Goal: Task Accomplishment & Management: Manage account settings

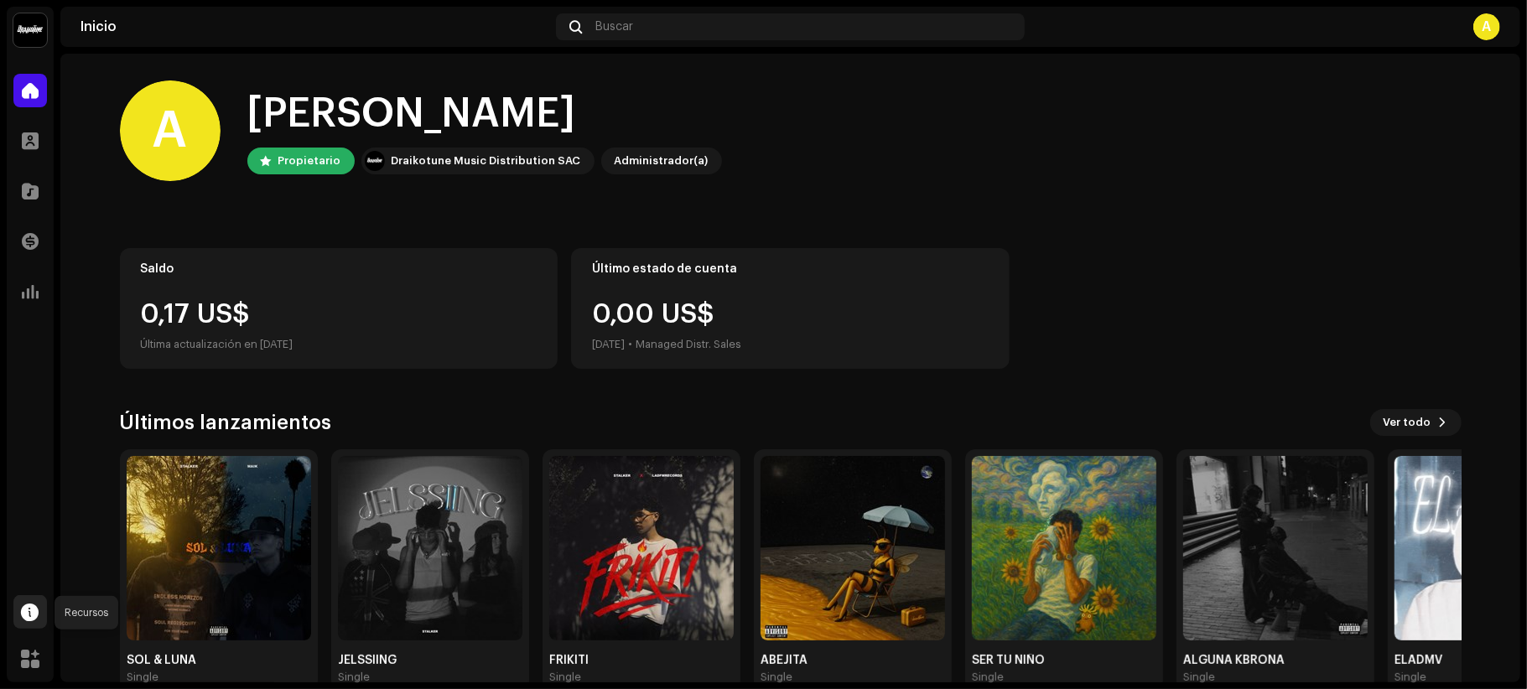
click at [27, 609] on span at bounding box center [31, 611] width 18 height 13
click at [18, 440] on div "Inicio Perfil Catálogo Transacciones Estadísticas Recursos Mercado" at bounding box center [30, 374] width 47 height 615
click at [37, 655] on span at bounding box center [30, 658] width 18 height 13
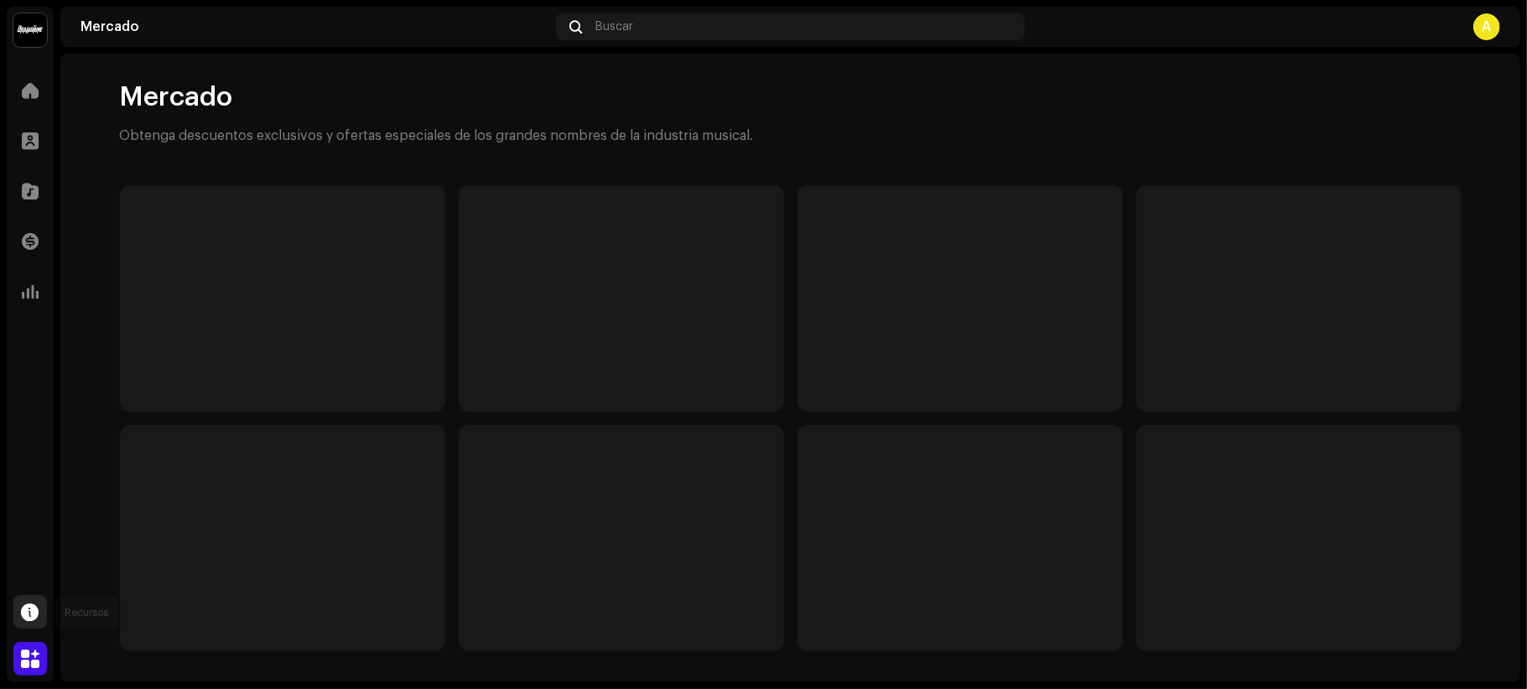
click at [28, 608] on span at bounding box center [31, 611] width 18 height 13
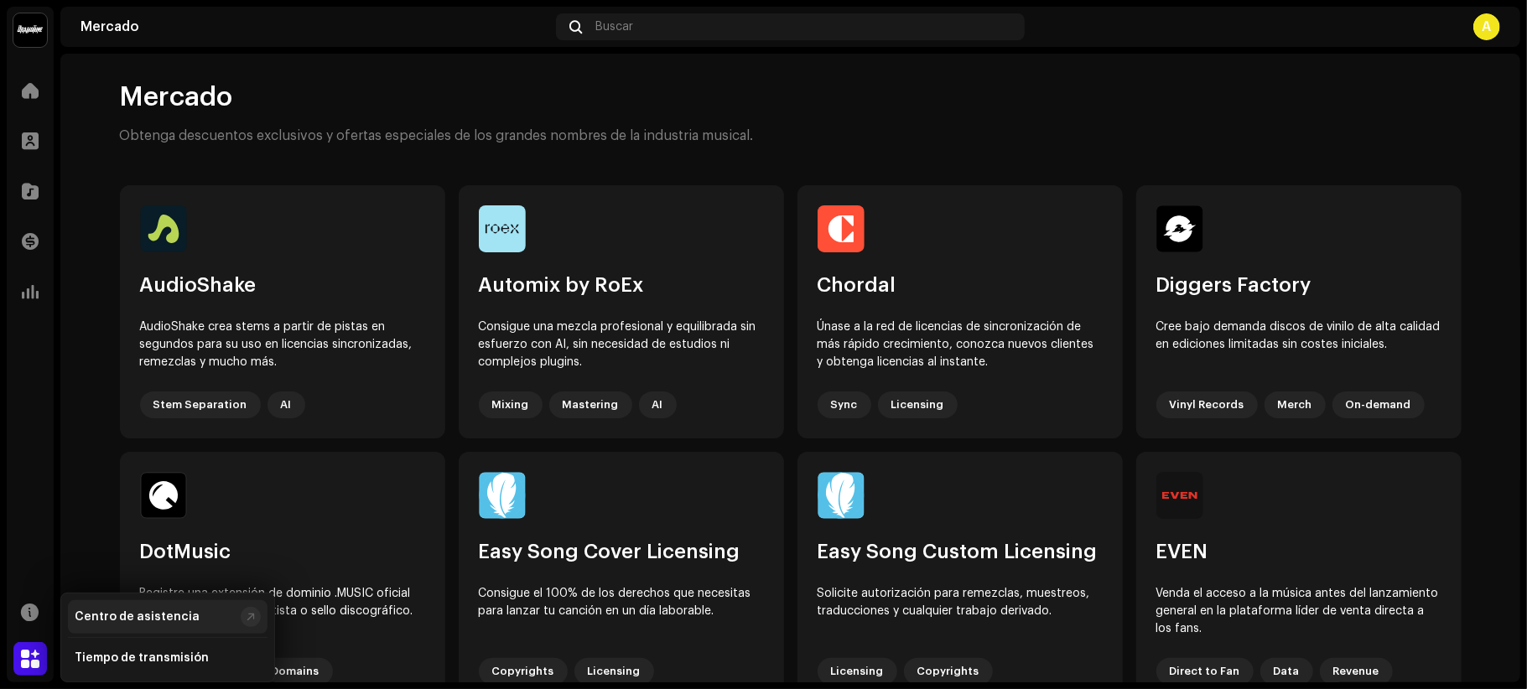
click at [142, 618] on div "Centro de asistencia" at bounding box center [137, 616] width 125 height 13
click at [37, 178] on div at bounding box center [30, 191] width 34 height 34
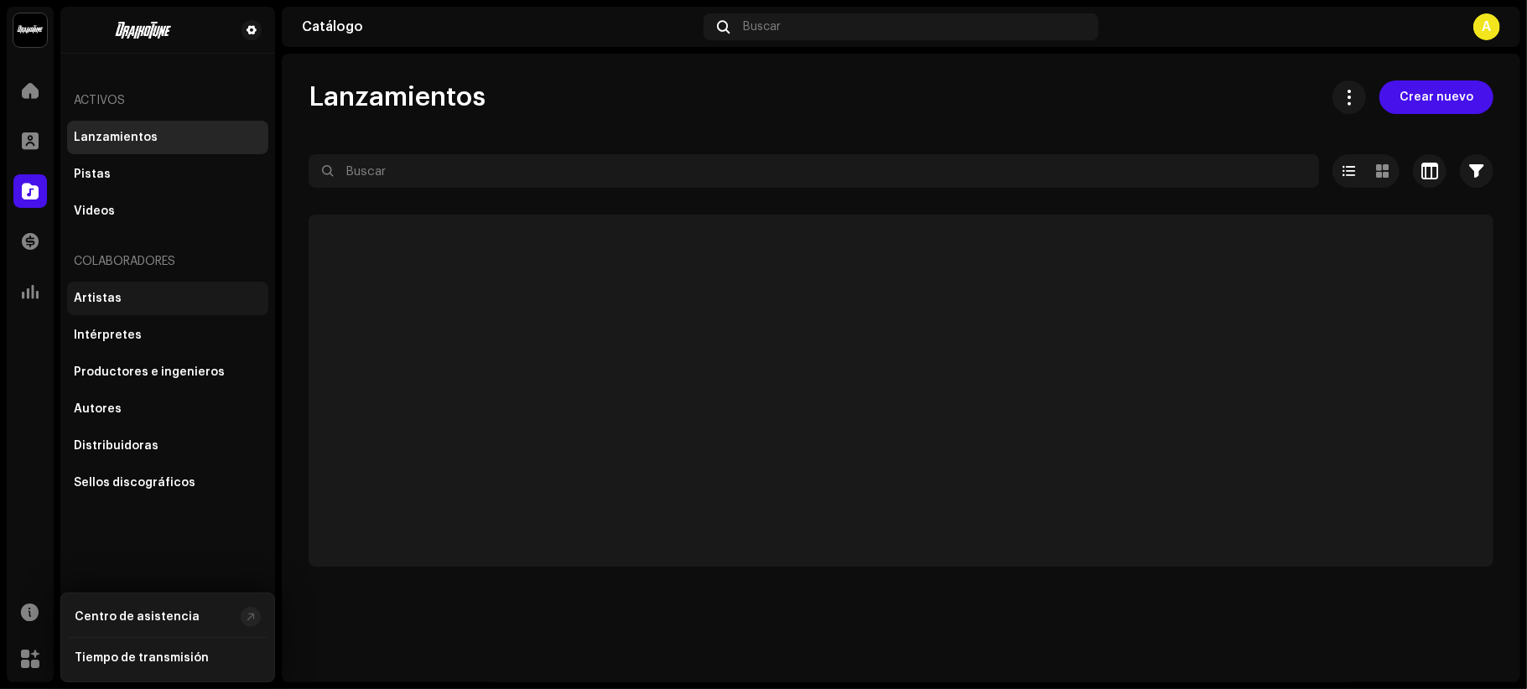
click at [104, 296] on div "Artistas" at bounding box center [98, 298] width 48 height 13
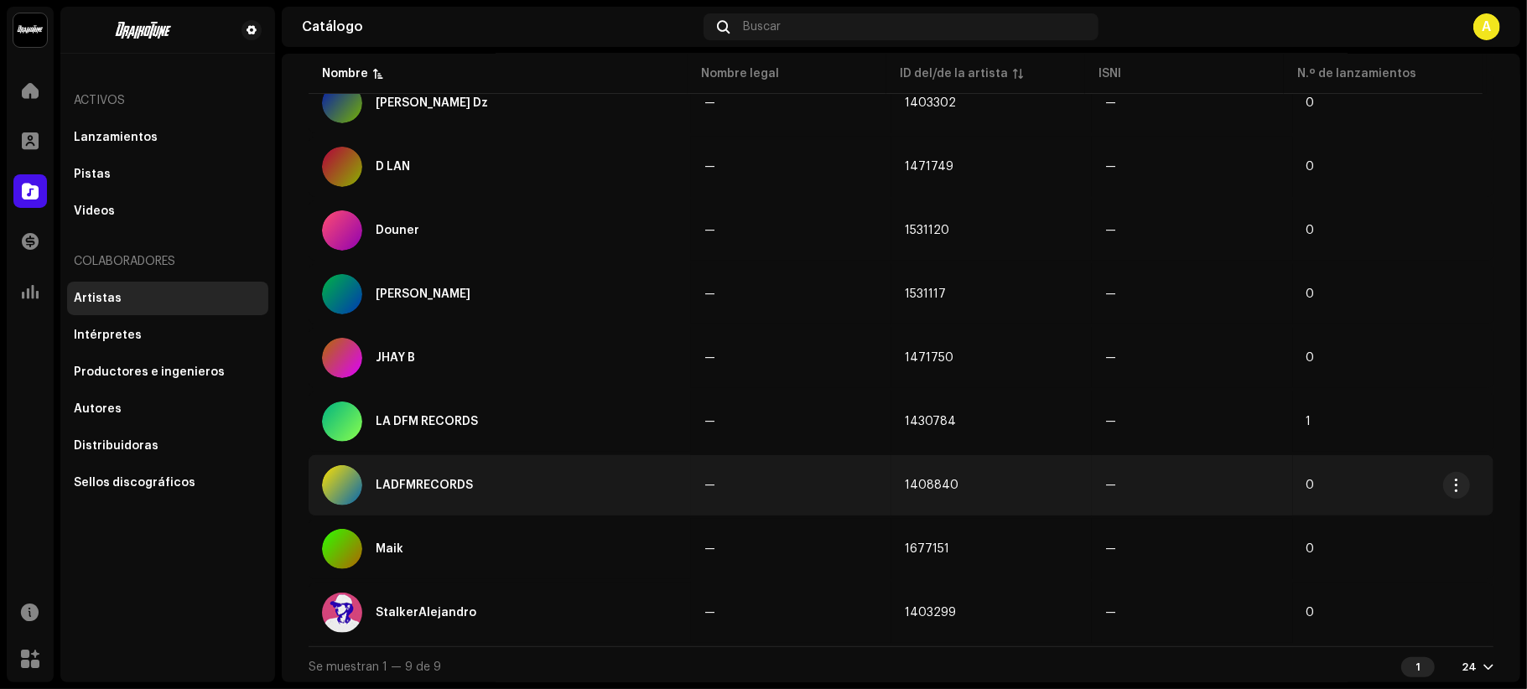
scroll to position [196, 0]
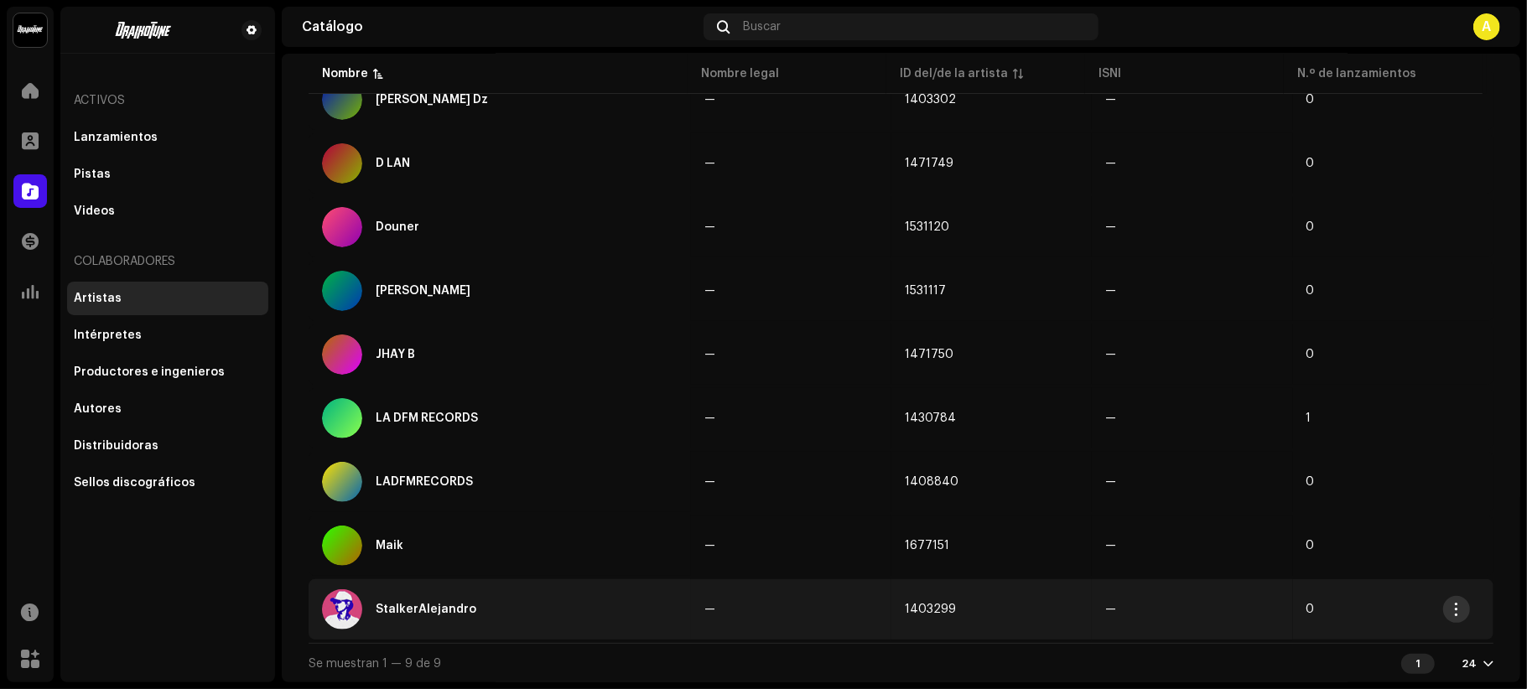
click at [1461, 620] on button "button" at bounding box center [1456, 609] width 27 height 27
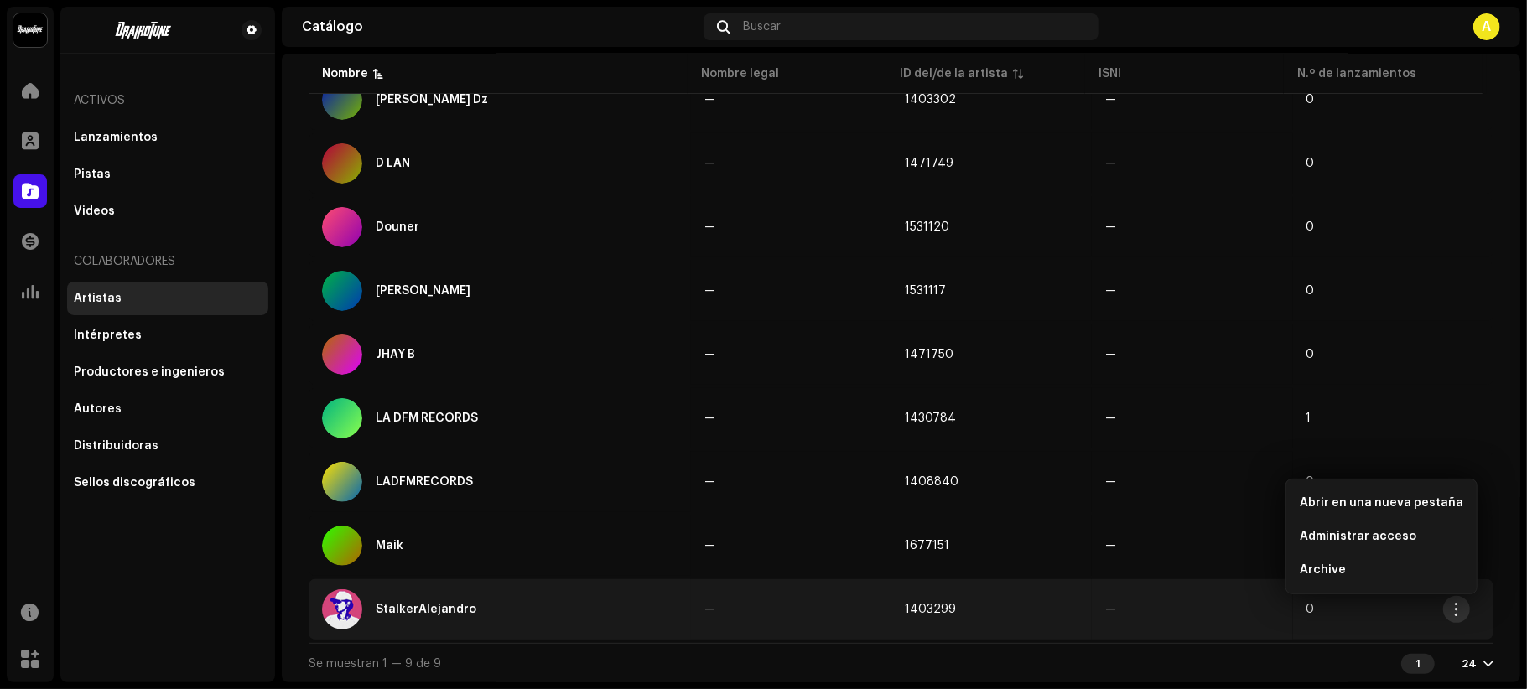
click at [1461, 620] on button "button" at bounding box center [1456, 609] width 27 height 27
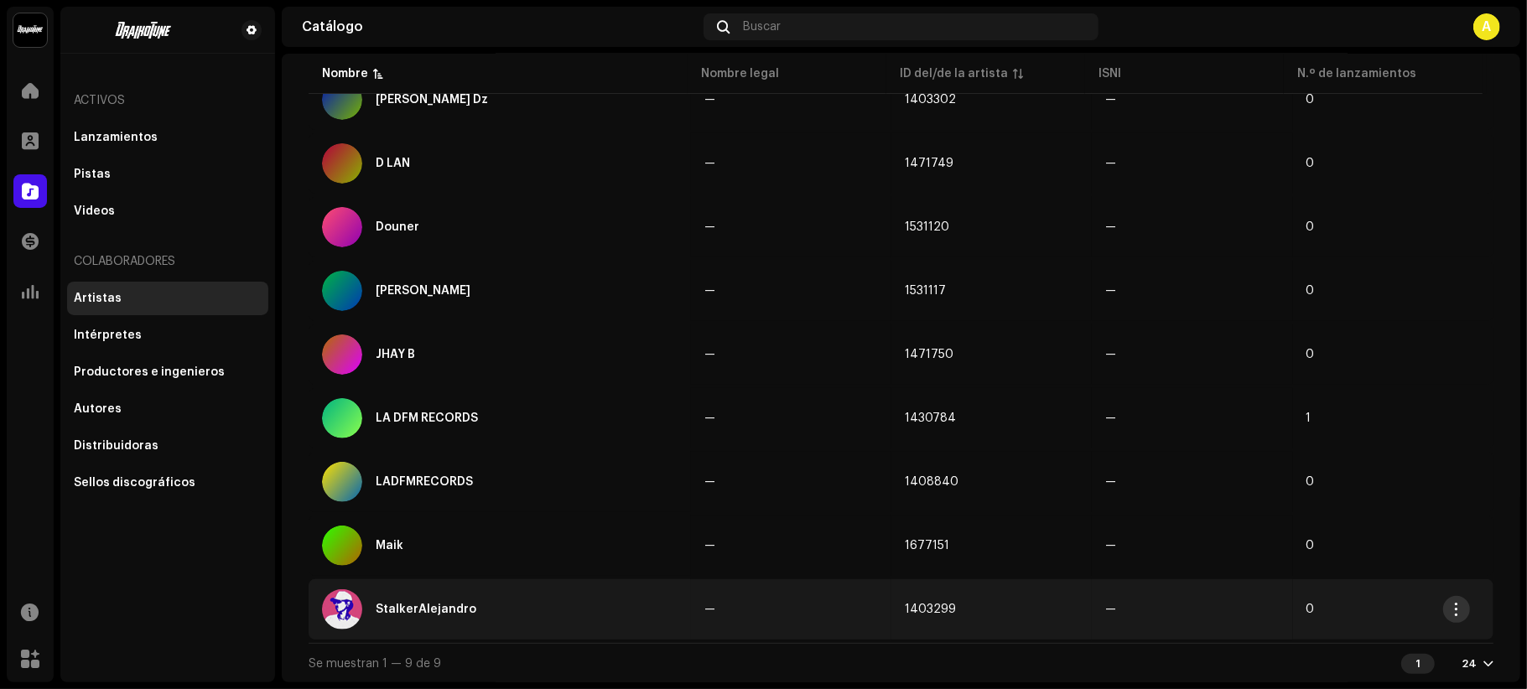
click at [1461, 620] on button "button" at bounding box center [1456, 609] width 27 height 27
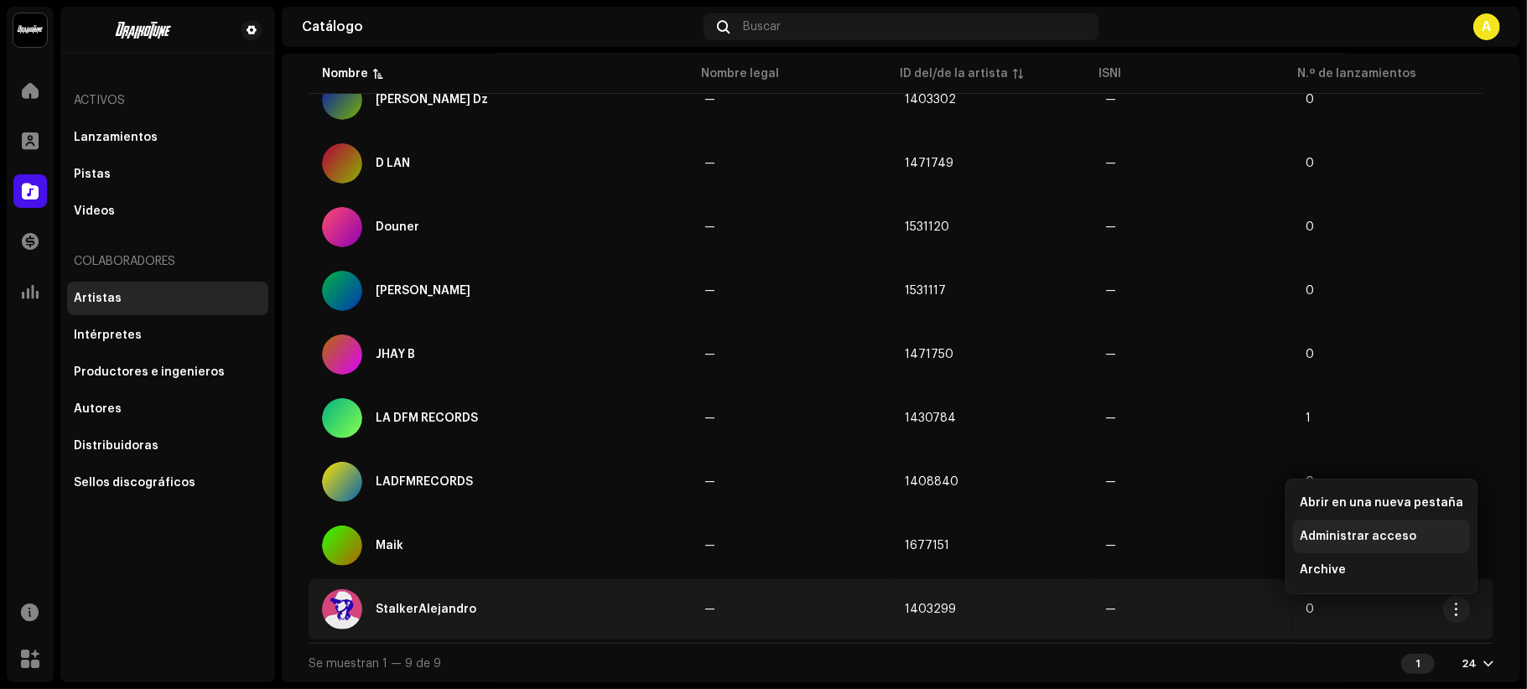
click at [1370, 535] on span "Administrar acceso" at bounding box center [1358, 536] width 117 height 13
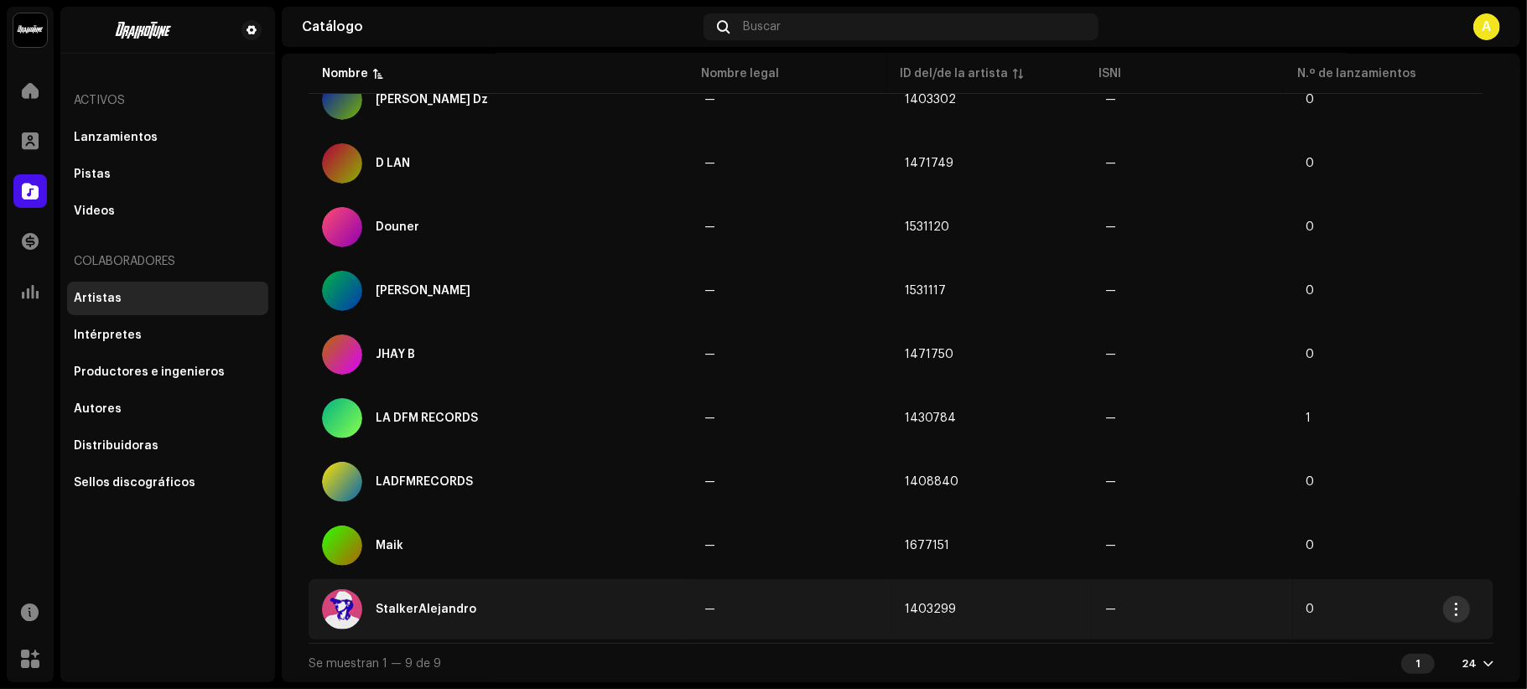
click at [1449, 614] on button "button" at bounding box center [1456, 609] width 27 height 27
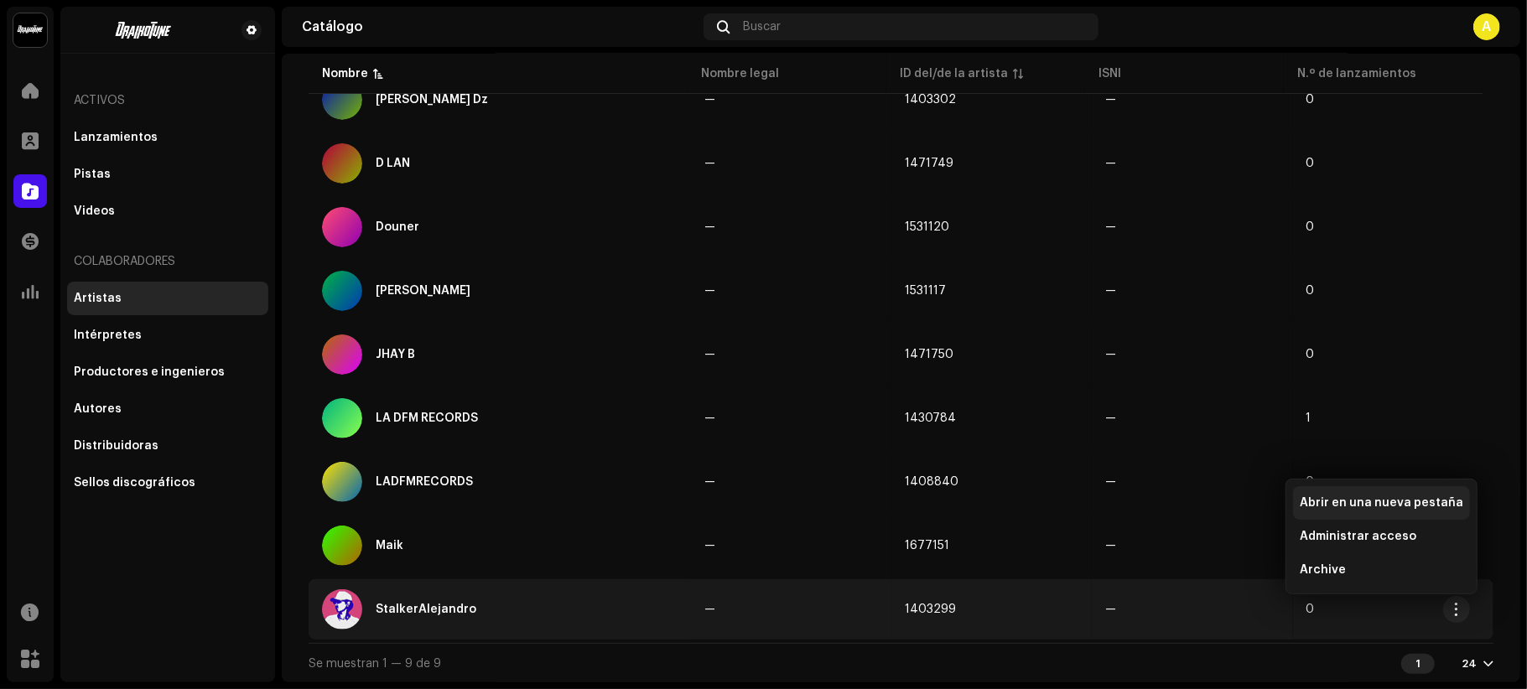
click at [1366, 494] on div "Abrir en una nueva pestaña" at bounding box center [1381, 503] width 177 height 34
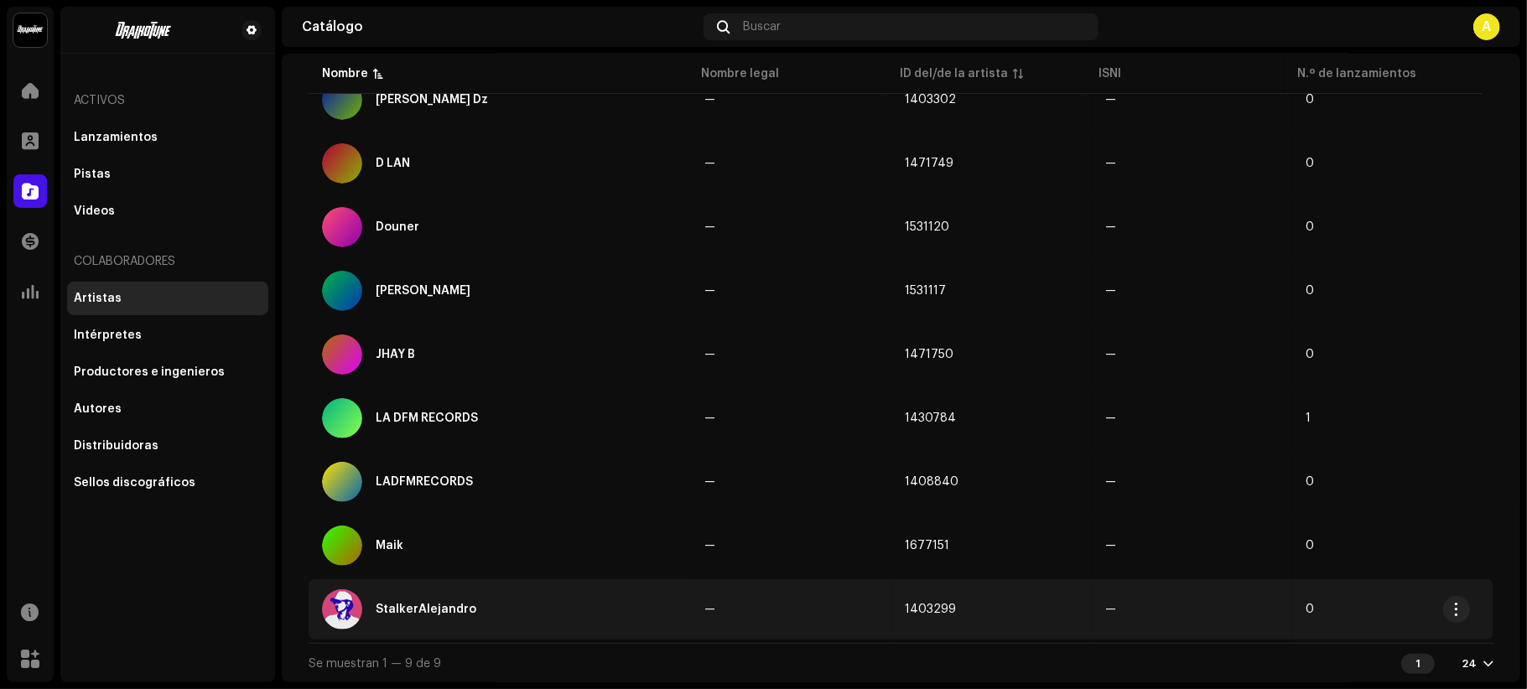
click at [553, 614] on div "StalkerAlejandro" at bounding box center [500, 609] width 356 height 40
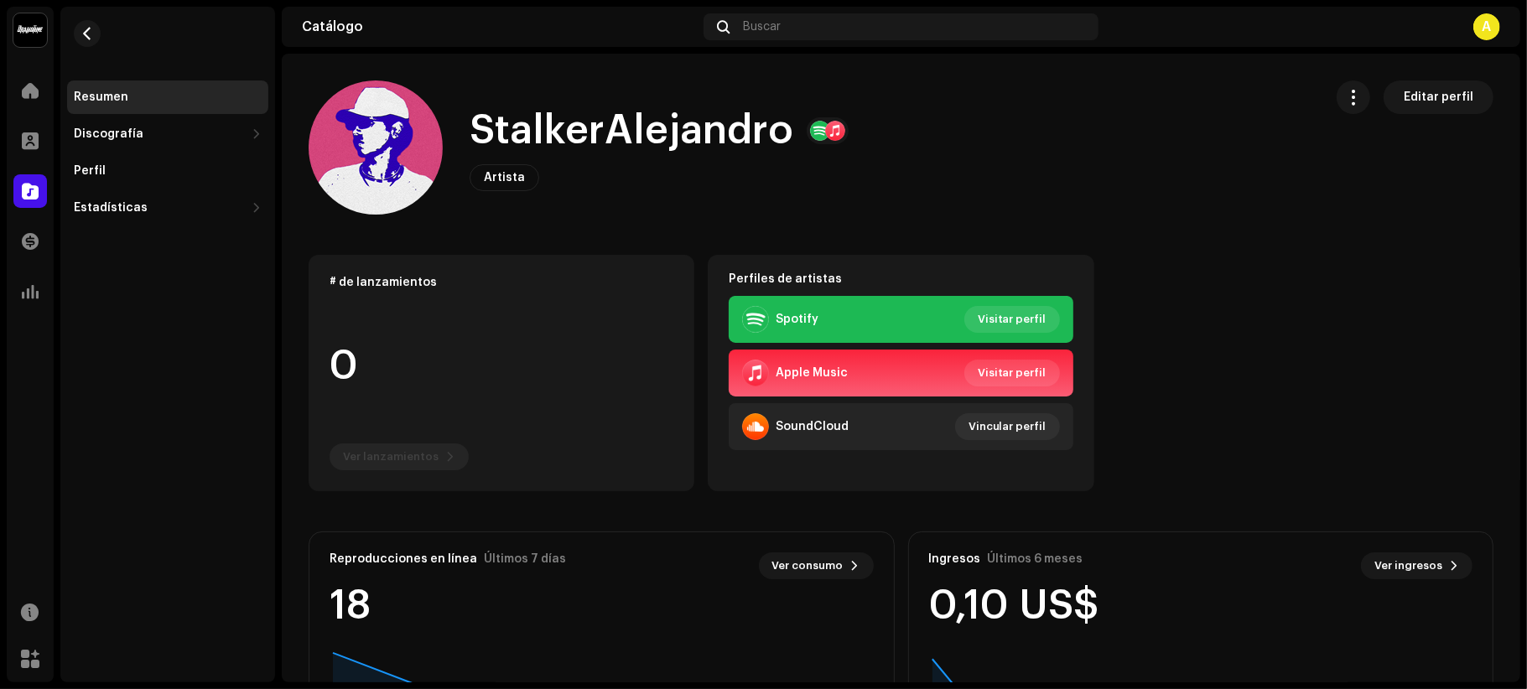
click at [1433, 94] on span "Editar perfil" at bounding box center [1439, 97] width 70 height 34
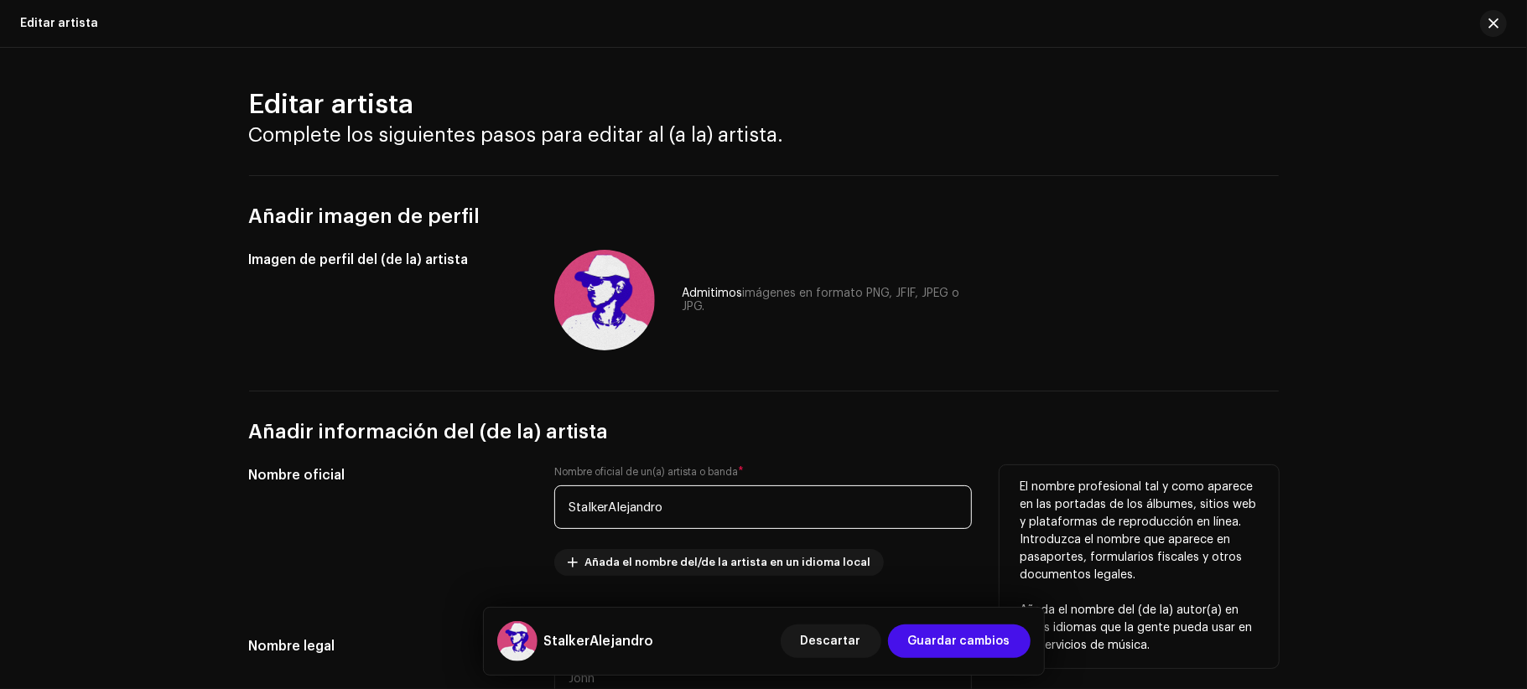
drag, startPoint x: 719, startPoint y: 496, endPoint x: 614, endPoint y: 506, distance: 105.3
click at [615, 506] on input "StalkerAlejandro" at bounding box center [763, 507] width 418 height 44
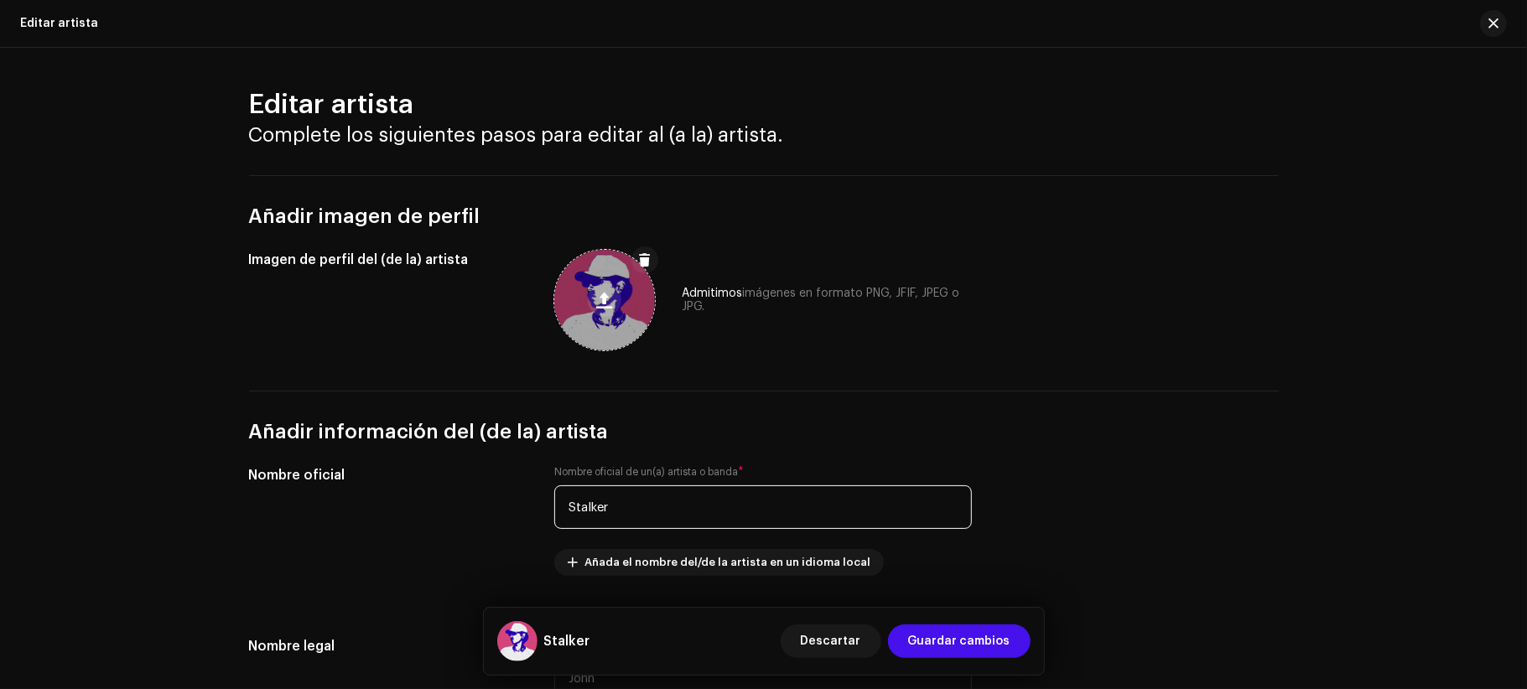
type input "Stalker"
click at [599, 293] on span at bounding box center [605, 299] width 16 height 13
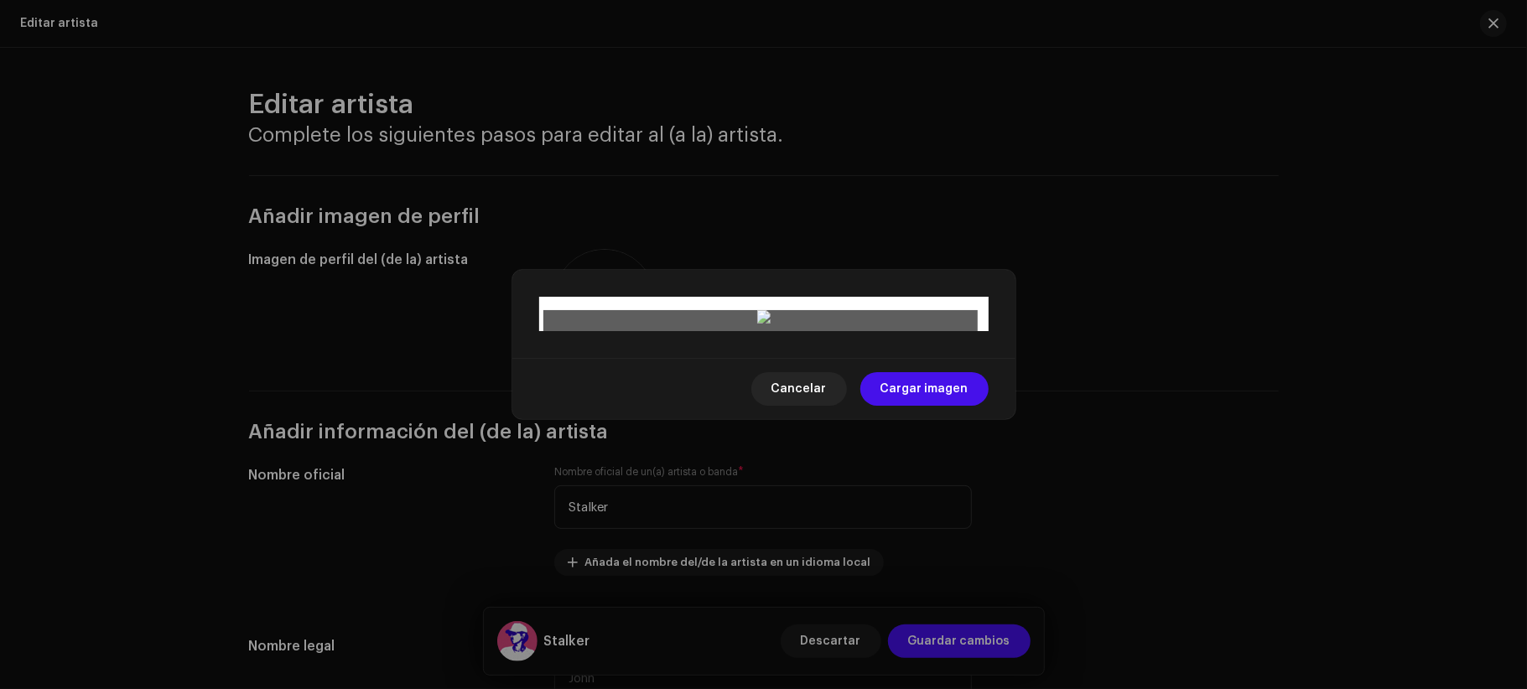
drag, startPoint x: 541, startPoint y: 584, endPoint x: 880, endPoint y: 293, distance: 447.2
click at [850, 327] on div at bounding box center [763, 318] width 441 height 17
drag, startPoint x: 919, startPoint y: 221, endPoint x: 807, endPoint y: 283, distance: 128.3
click at [807, 444] on div at bounding box center [816, 506] width 125 height 125
drag, startPoint x: 860, startPoint y: 337, endPoint x: 912, endPoint y: 427, distance: 103.7
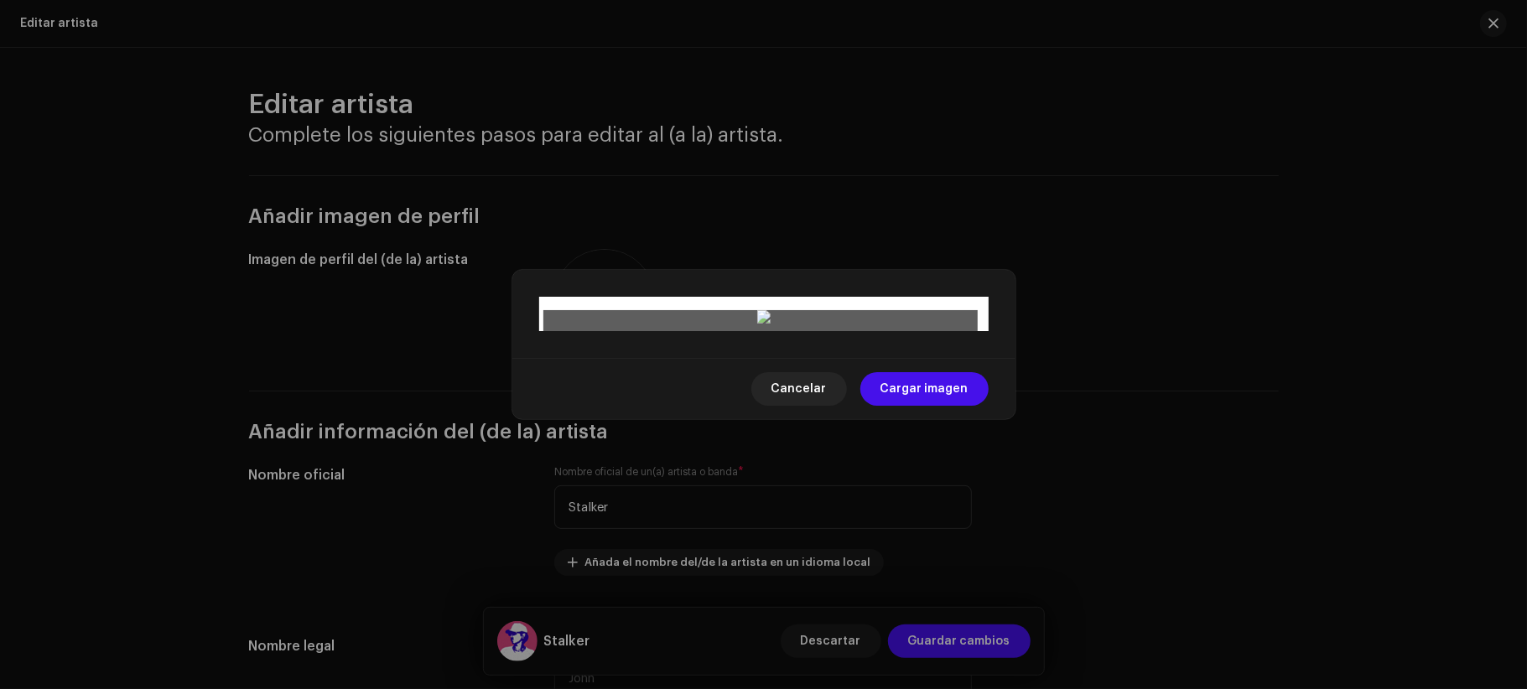
click at [912, 327] on div at bounding box center [763, 318] width 441 height 17
drag, startPoint x: 856, startPoint y: 361, endPoint x: 840, endPoint y: 361, distance: 15.9
click at [840, 444] on div at bounding box center [816, 532] width 177 height 177
click at [944, 406] on span "Cargar imagen" at bounding box center [924, 389] width 88 height 34
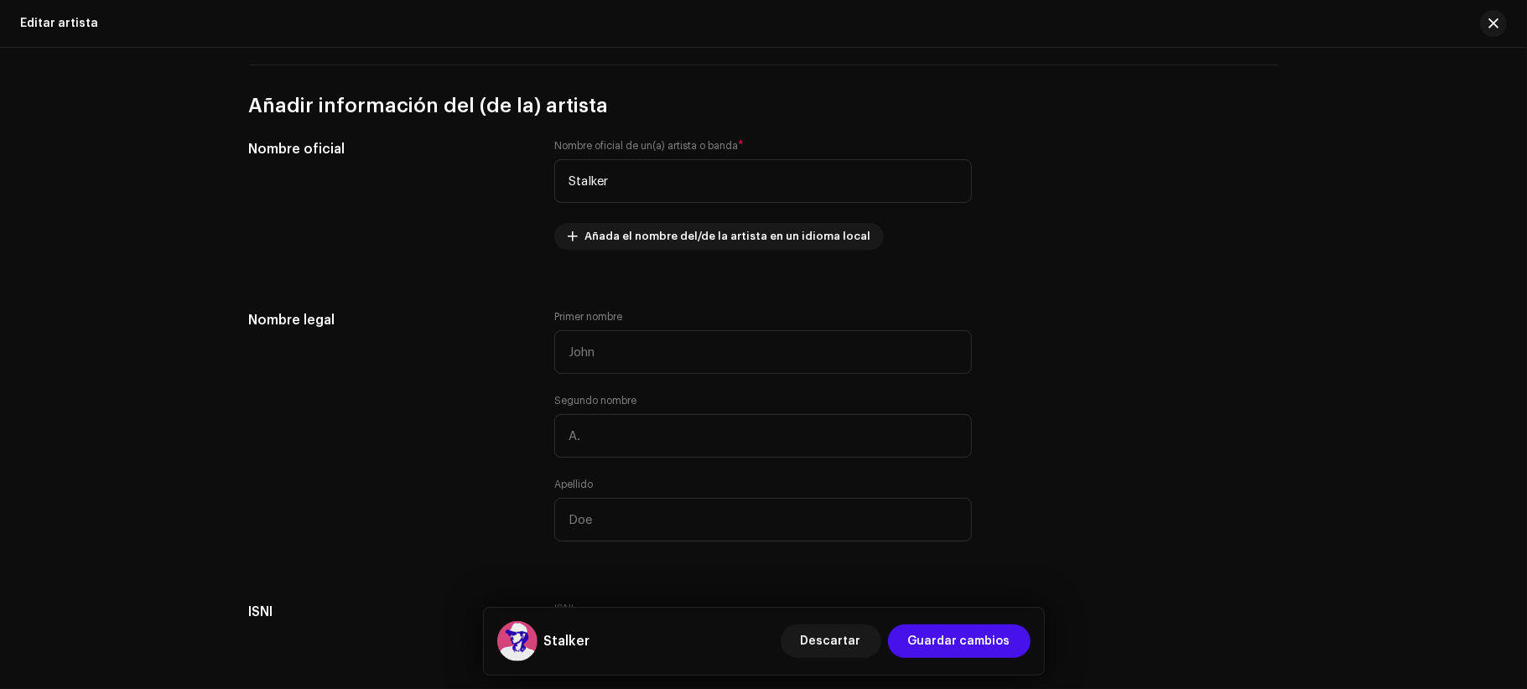
scroll to position [447, 0]
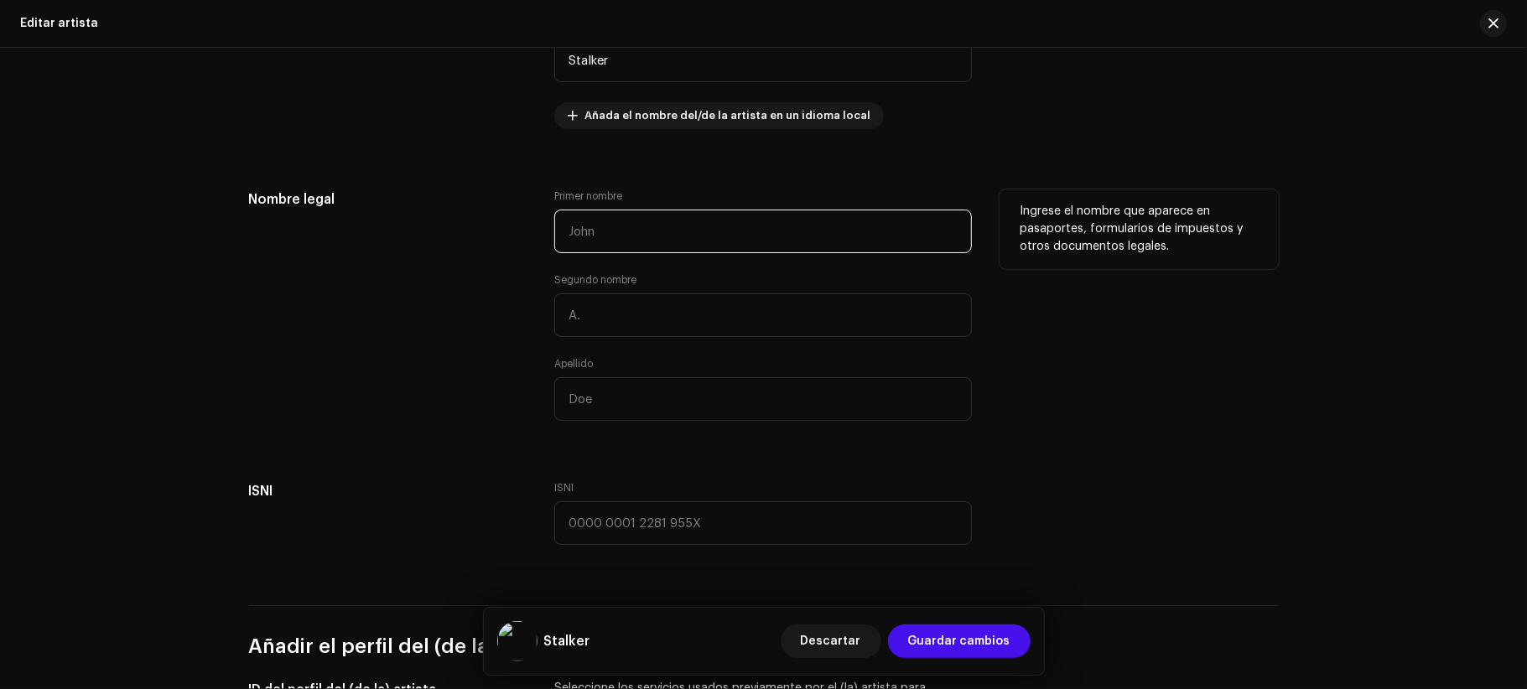
click at [781, 232] on input "text" at bounding box center [763, 232] width 418 height 44
type input "Alejandro"
click at [773, 403] on input "text" at bounding box center [763, 399] width 418 height 44
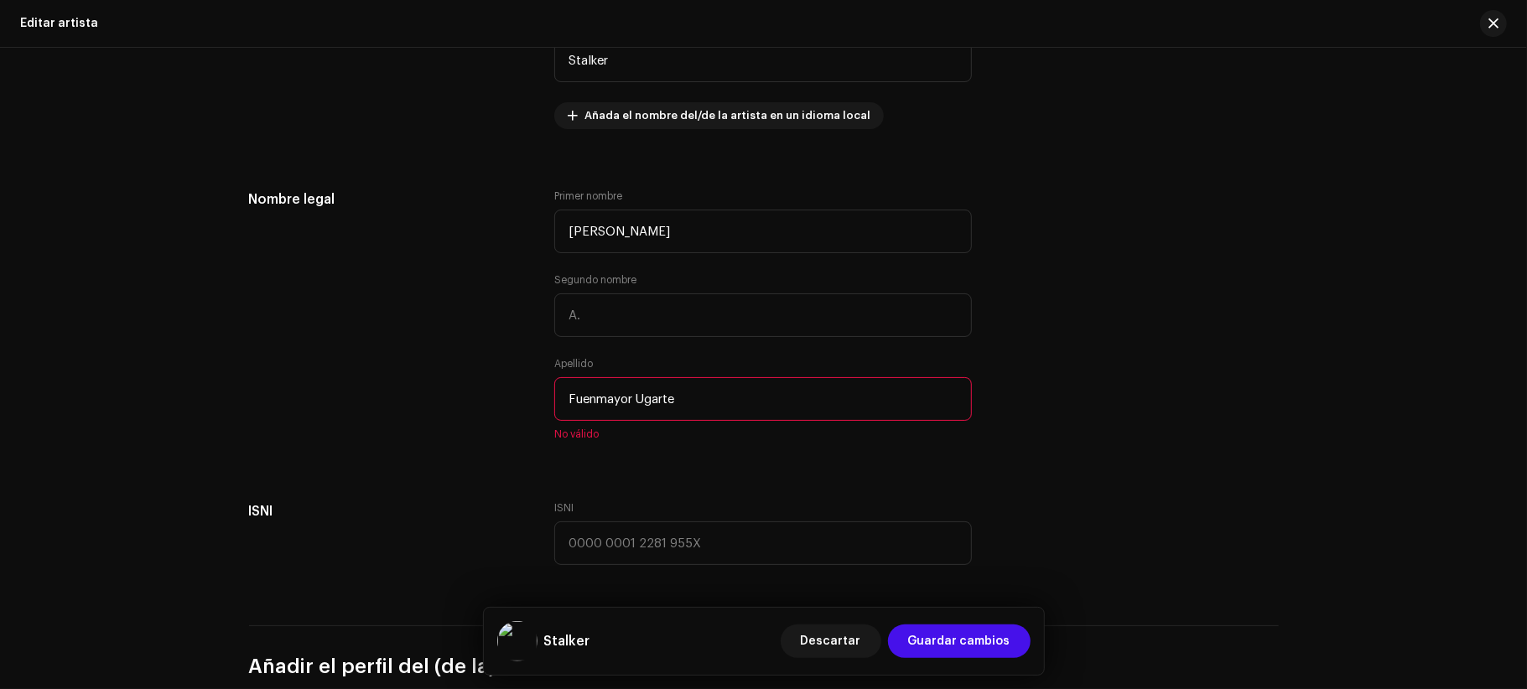
click at [1248, 451] on div "Añadir imagen de perfil Imagen de perfil del (de la) artista Admitimos imágenes…" at bounding box center [764, 627] width 1030 height 1799
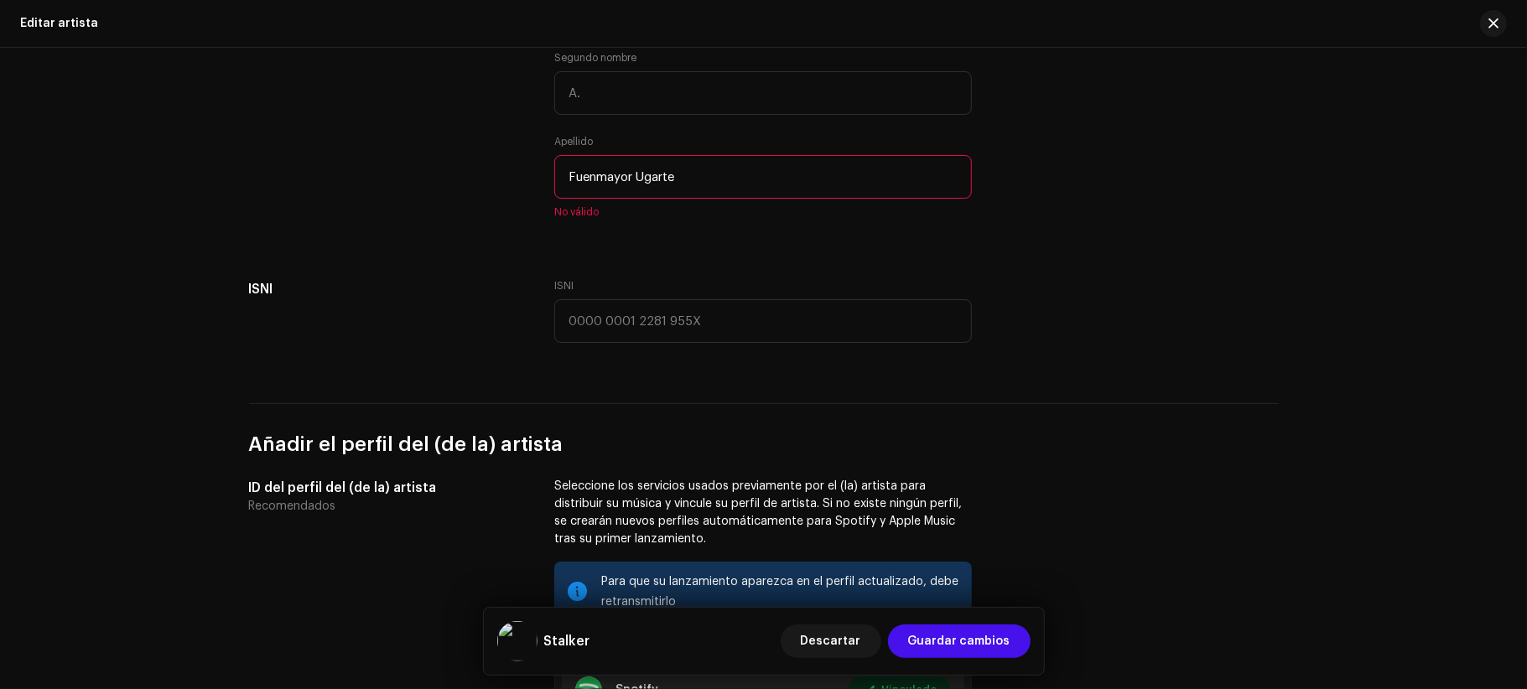
scroll to position [671, 0]
click at [823, 179] on input "Fuenmayor Ugarte" at bounding box center [763, 175] width 418 height 44
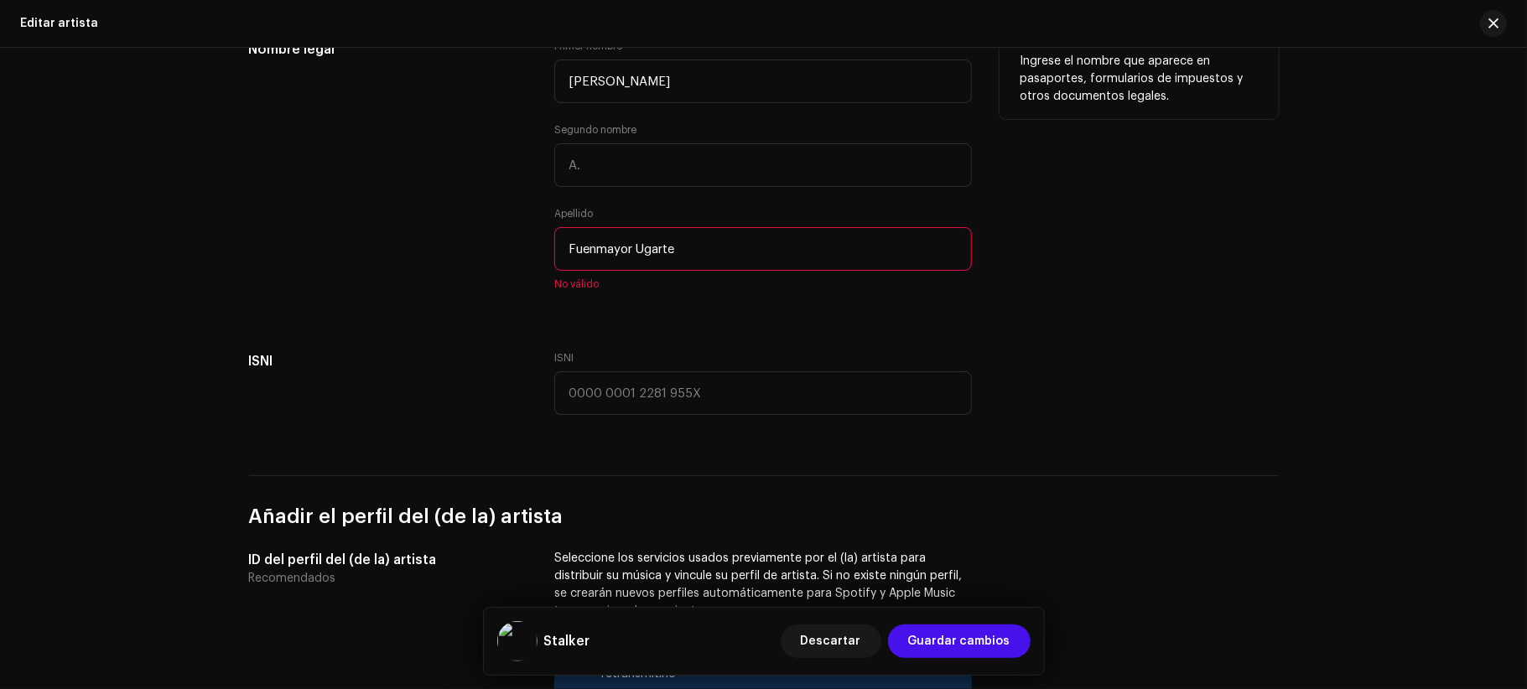
scroll to position [558, 0]
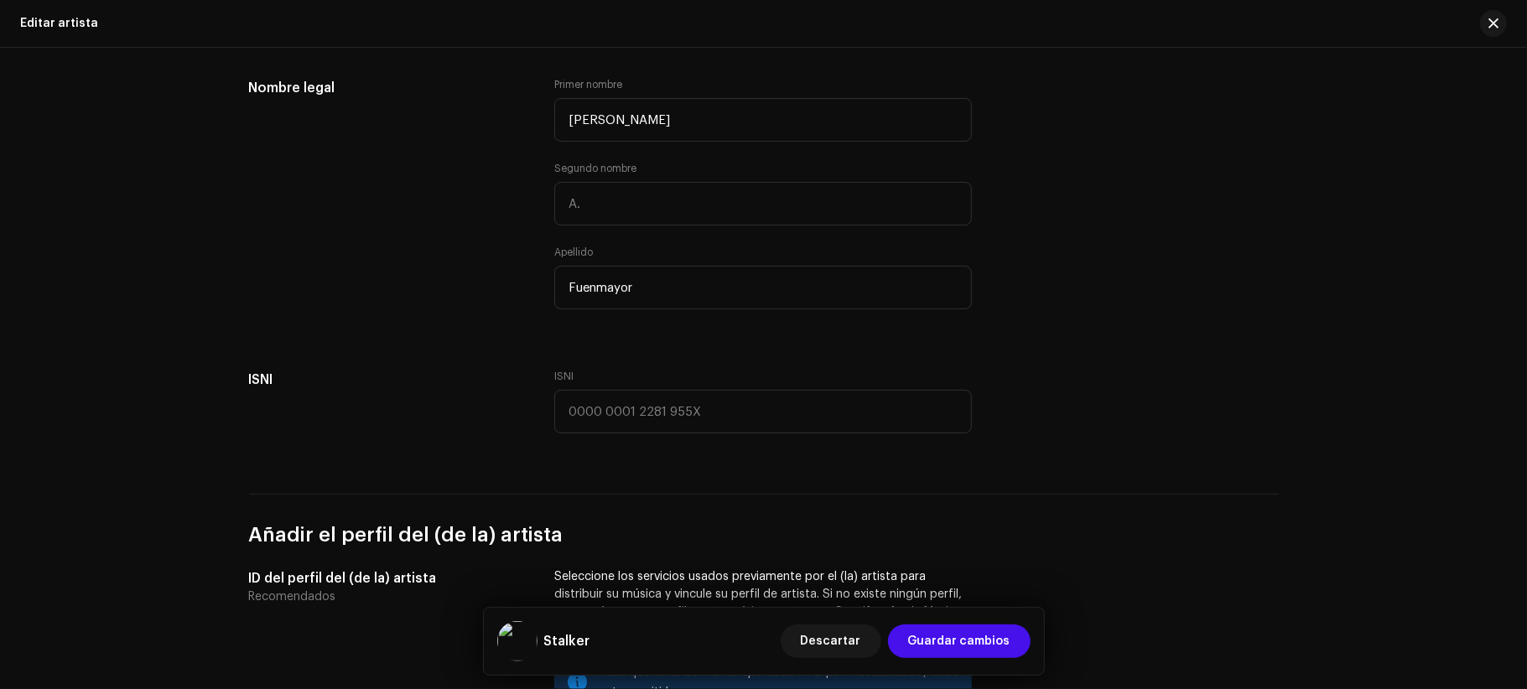
click at [1111, 347] on div "Añadir imagen de perfil Imagen de perfil del (de la) artista Admitimos imágenes…" at bounding box center [764, 506] width 1030 height 1779
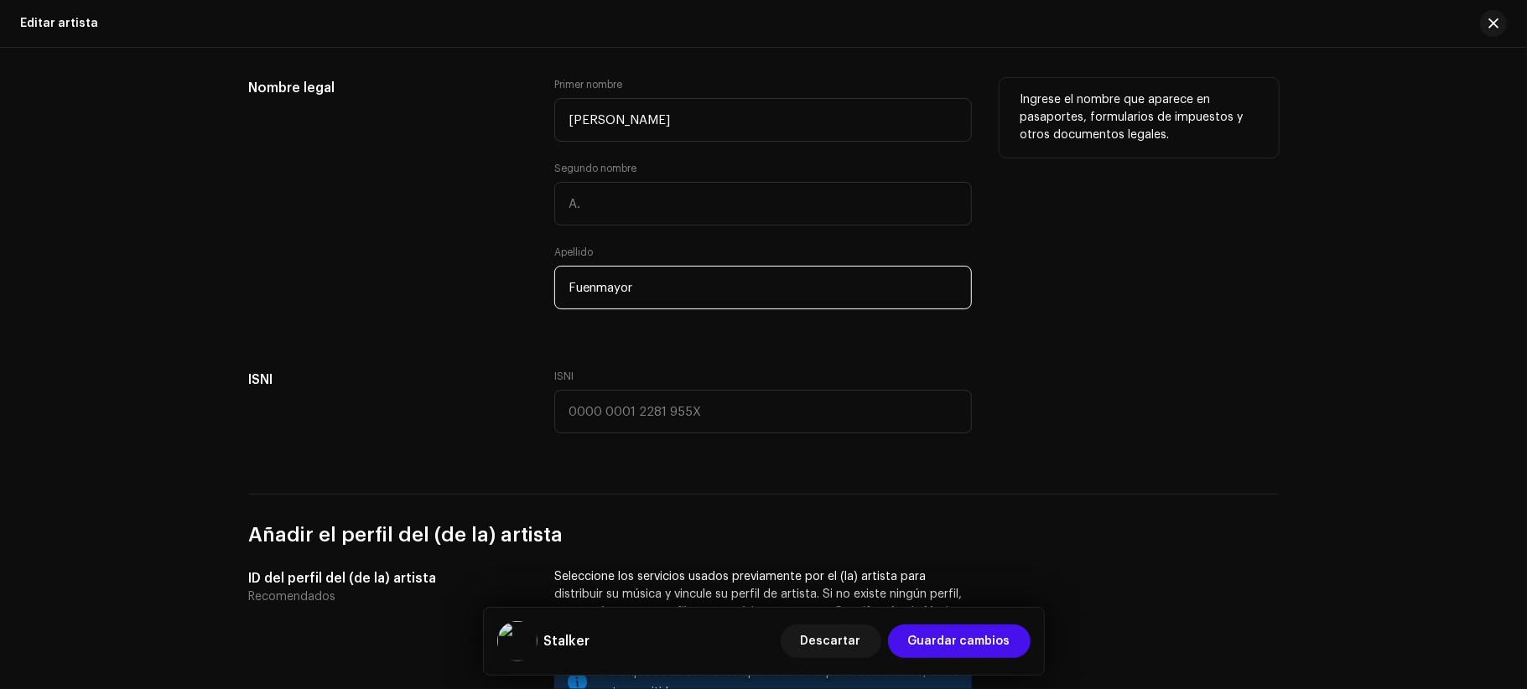
click at [735, 279] on input "Fuenmayor" at bounding box center [763, 288] width 418 height 44
type input "Fuenmayor"
click at [1171, 268] on div "Ingrese el nombre que aparece en pasaportes, formularios de impuestos y otros d…" at bounding box center [1138, 204] width 279 height 252
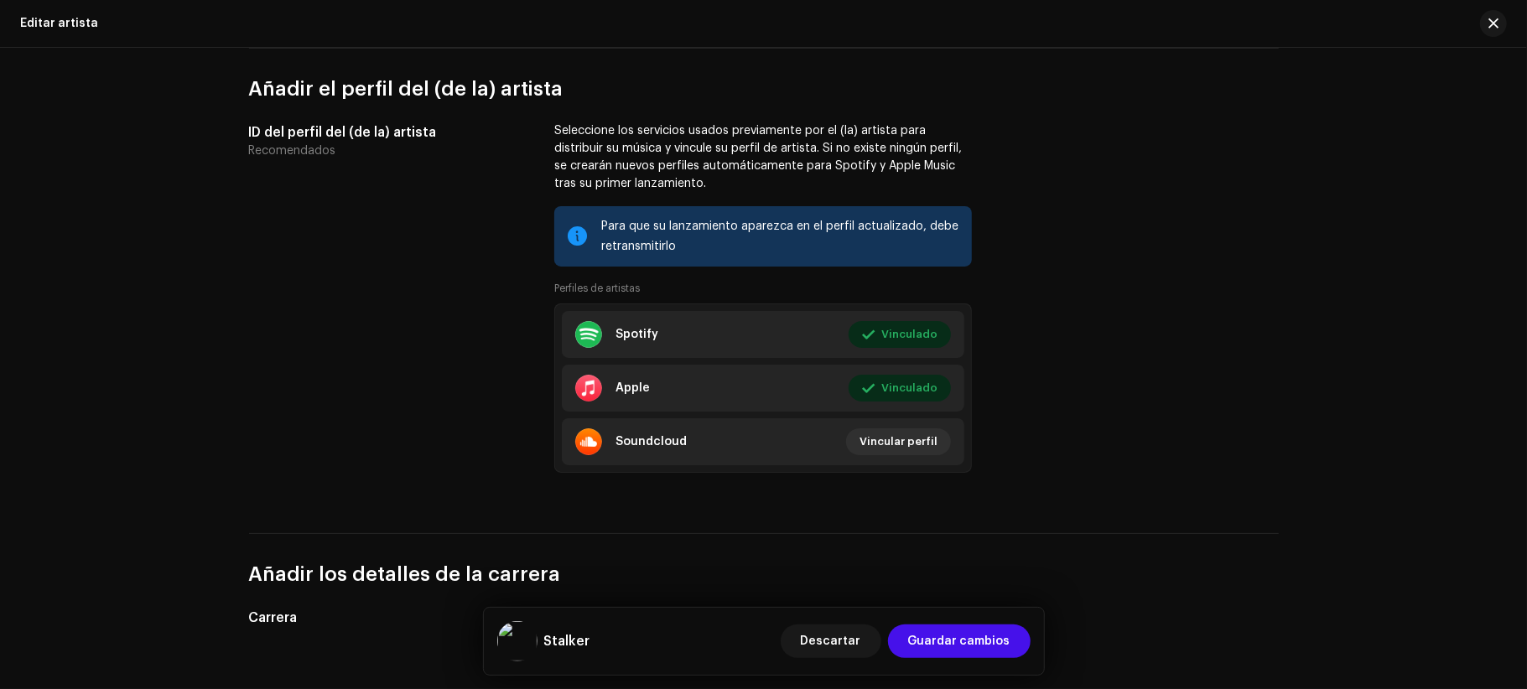
scroll to position [1006, 0]
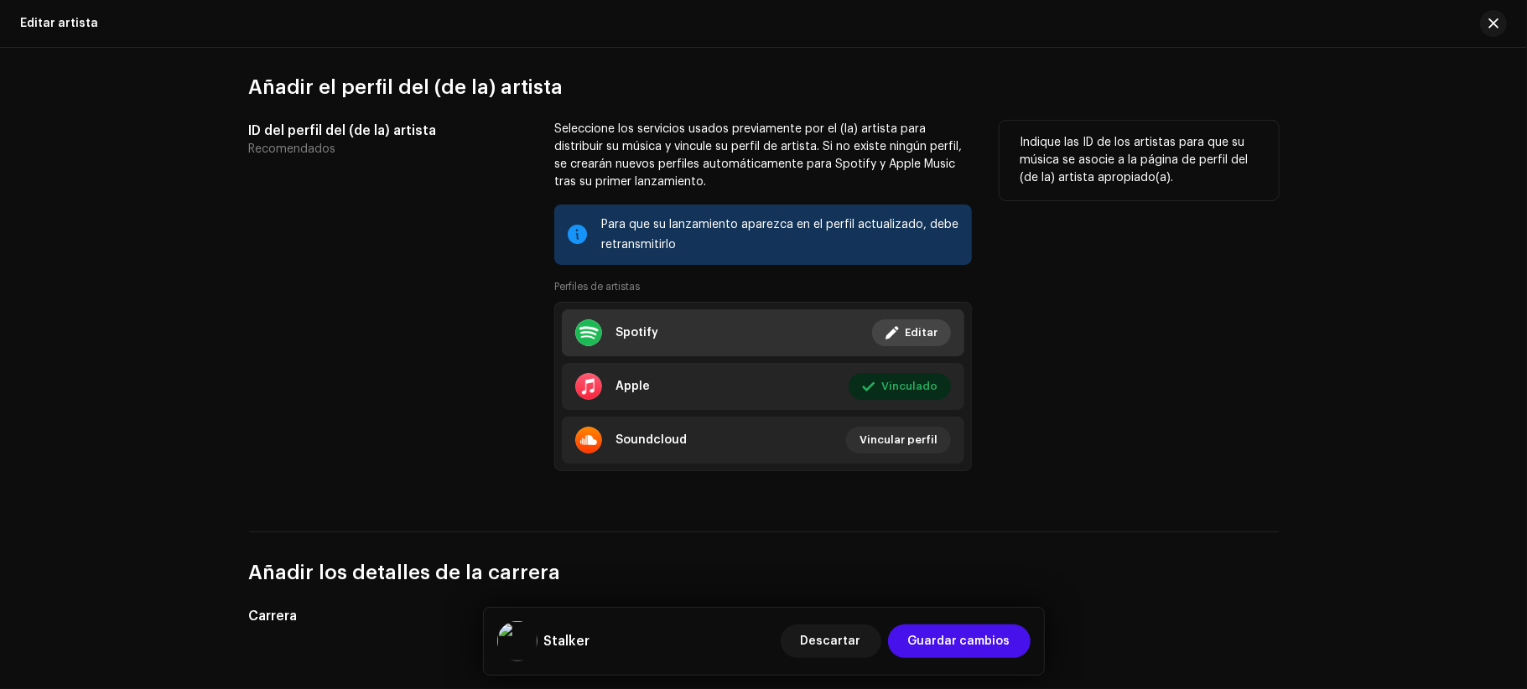
click at [889, 335] on span at bounding box center [891, 332] width 13 height 13
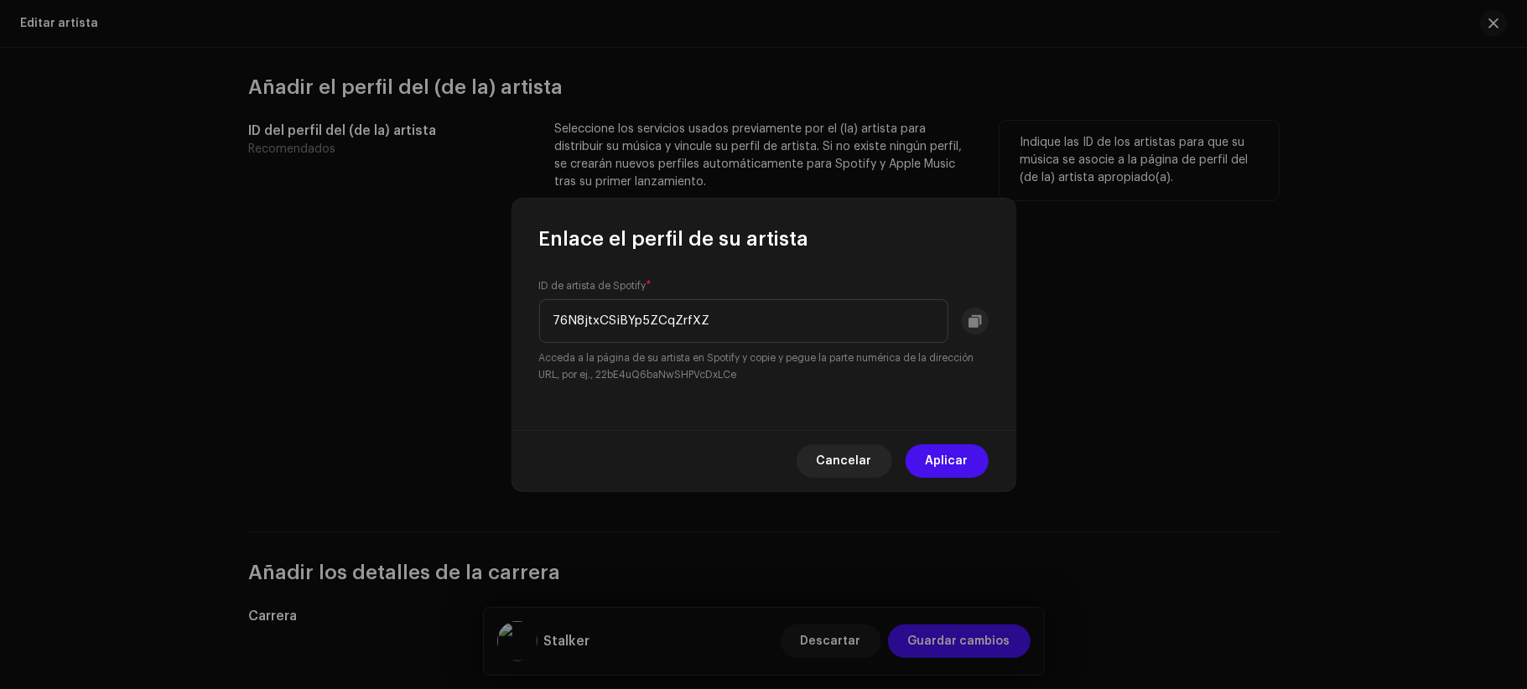
drag, startPoint x: 833, startPoint y: 448, endPoint x: 850, endPoint y: 440, distance: 18.4
click at [835, 448] on span "Cancelar" at bounding box center [844, 461] width 55 height 34
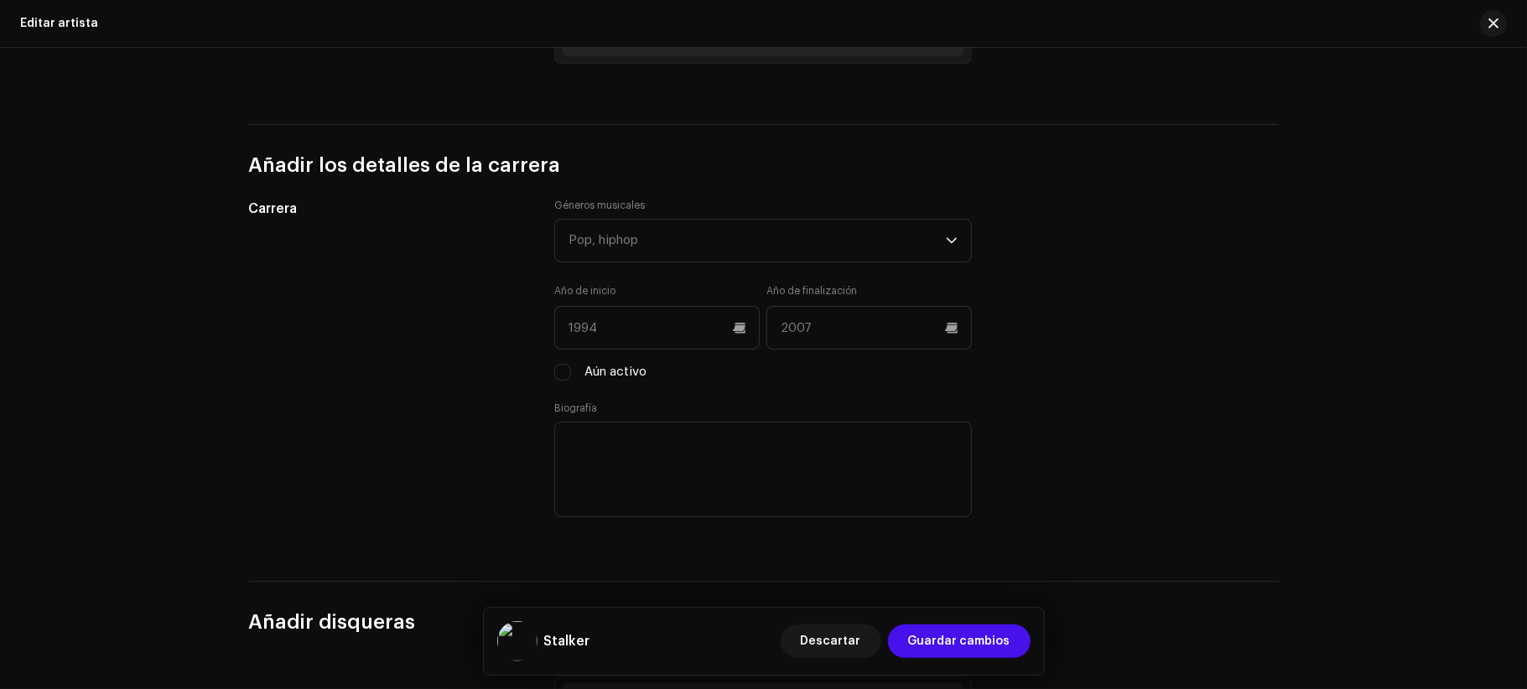
scroll to position [1453, 0]
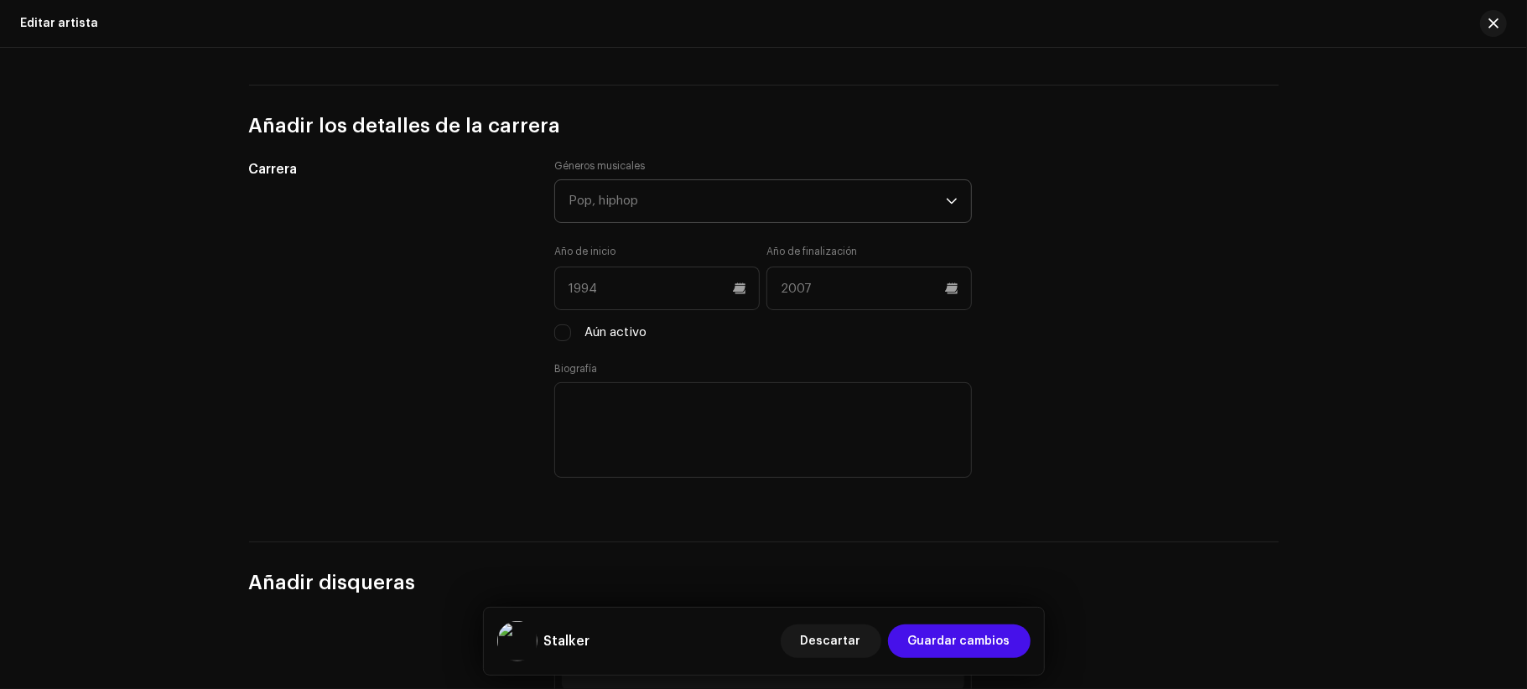
click at [846, 209] on div "Pop, hiphop" at bounding box center [756, 201] width 377 height 42
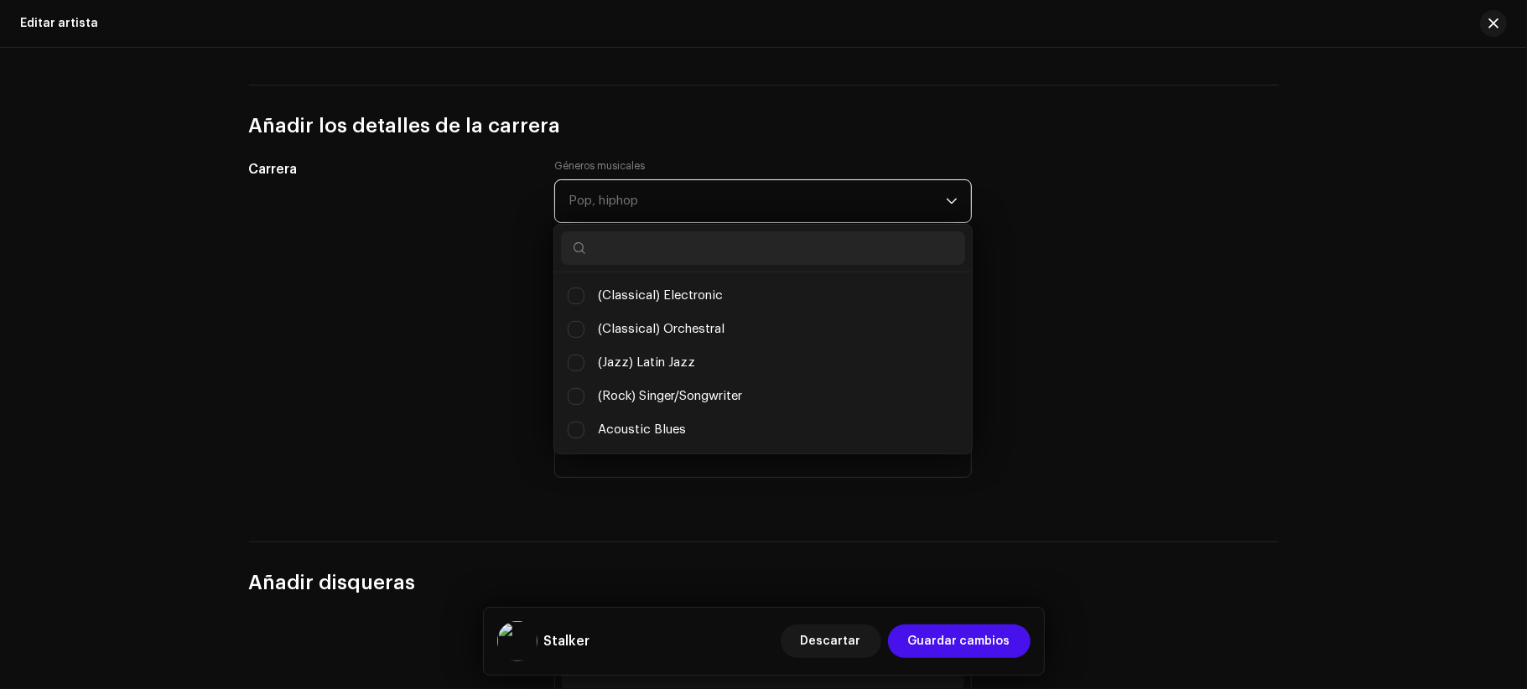
scroll to position [8, 71]
click at [763, 250] on input "text" at bounding box center [763, 248] width 404 height 34
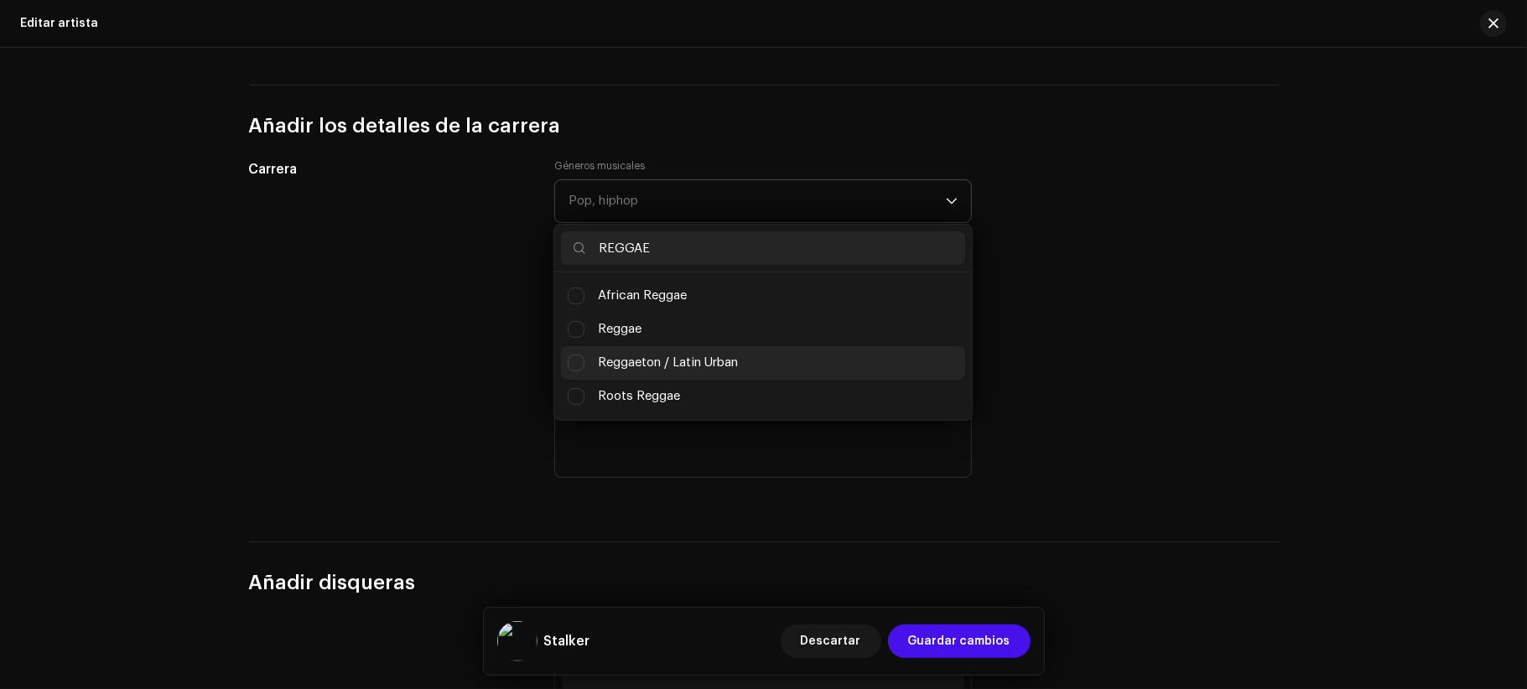
type input "REGGAE"
click at [741, 361] on li "Reggaeton / Latin Urban" at bounding box center [763, 363] width 404 height 34
checkbox input "true"
click at [740, 222] on div "Reggaeton / Latin Urban" at bounding box center [756, 201] width 377 height 42
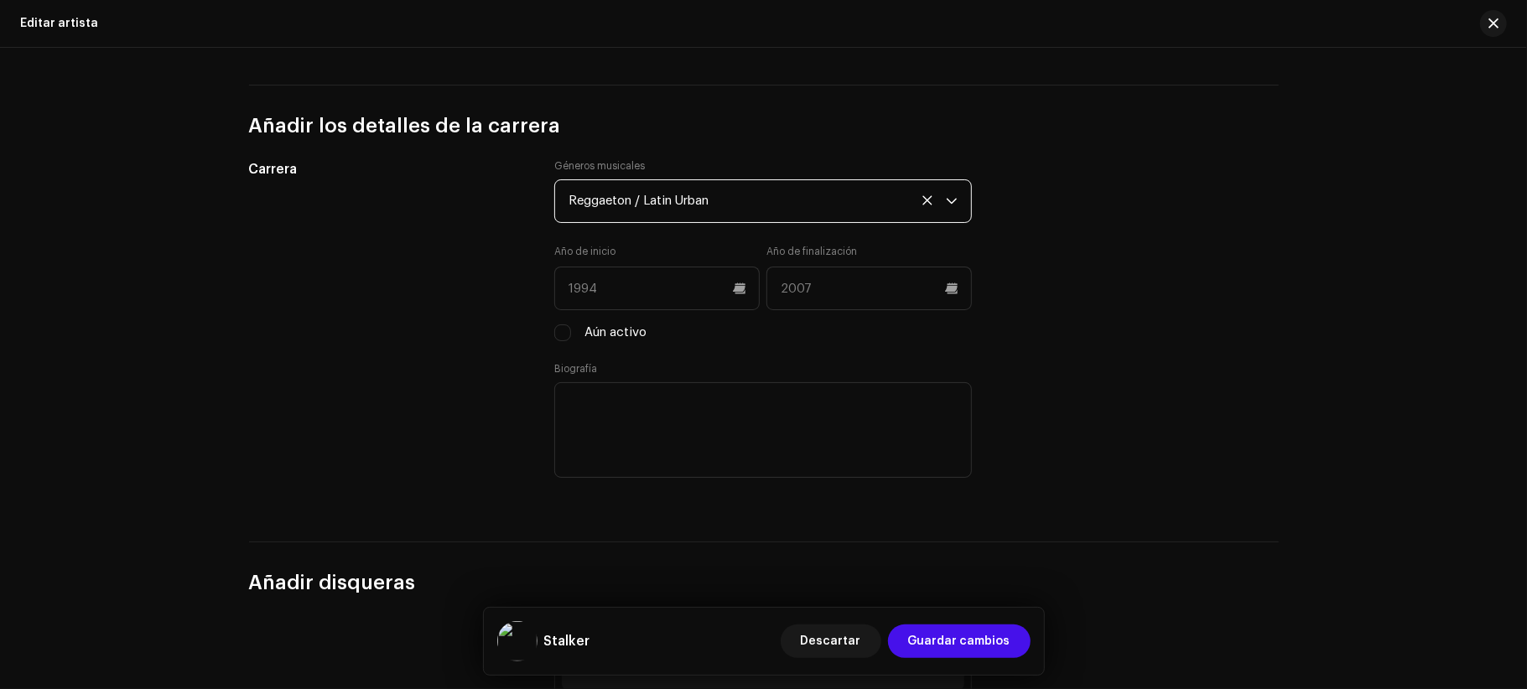
click at [748, 221] on div "Reggaeton / Latin Urban" at bounding box center [756, 201] width 377 height 42
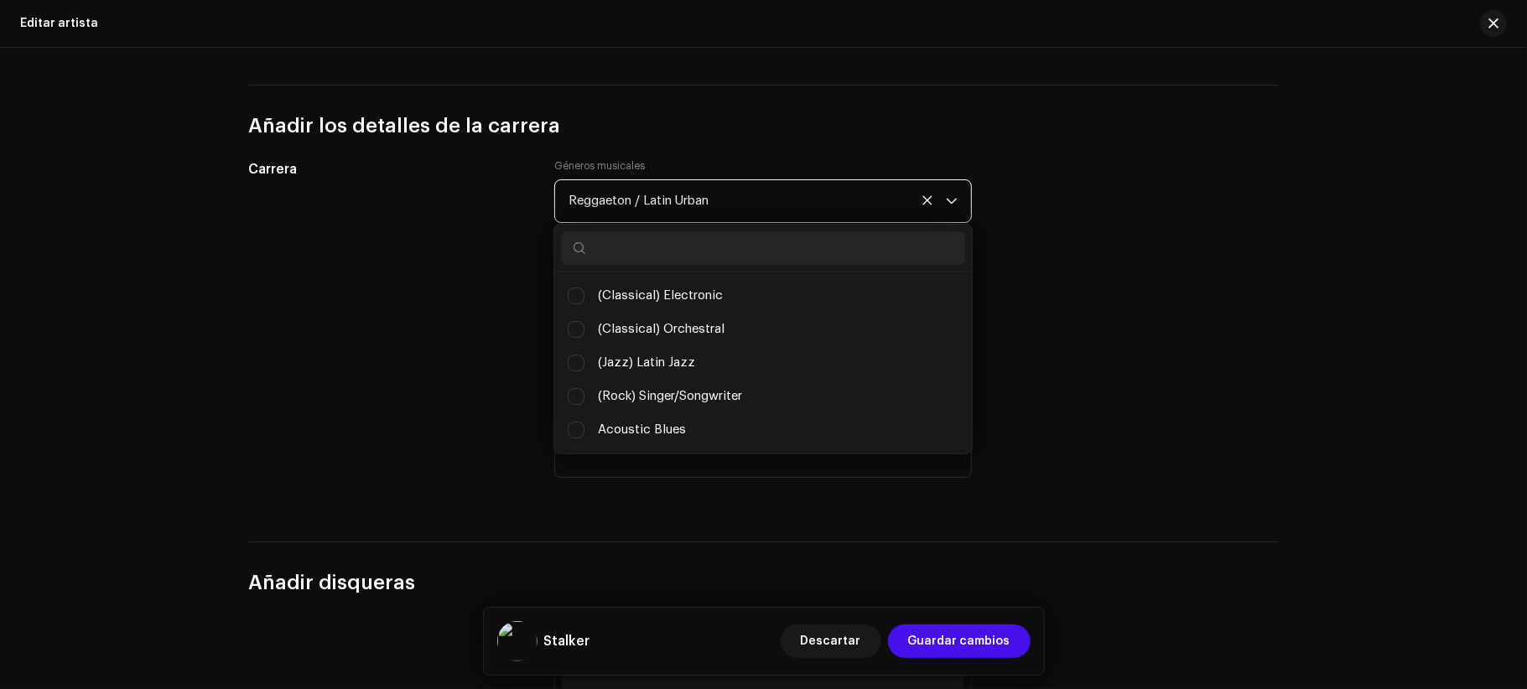
click at [733, 206] on div "Reggaeton / Latin Urban" at bounding box center [756, 201] width 377 height 42
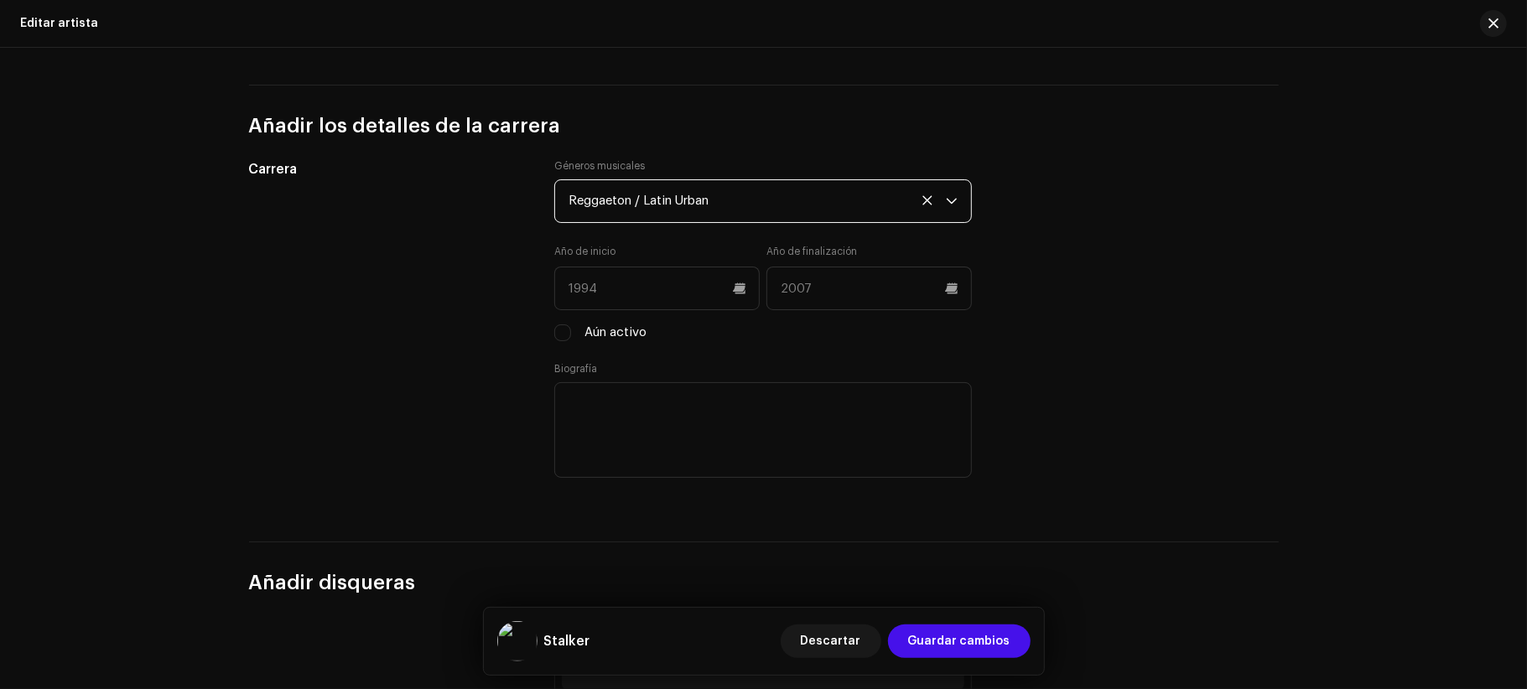
scroll to position [10994, 0]
click at [733, 209] on div "Reggaeton / Latin Urban" at bounding box center [756, 201] width 377 height 42
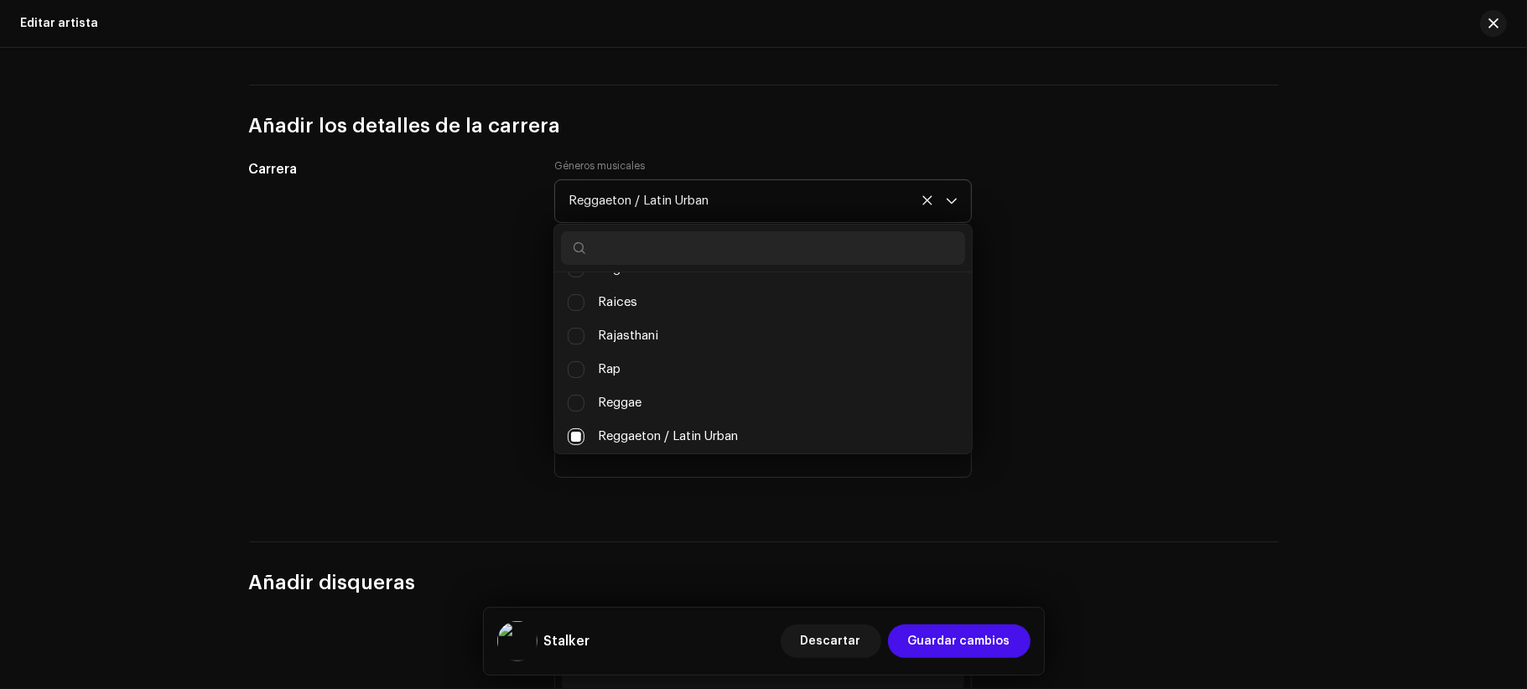
click at [735, 262] on input "text" at bounding box center [763, 248] width 404 height 34
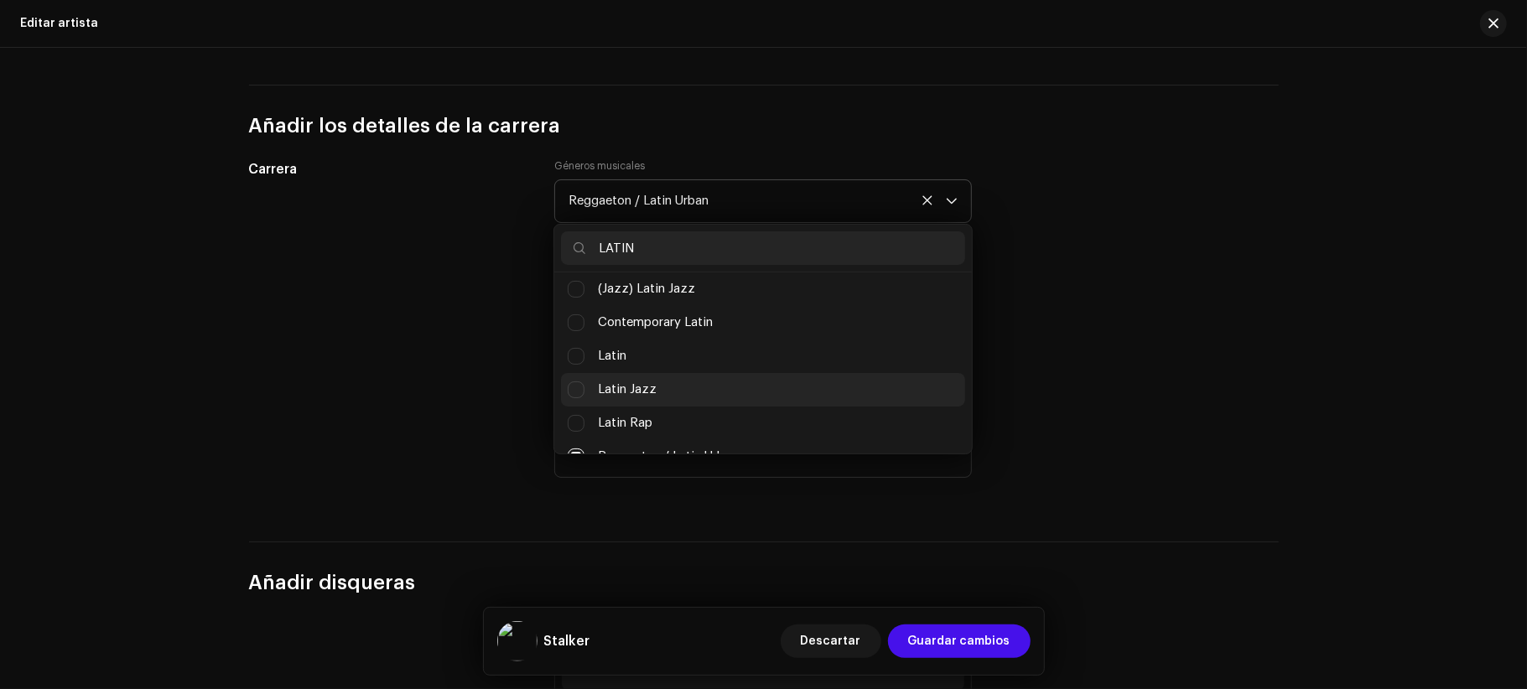
scroll to position [0, 0]
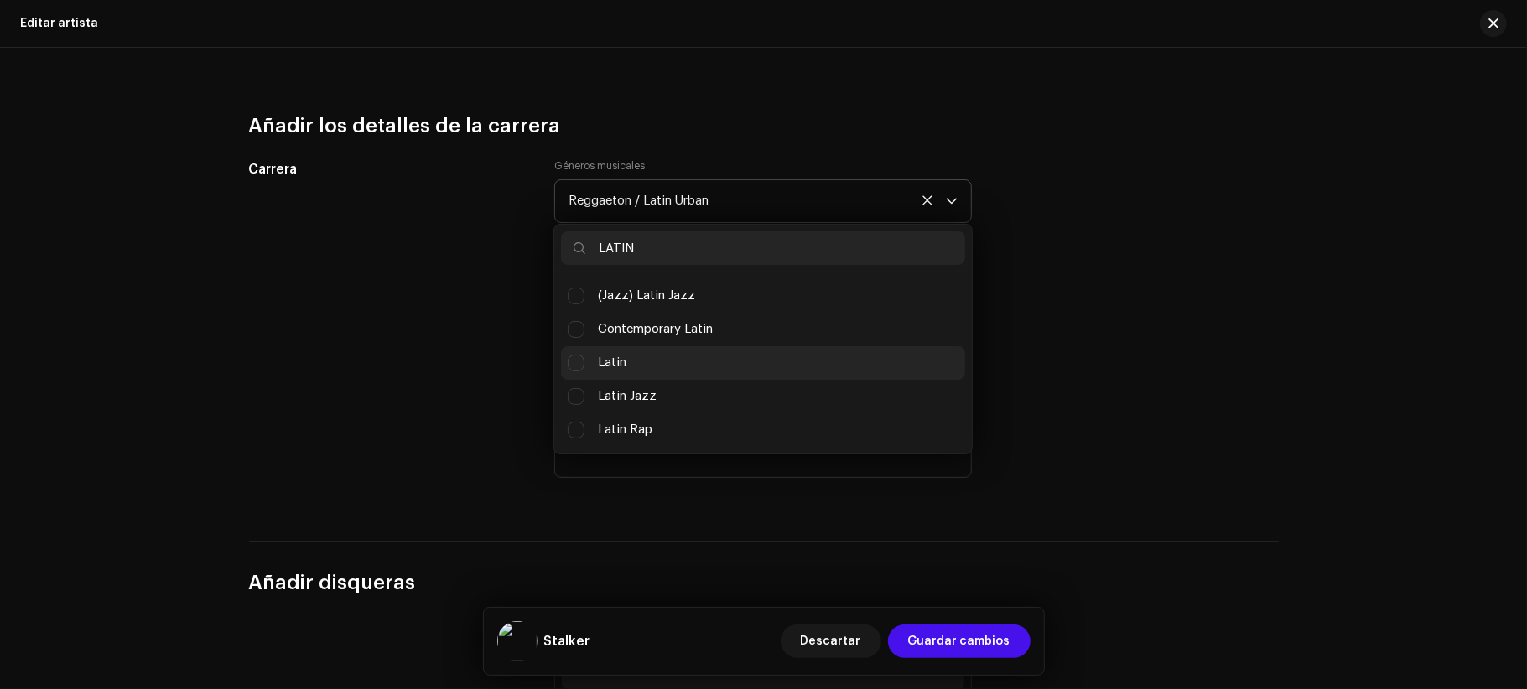
type input "LATIN"
click at [706, 370] on li "Latin" at bounding box center [763, 363] width 404 height 34
checkbox input "true"
click at [1157, 373] on div "Carrera Géneros musicales Reggaeton / Latin Urban, Latin LATIN (Jazz) Latin Jaz…" at bounding box center [764, 330] width 1030 height 342
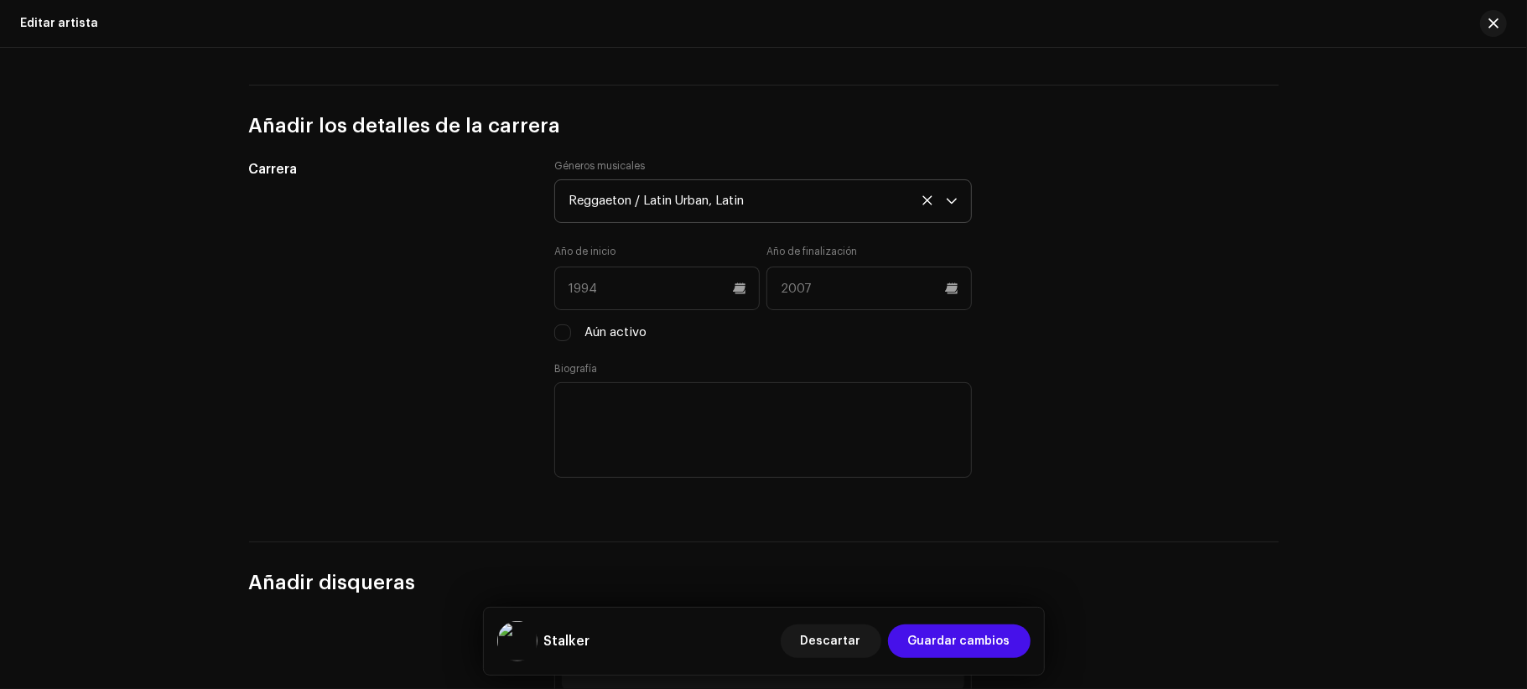
click at [923, 205] on icon at bounding box center [927, 200] width 20 height 20
click at [775, 203] on div "Pop, hiphop" at bounding box center [756, 201] width 377 height 42
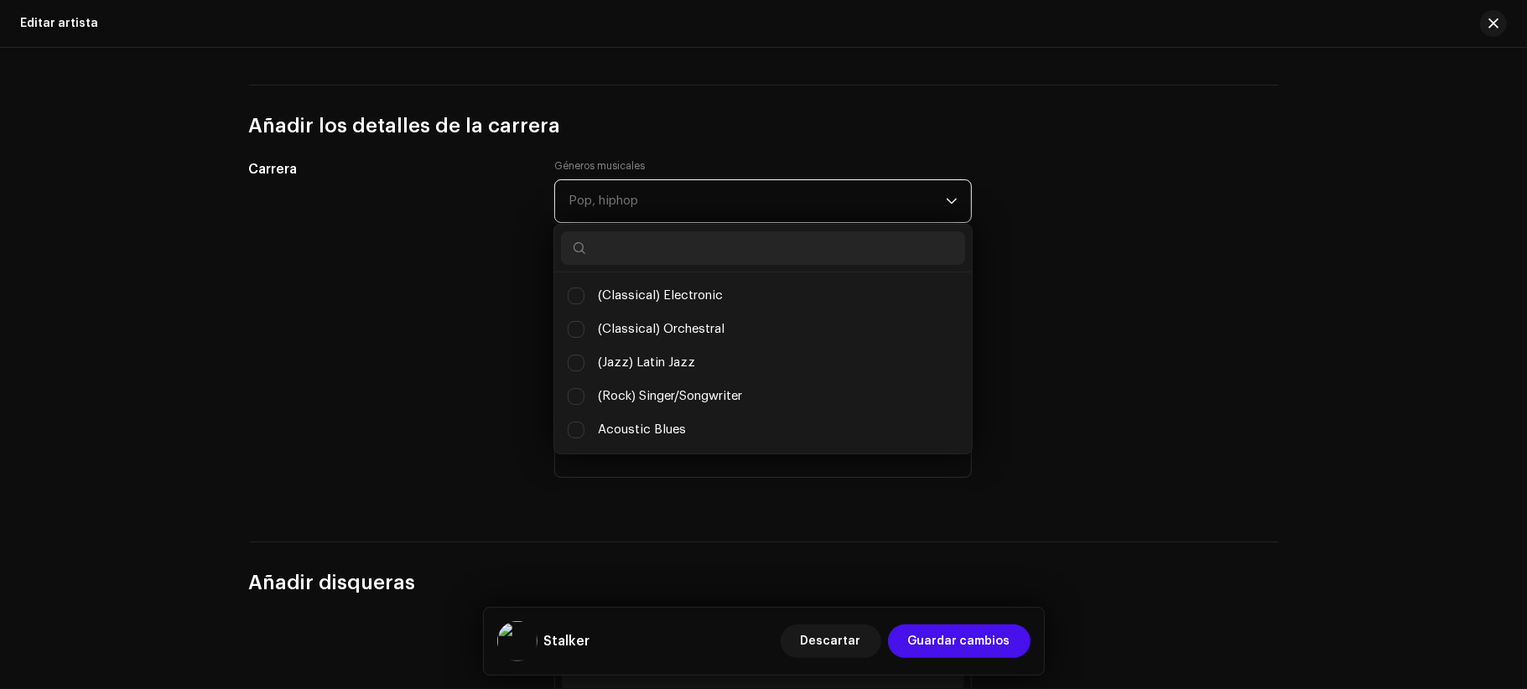
scroll to position [8512, 0]
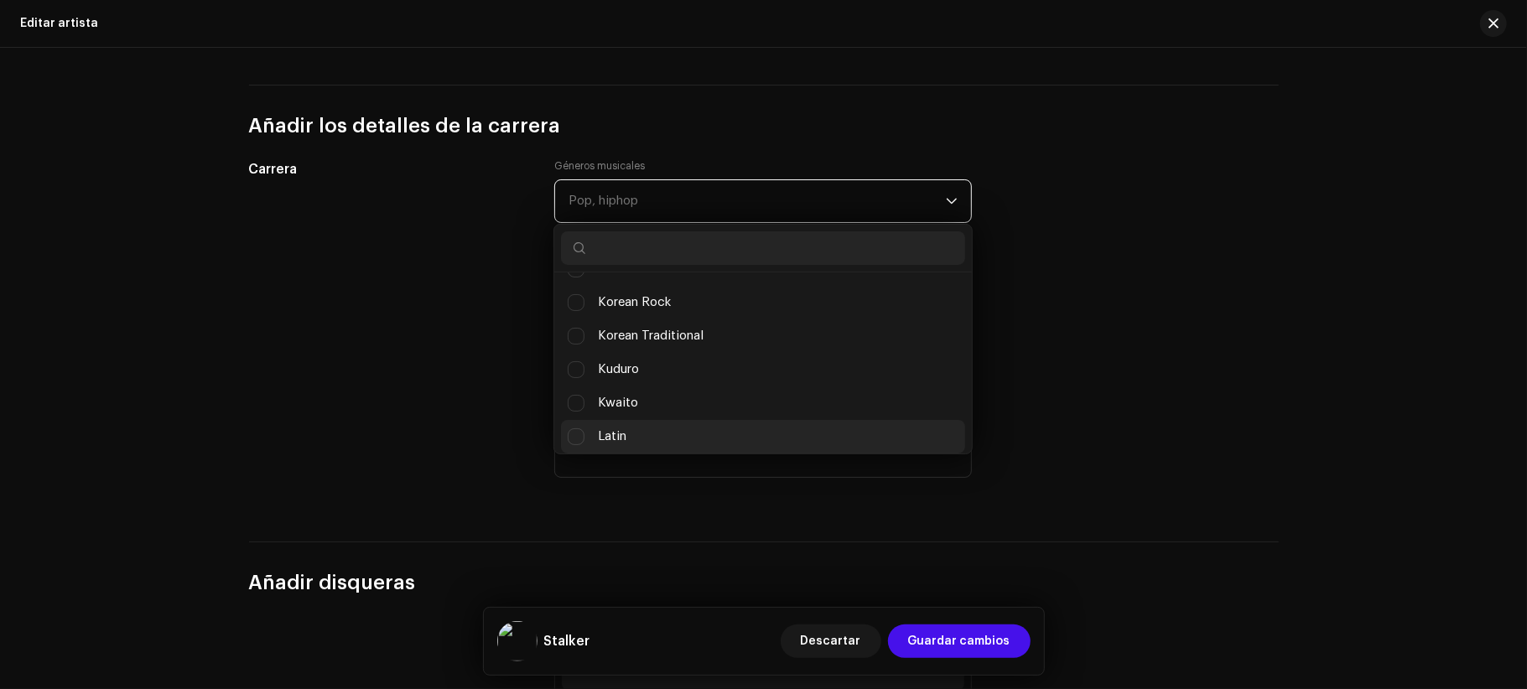
click at [600, 454] on li "Latin" at bounding box center [763, 437] width 404 height 34
checkbox input "true"
click at [1233, 360] on div "Carrera Géneros musicales Latin (Classical) Electronic (Classical) Orchestral (…" at bounding box center [764, 330] width 1030 height 342
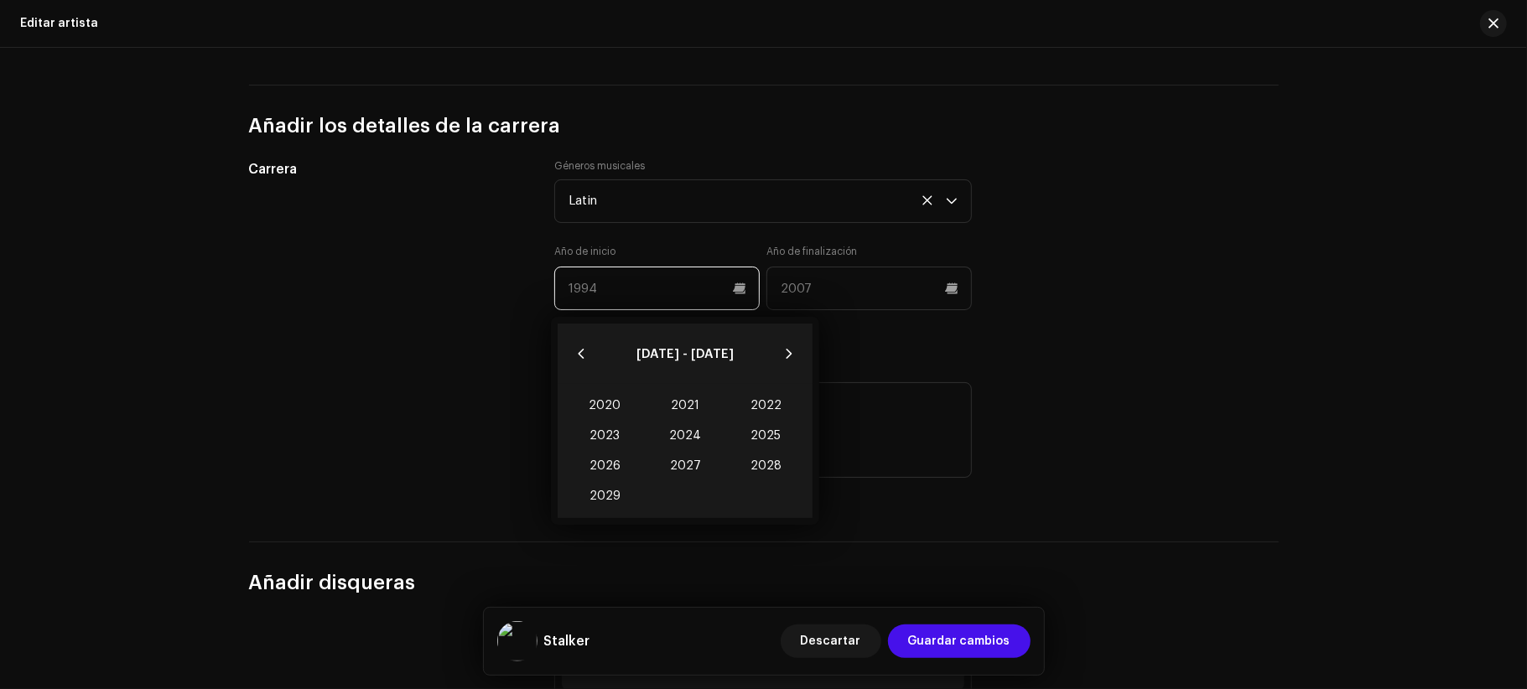
click at [675, 293] on input "text" at bounding box center [656, 289] width 205 height 44
type input "2023"
click at [610, 437] on span "2023 2023" at bounding box center [604, 436] width 80 height 30
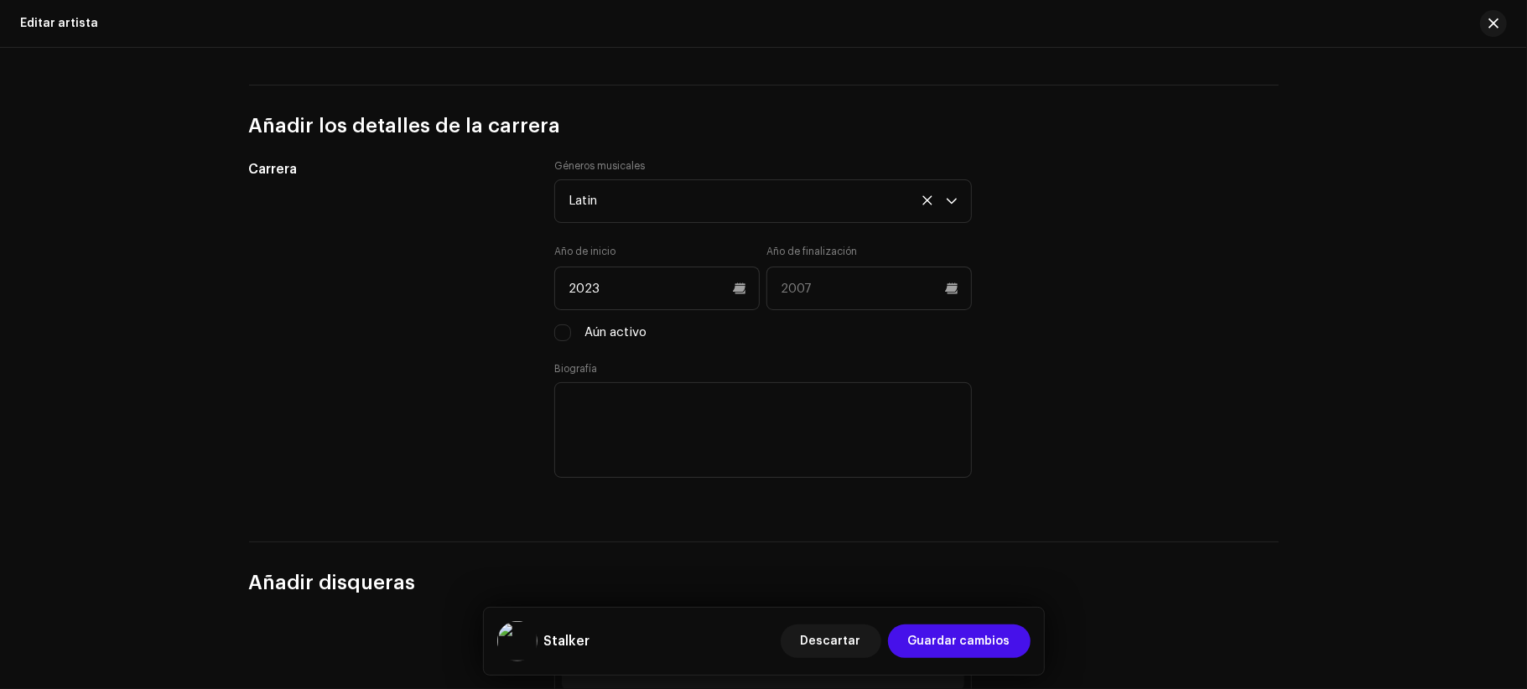
click at [1181, 336] on div "Carrera Géneros musicales Latin Año de inicio 2023 Año de finalización Aún acti…" at bounding box center [764, 330] width 1030 height 342
click at [611, 334] on label "Aún activo" at bounding box center [615, 333] width 62 height 18
click at [571, 334] on input "Aún activo" at bounding box center [562, 332] width 17 height 17
checkbox input "true"
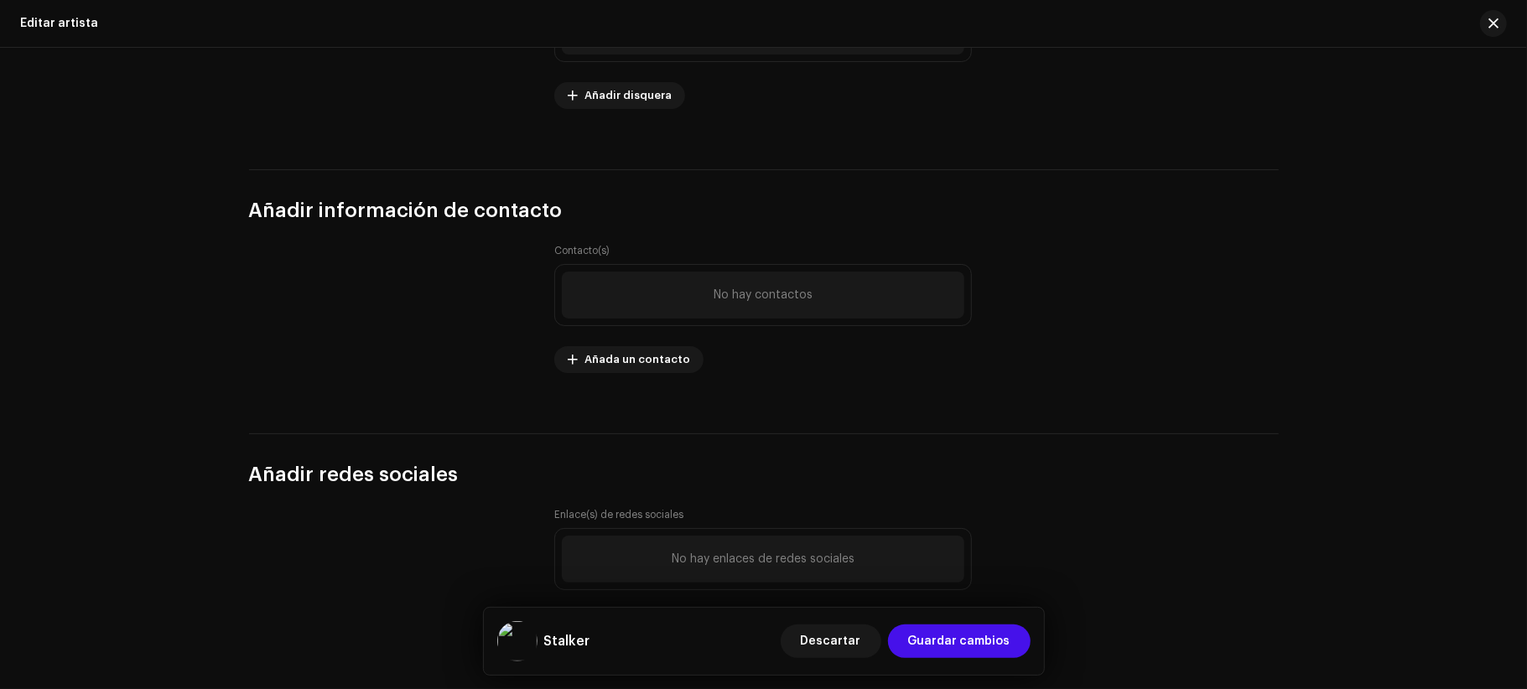
scroll to position [2171, 0]
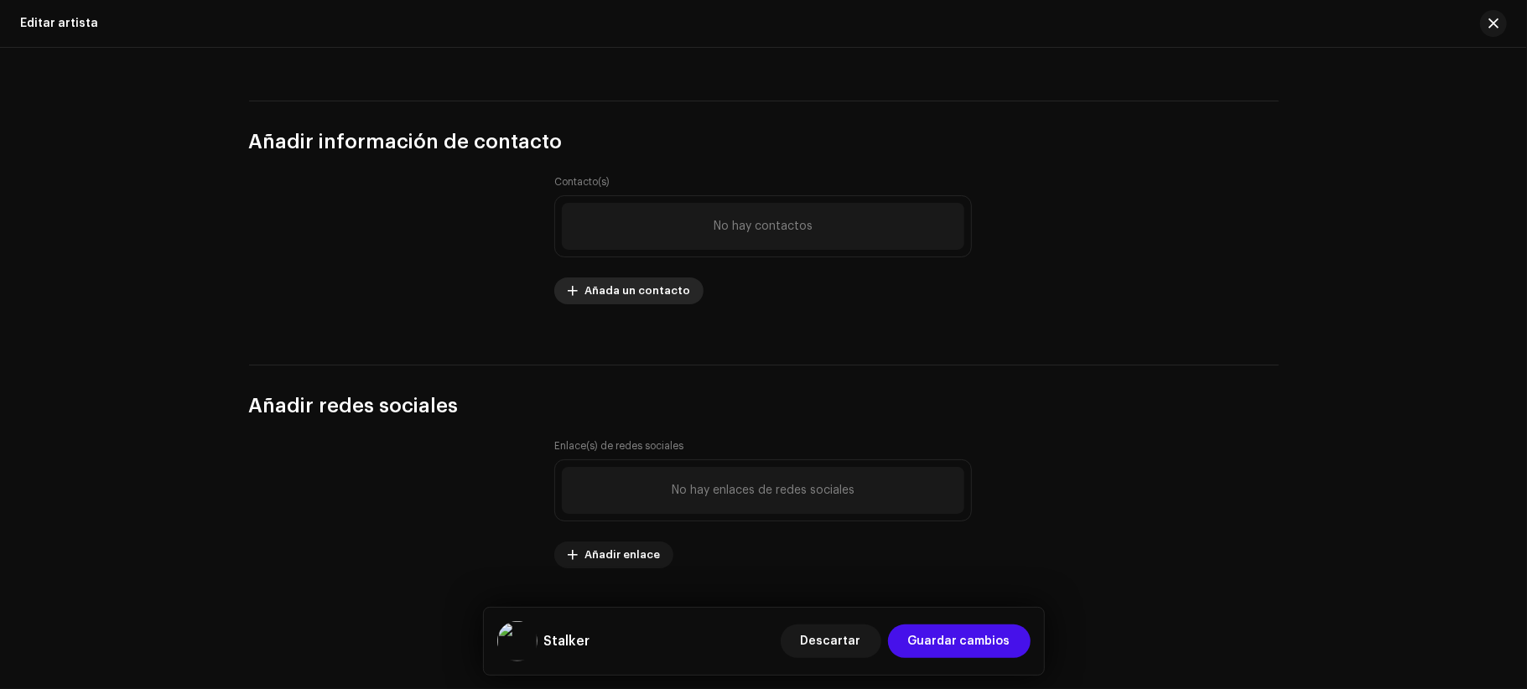
click at [631, 295] on span "Añada un contacto" at bounding box center [637, 291] width 106 height 34
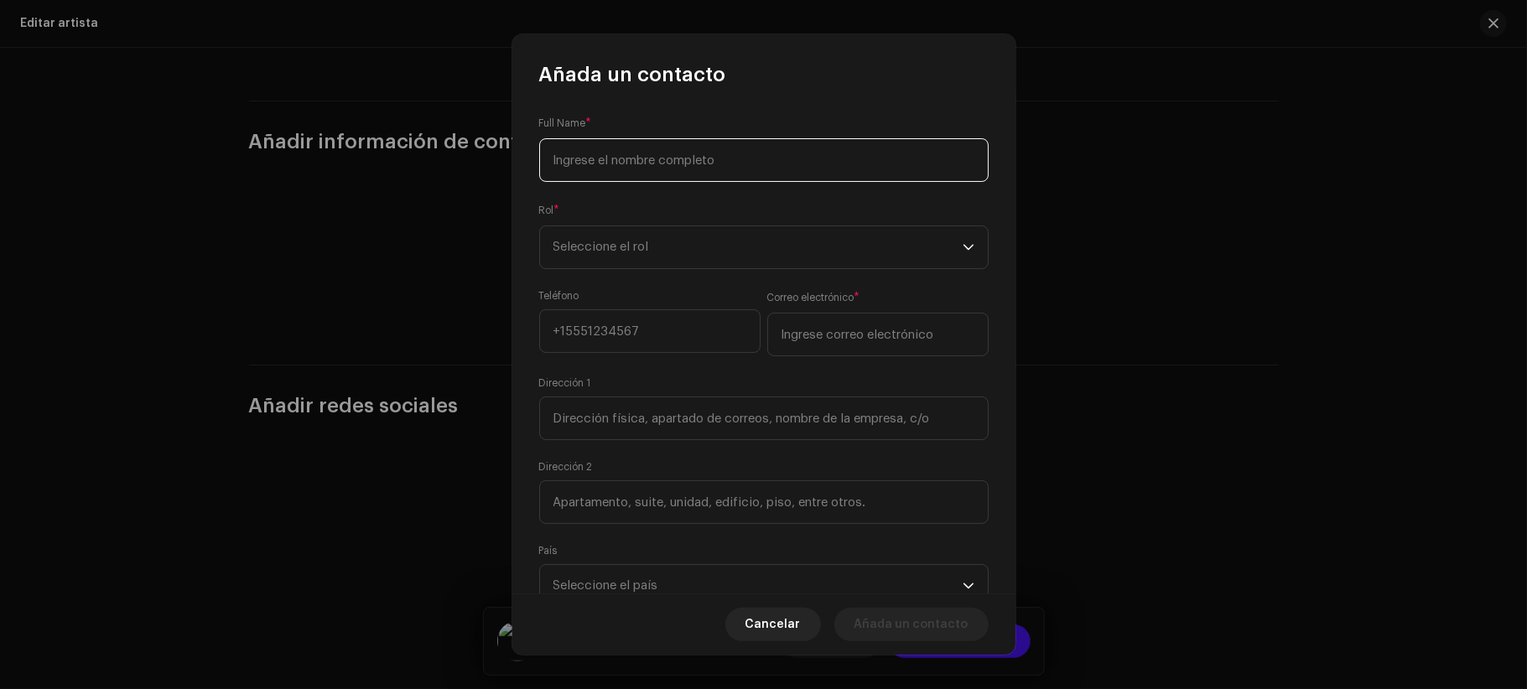
click at [705, 161] on input at bounding box center [763, 160] width 449 height 44
type input "Alejandro Fuenmayor"
type input "Kr 78k CL53a sur"
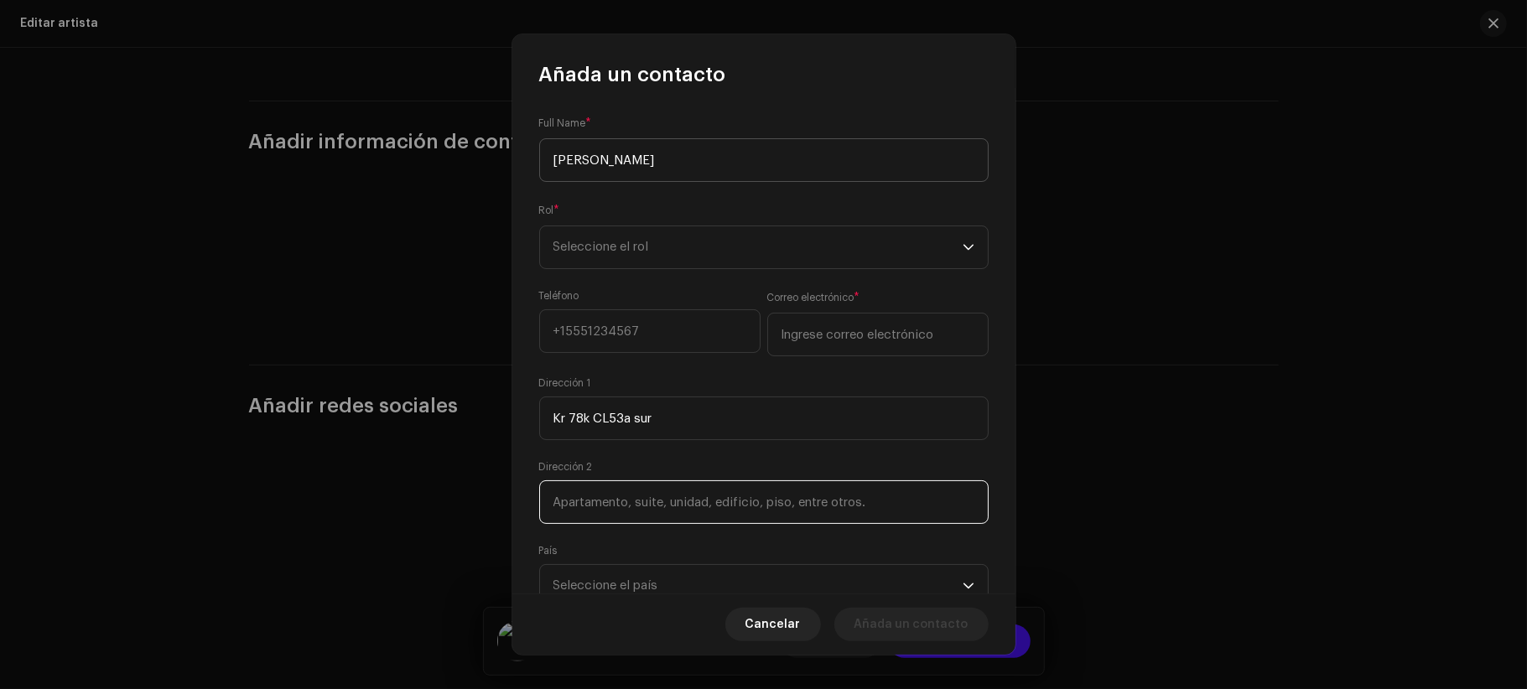
type input "Casa"
type input "Kennedy"
type input "Bogotá"
click at [698, 239] on span "Seleccione el rol" at bounding box center [757, 247] width 409 height 42
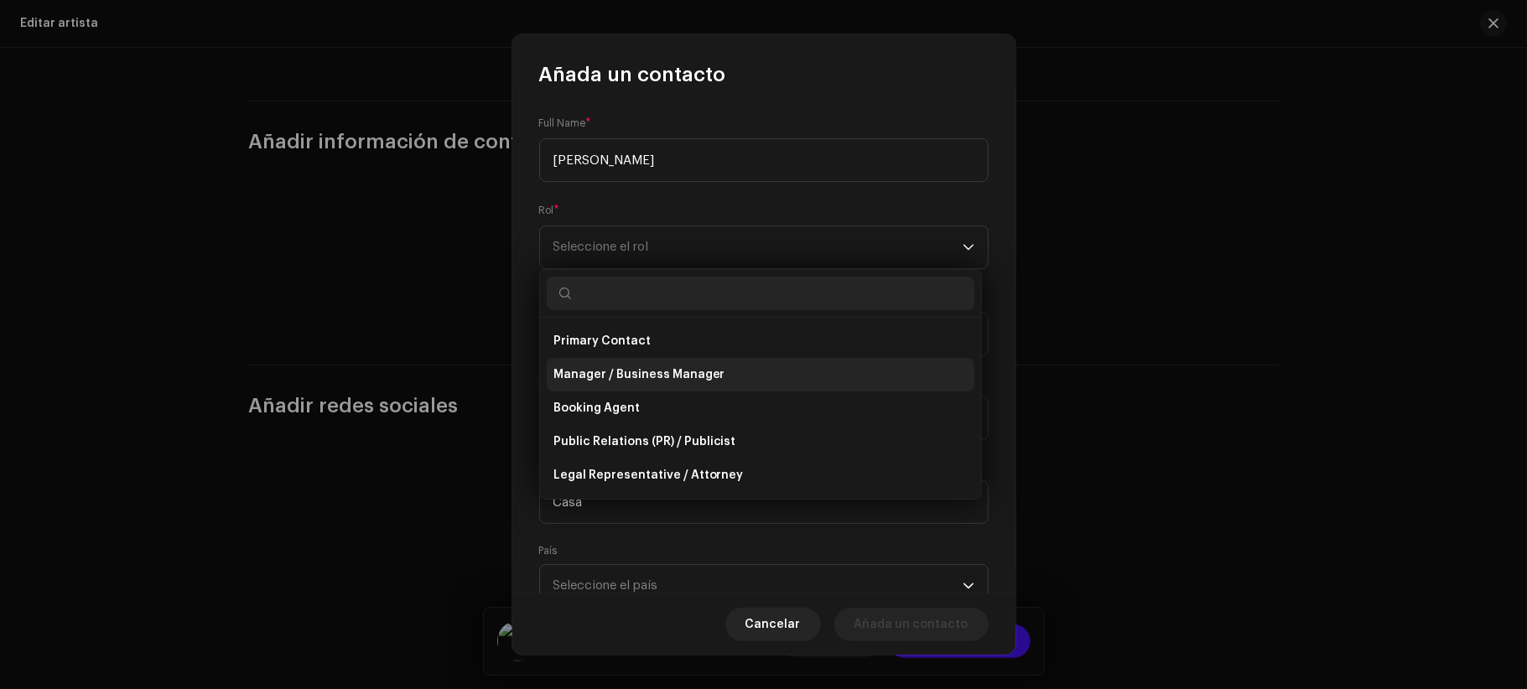
click at [719, 366] on li "Manager / Business Manager" at bounding box center [761, 375] width 428 height 34
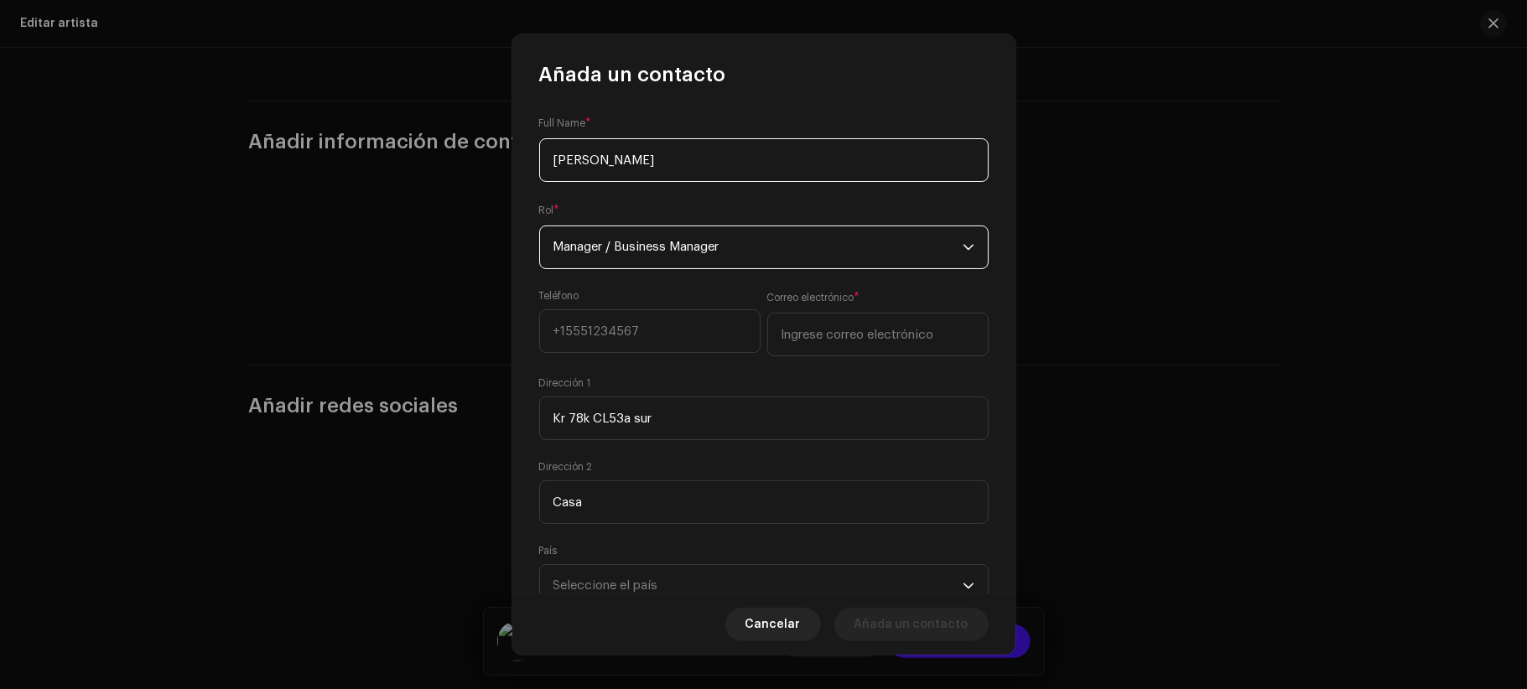
click at [729, 172] on input "Alejandro Fuenmayor" at bounding box center [763, 160] width 449 height 44
type input "Lizeth Romero"
click at [711, 326] on input at bounding box center [649, 331] width 221 height 44
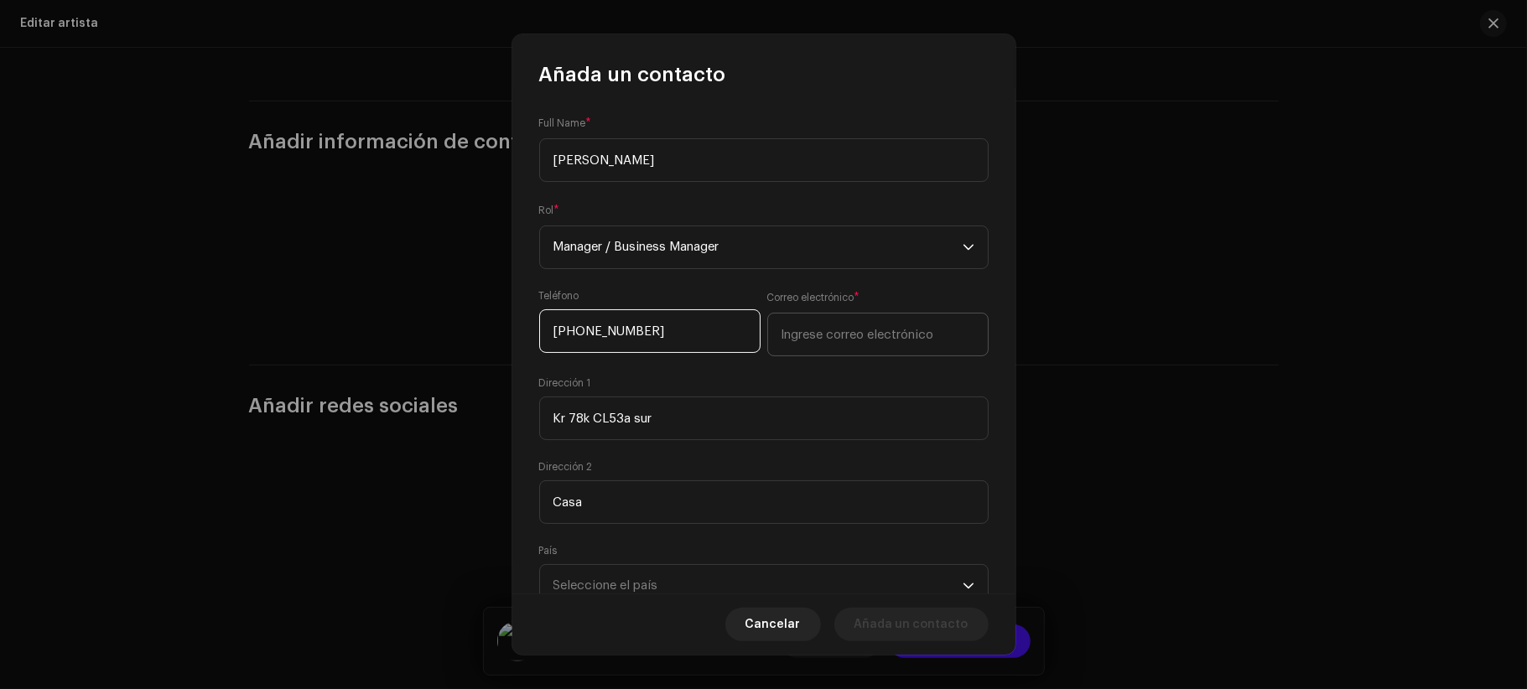
type input "+573138309585"
click at [839, 332] on input "email" at bounding box center [877, 335] width 221 height 44
type input "S"
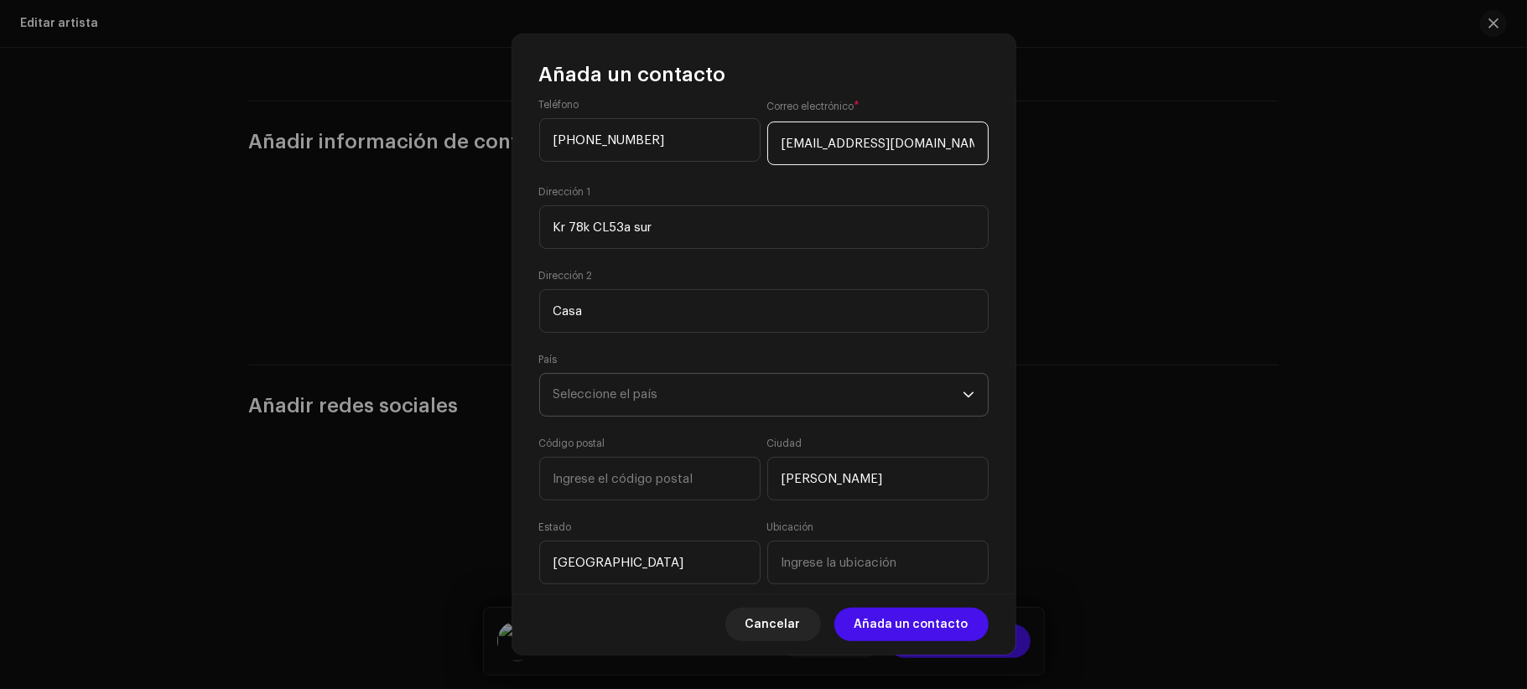
scroll to position [223, 0]
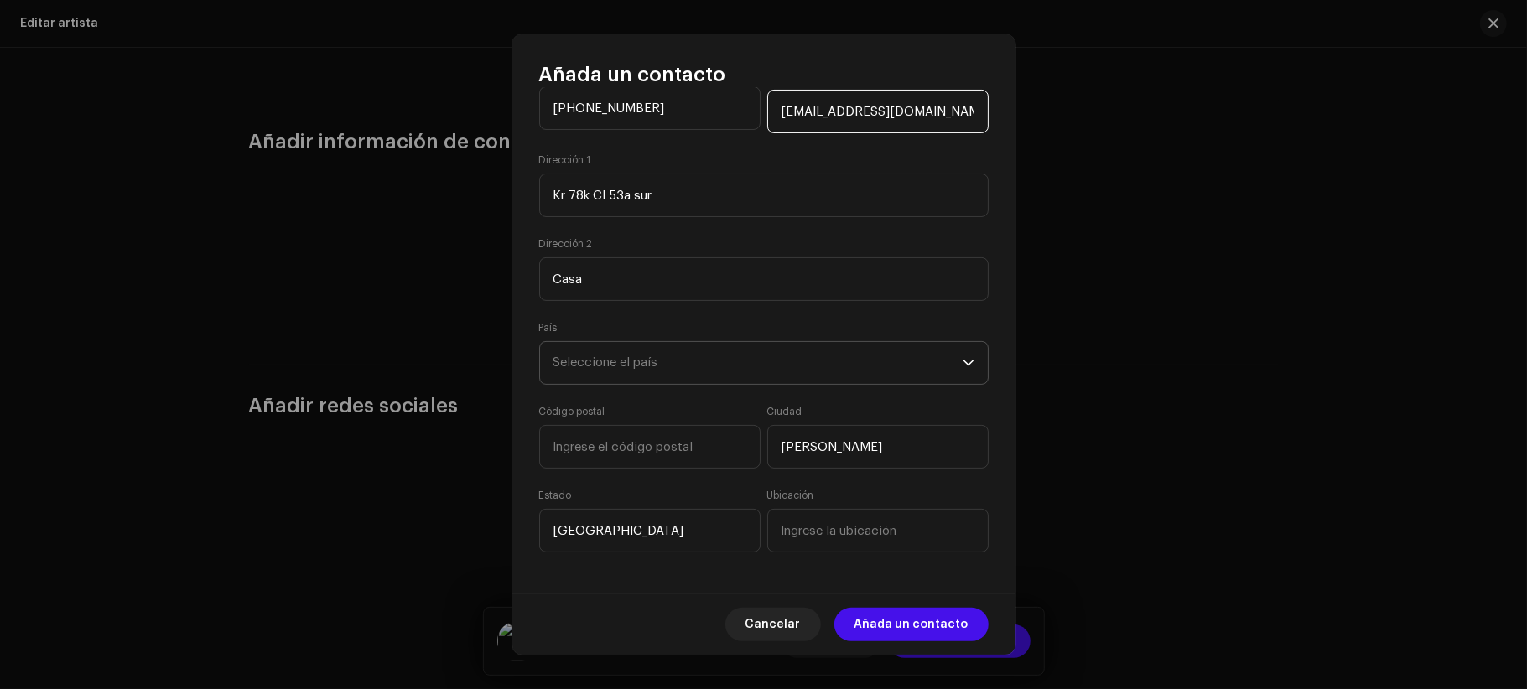
type input "stalkeralejandro16@gmail.com"
click at [688, 349] on span "Seleccione el país" at bounding box center [757, 363] width 409 height 42
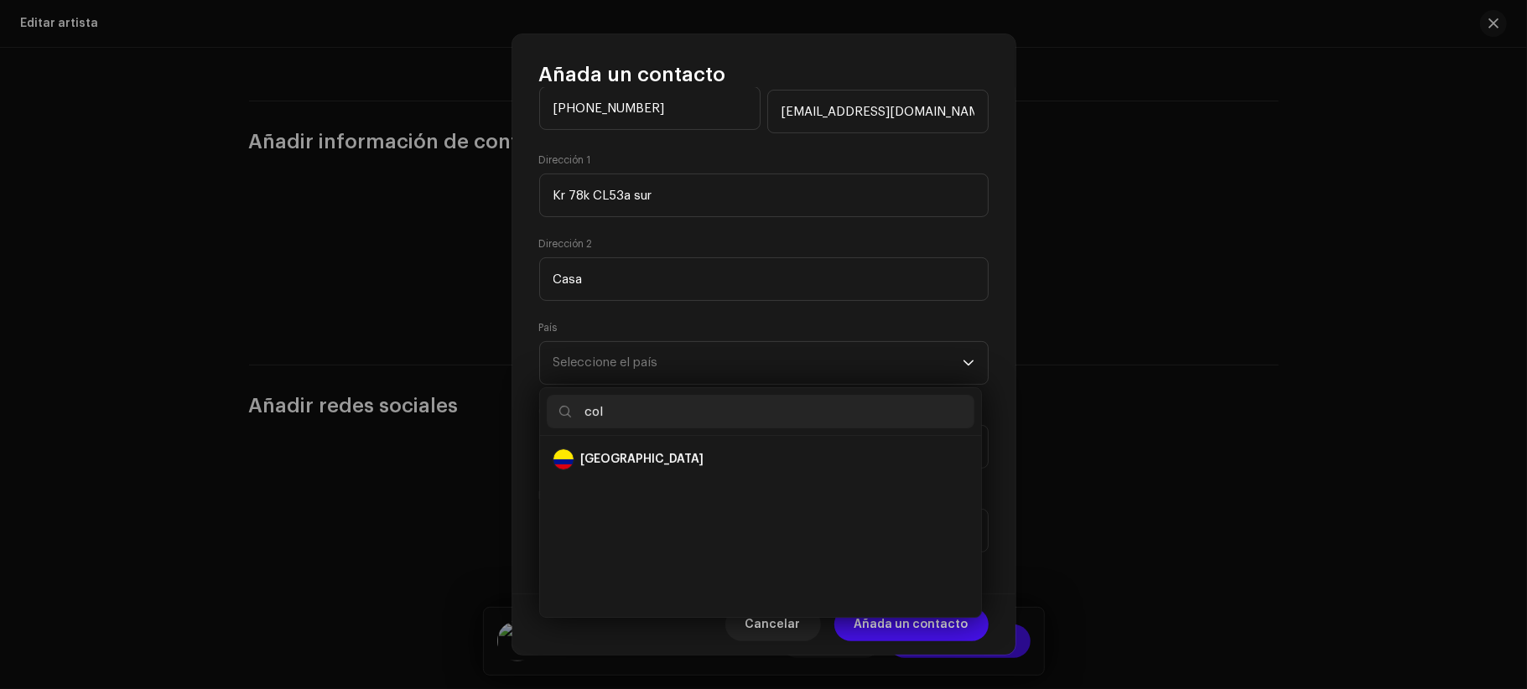
scroll to position [0, 0]
type input "colom"
click at [711, 447] on li "Colombia" at bounding box center [761, 460] width 428 height 34
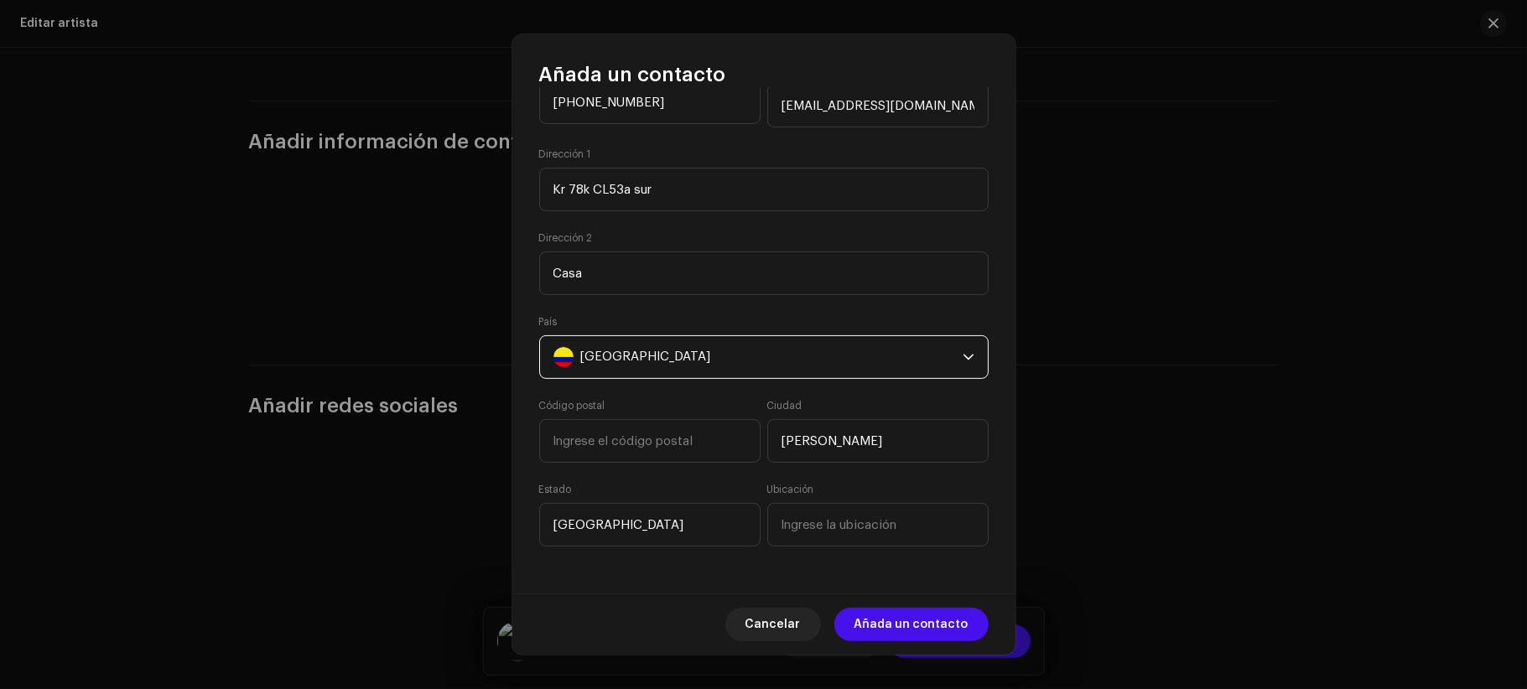
scroll to position [235, 0]
click at [924, 618] on span "Añada un contacto" at bounding box center [911, 625] width 114 height 34
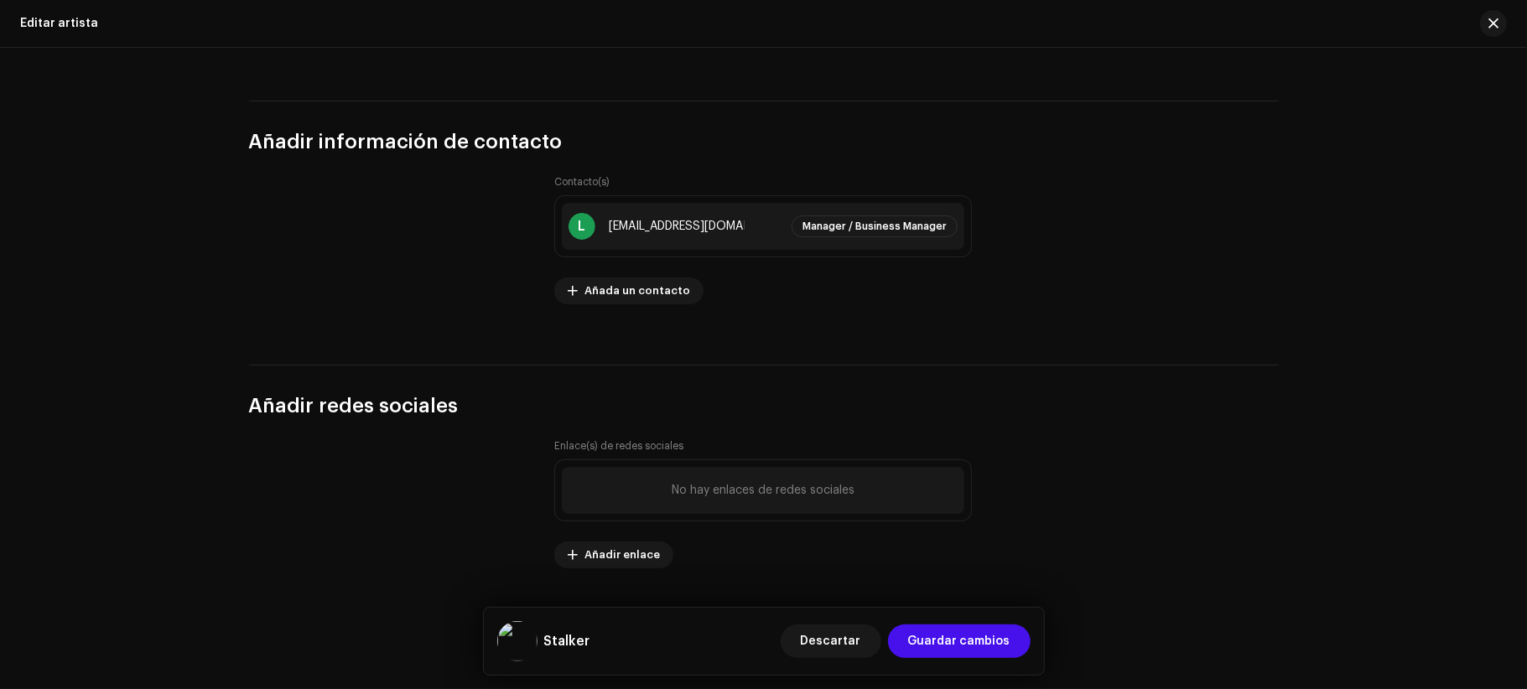
click at [748, 486] on span "No hay enlaces de redes sociales" at bounding box center [763, 490] width 183 height 13
click at [615, 553] on span "Añadir enlace" at bounding box center [621, 555] width 75 height 34
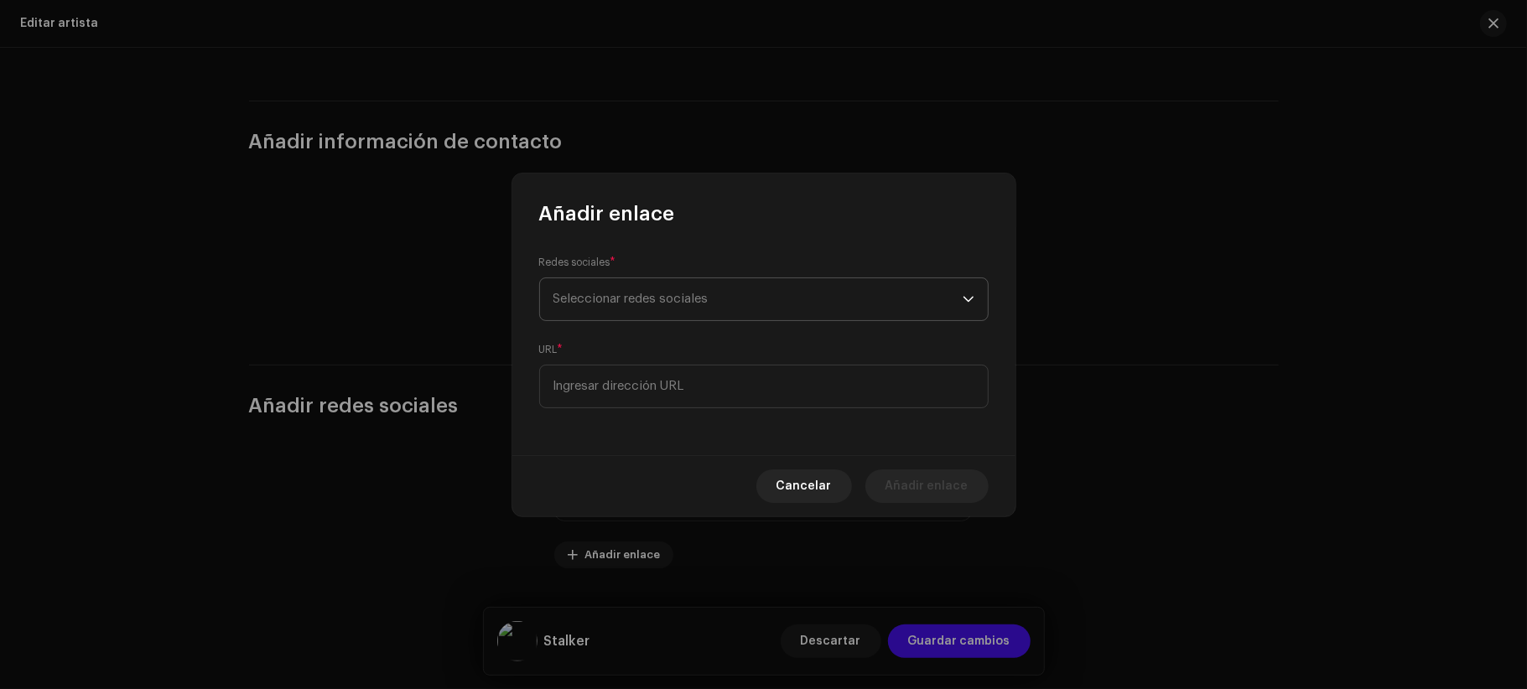
click at [715, 312] on span "Seleccionar redes sociales" at bounding box center [757, 299] width 409 height 42
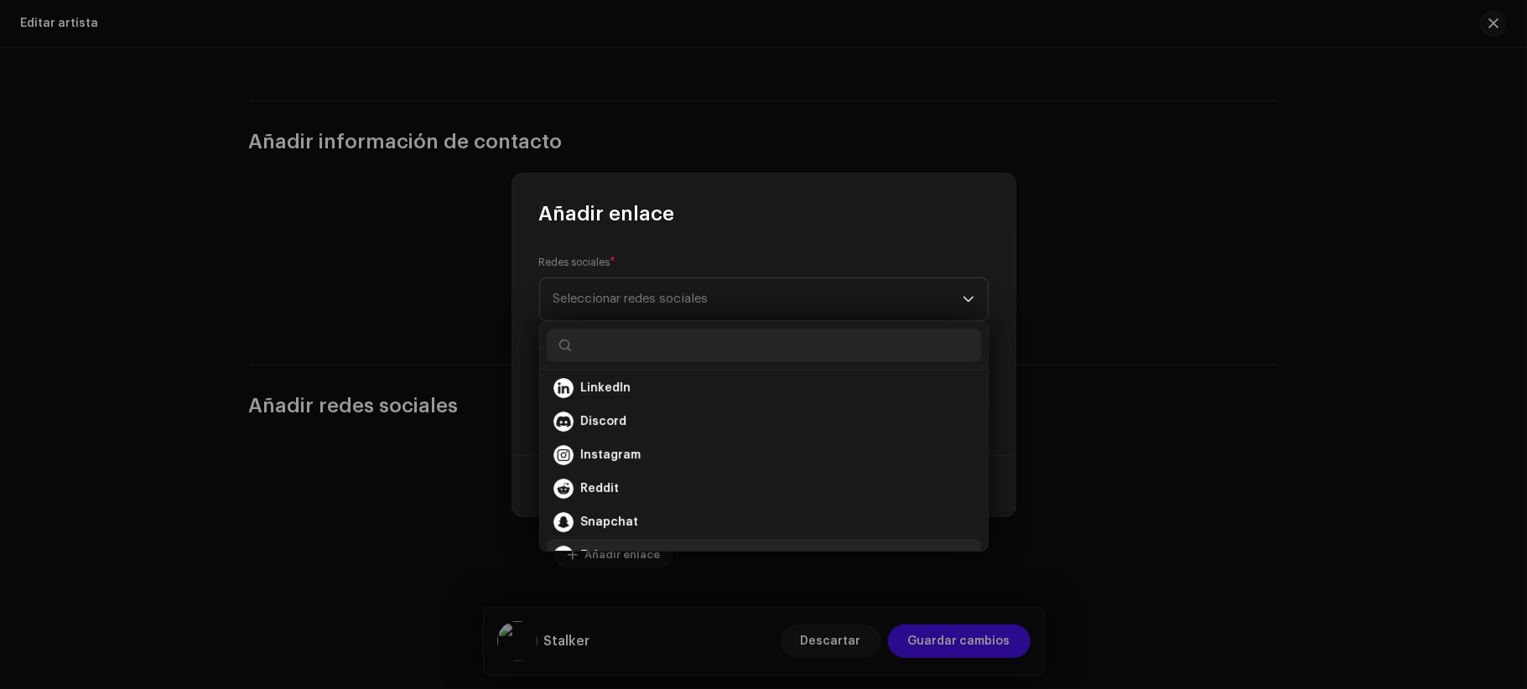
scroll to position [112, 0]
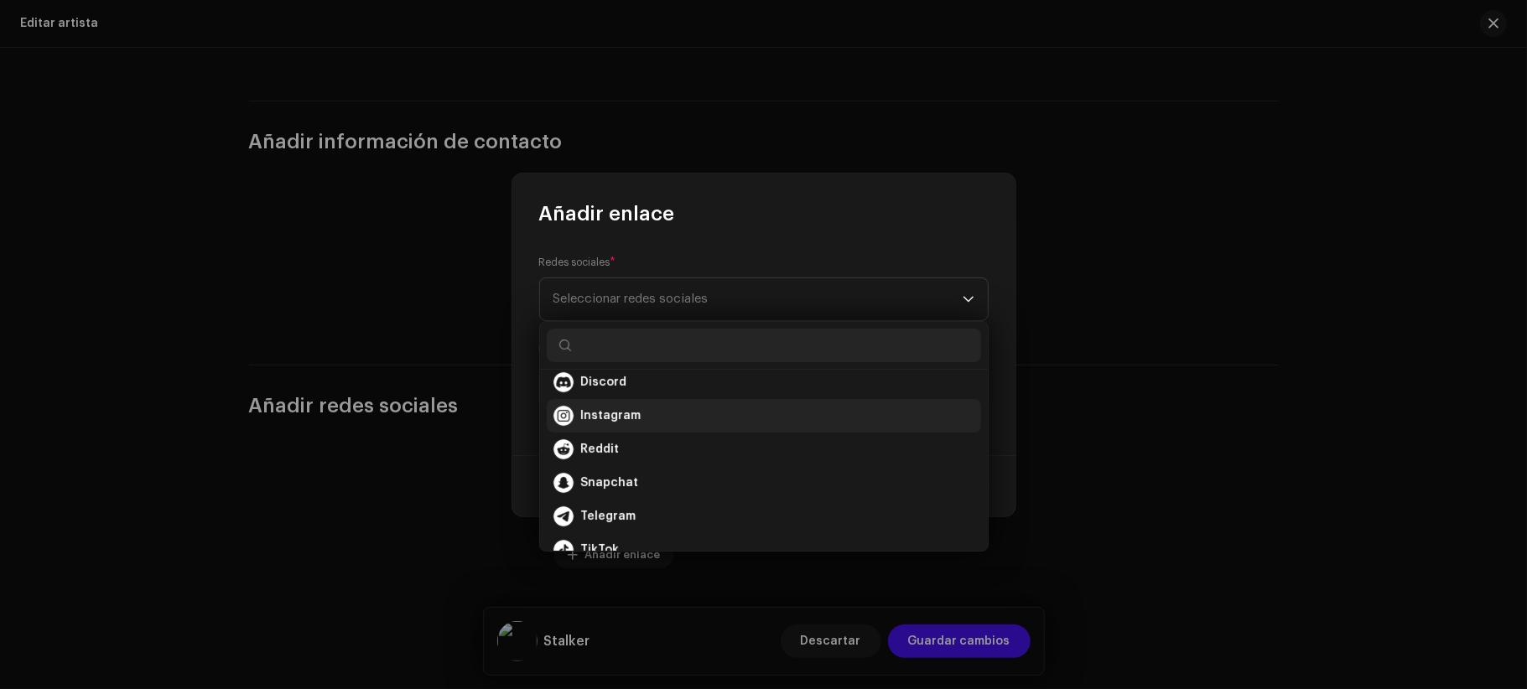
click at [624, 427] on li "Instagram" at bounding box center [764, 416] width 434 height 34
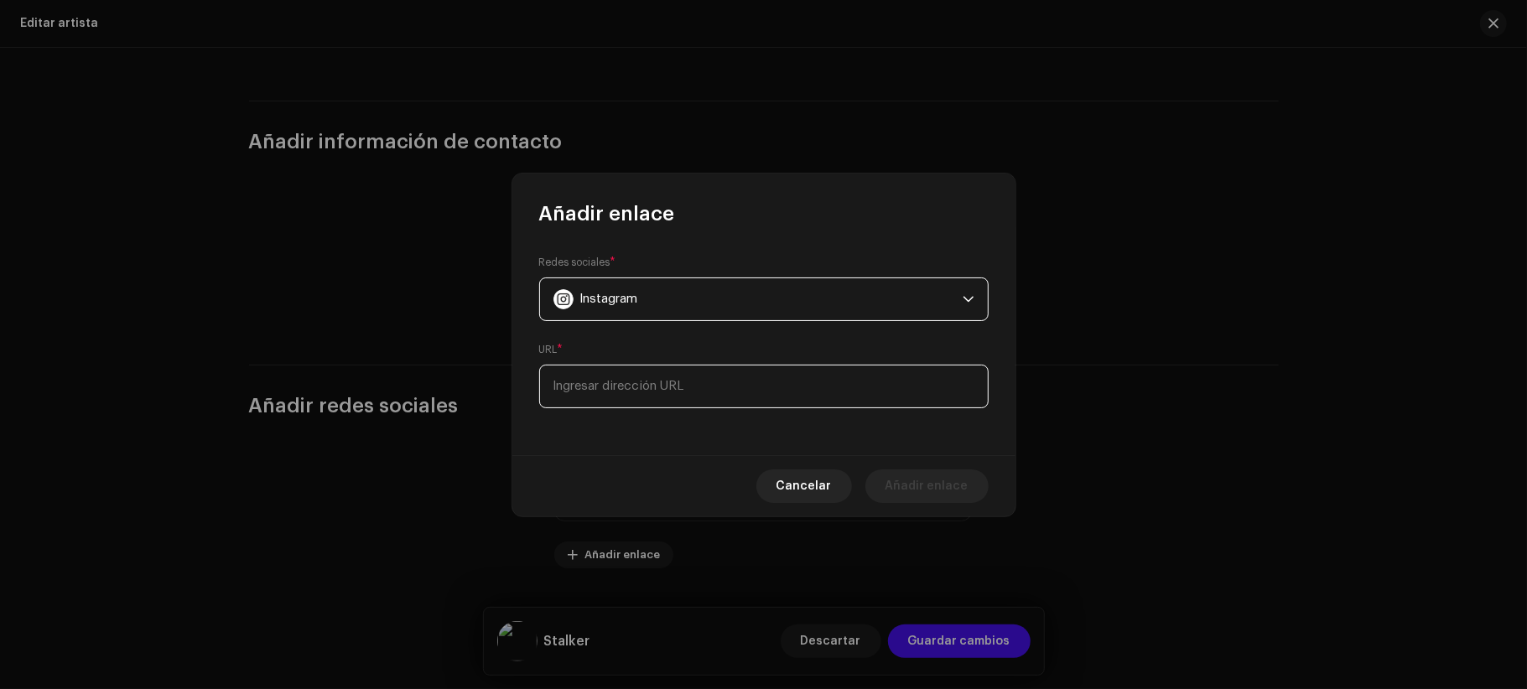
click at [693, 387] on input at bounding box center [763, 387] width 449 height 44
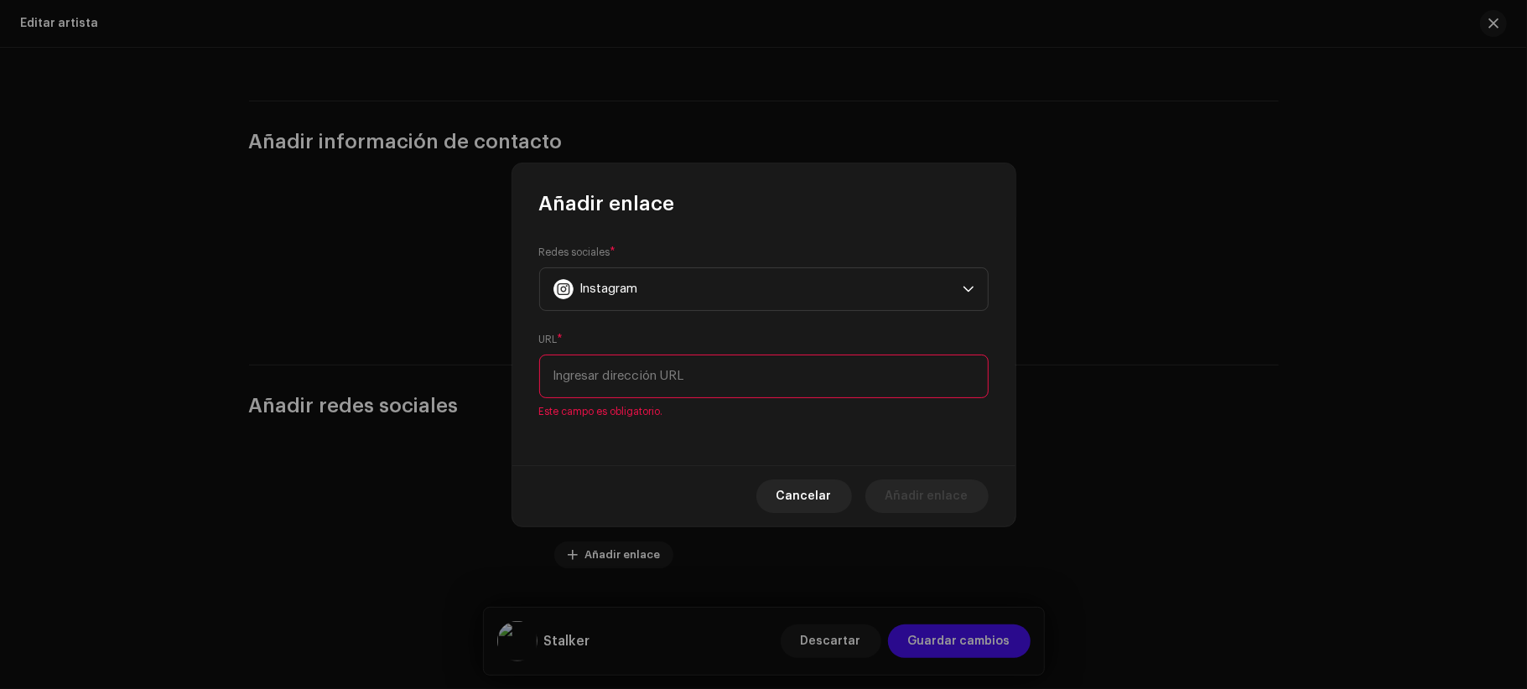
paste input "https://www.instagram.com/stalkeralejandro/"
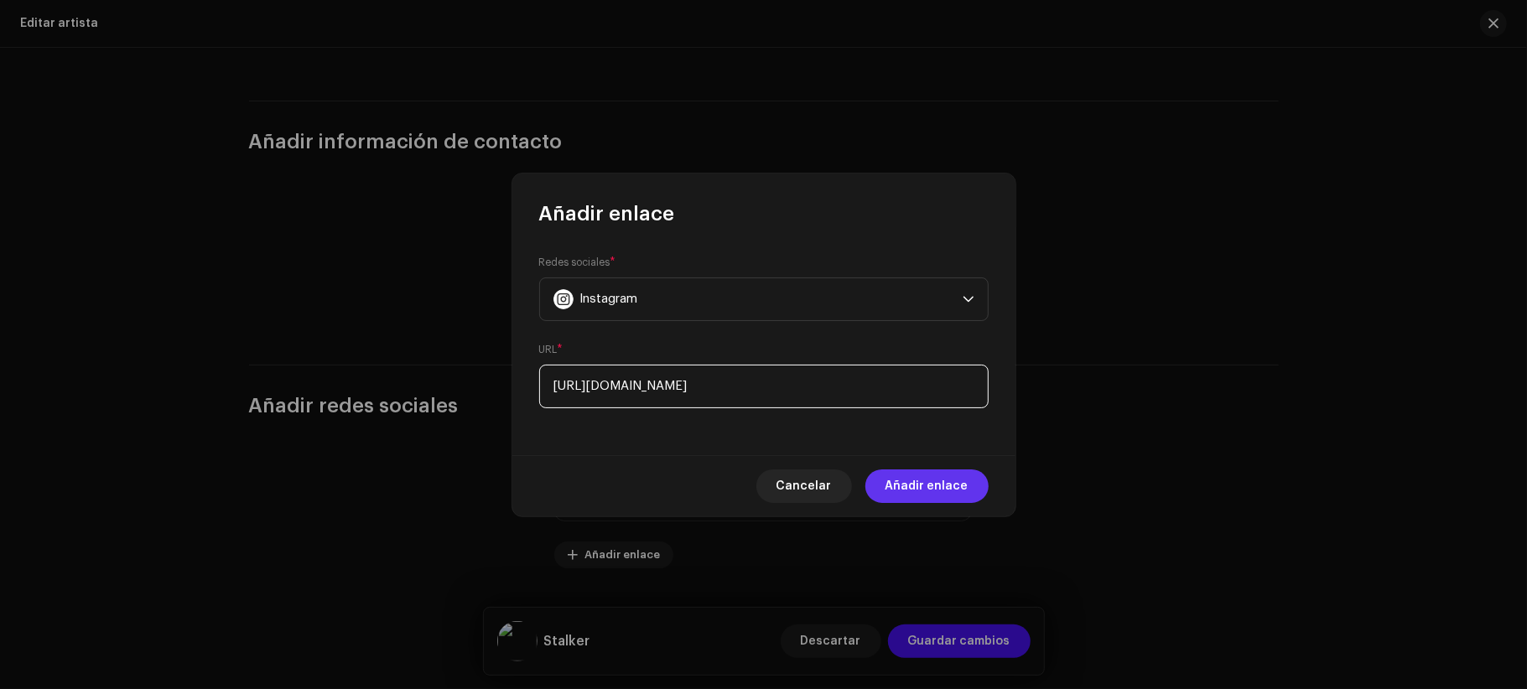
type input "https://www.instagram.com/stalkeralejandro/"
click at [940, 480] on span "Añadir enlace" at bounding box center [926, 487] width 83 height 34
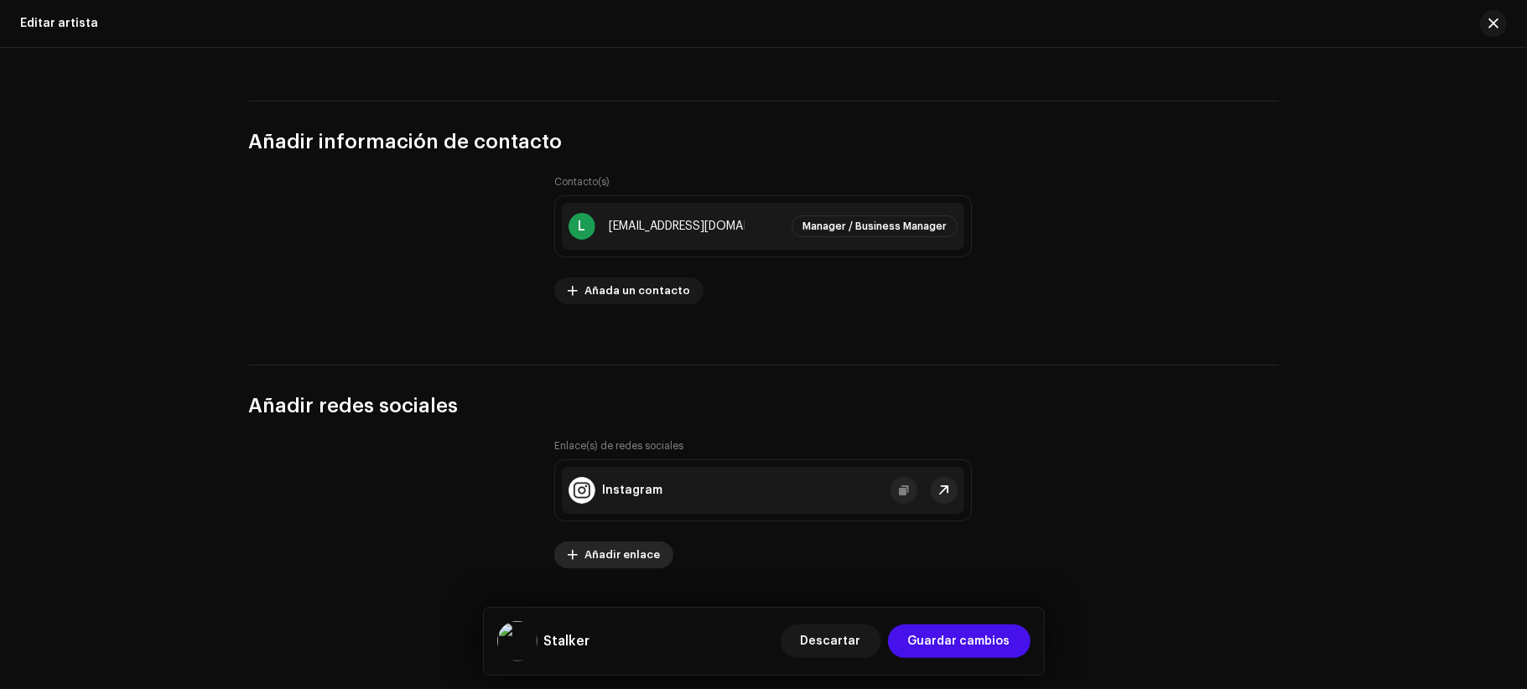
click at [622, 560] on span "Añadir enlace" at bounding box center [621, 555] width 75 height 34
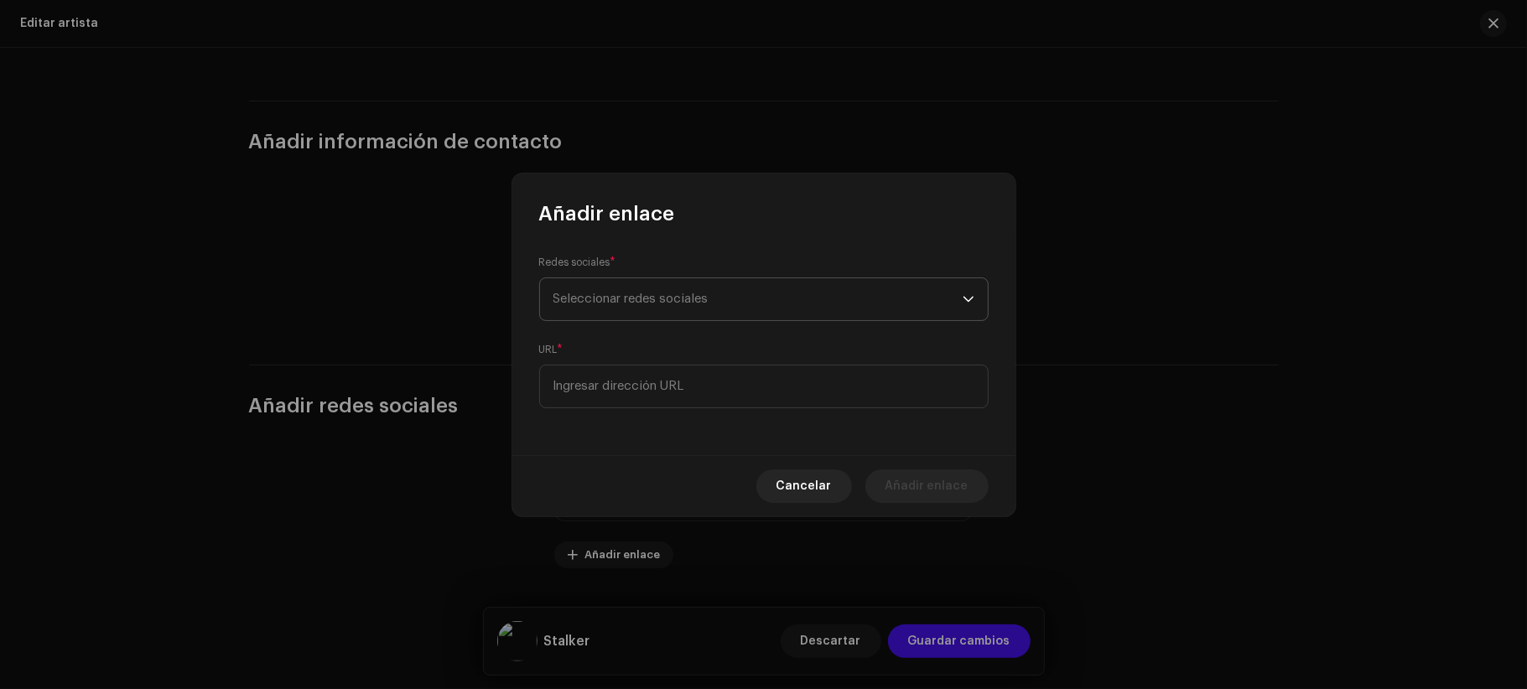
click at [705, 306] on span "Seleccionar redes sociales" at bounding box center [757, 299] width 409 height 42
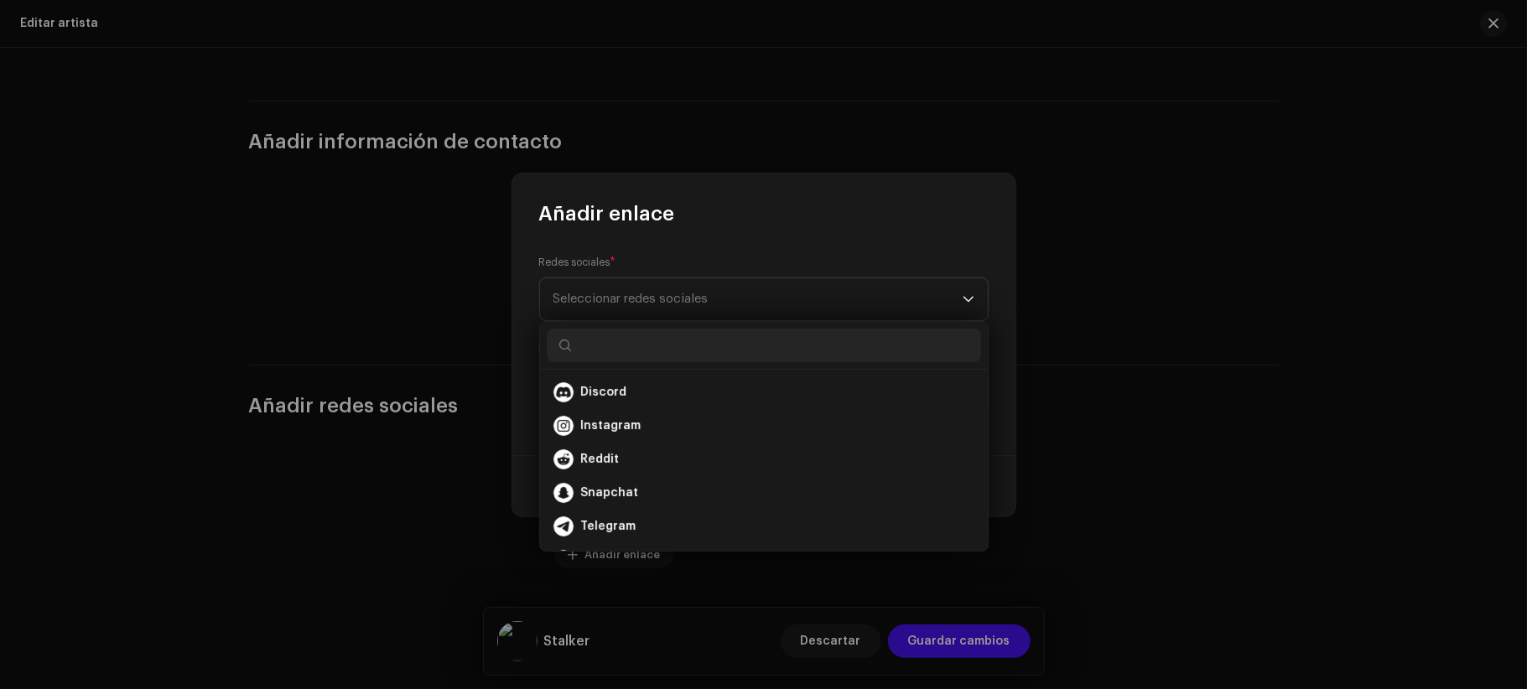
scroll to position [223, 0]
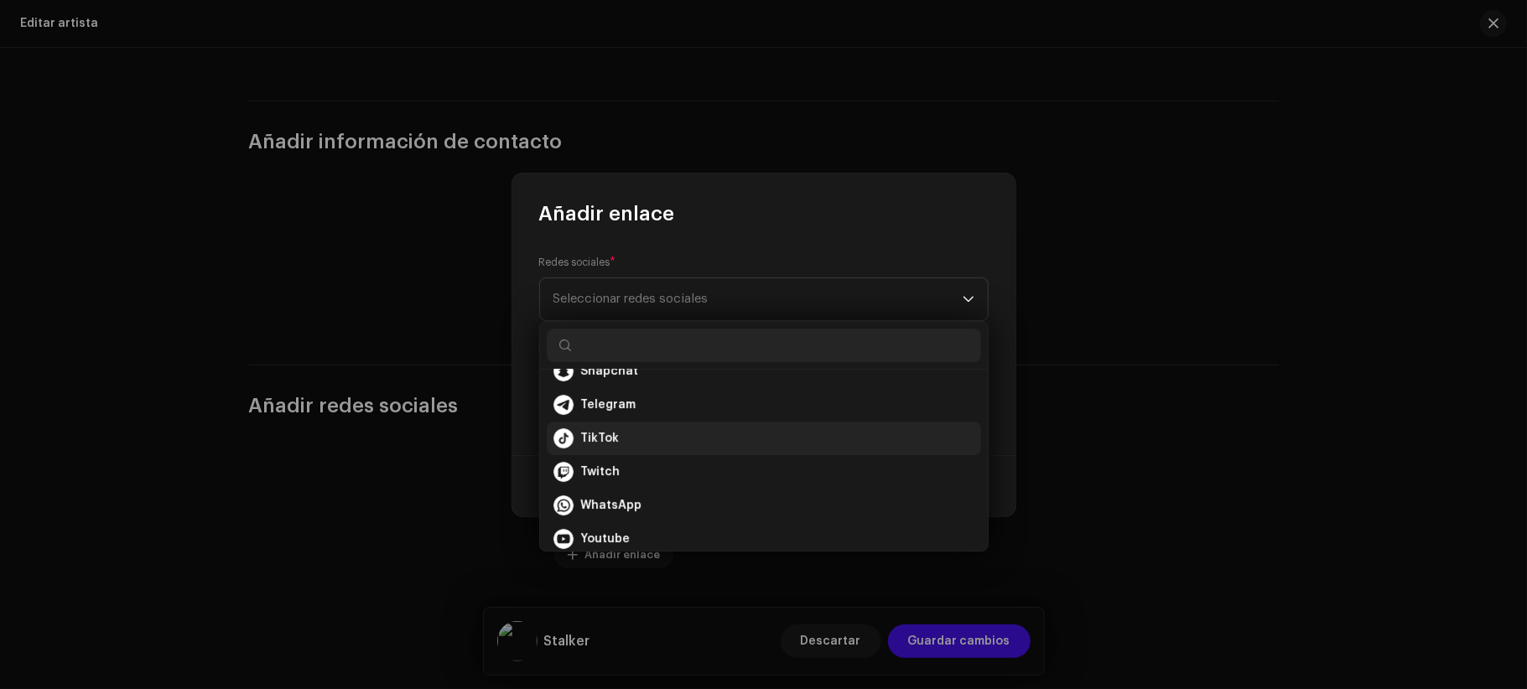
click at [619, 431] on div "TikTok" at bounding box center [763, 438] width 421 height 20
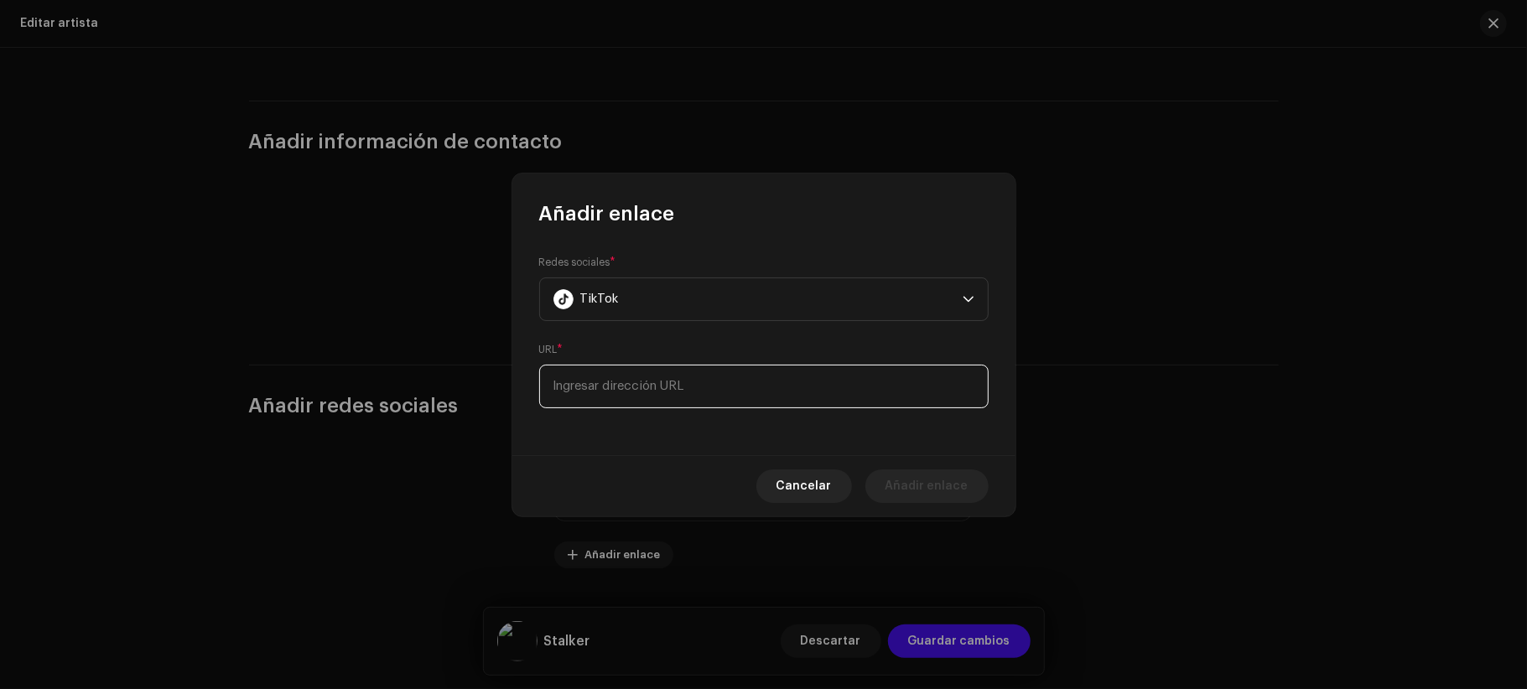
click at [735, 396] on input at bounding box center [763, 387] width 449 height 44
paste input "https://www.tiktok.com/@stalkeralejandro"
type input "https://www.tiktok.com/@stalkeralejandro"
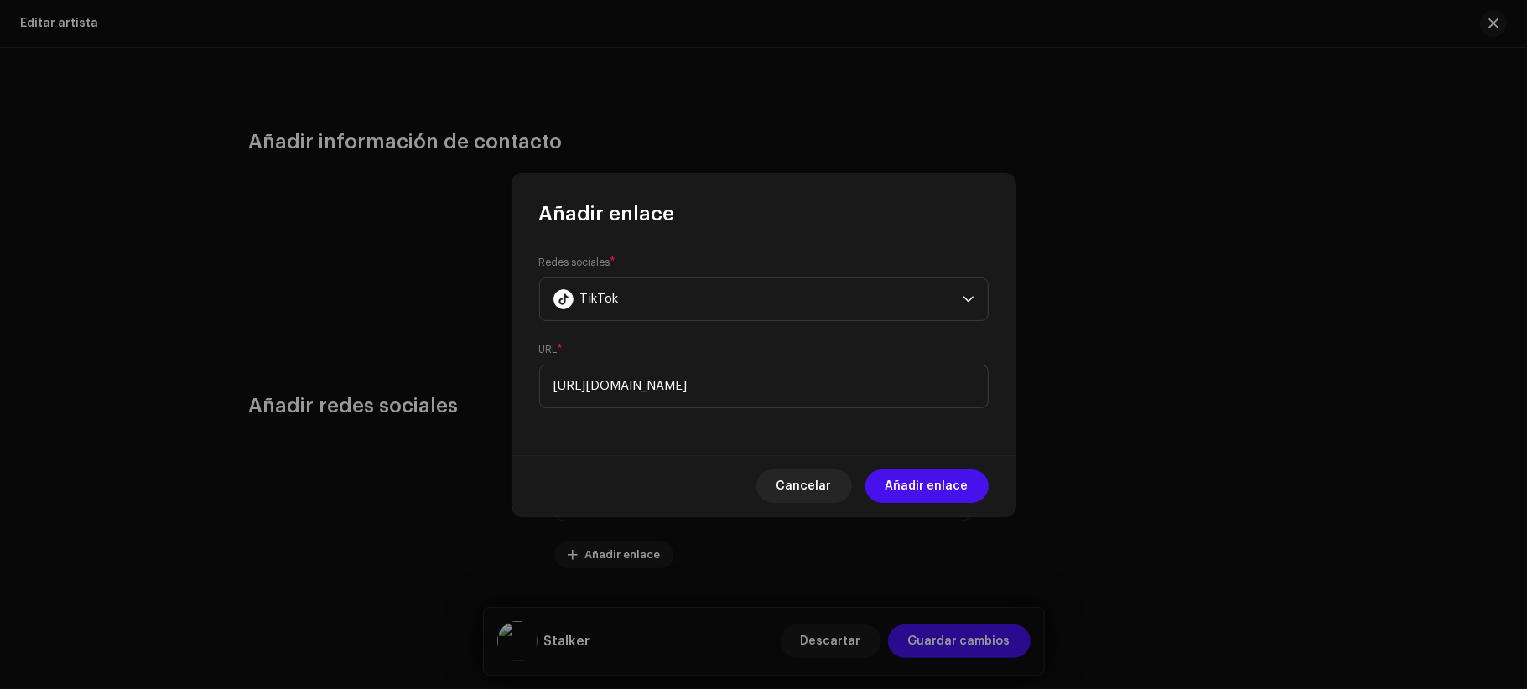
click at [919, 490] on span "Añadir enlace" at bounding box center [926, 487] width 83 height 34
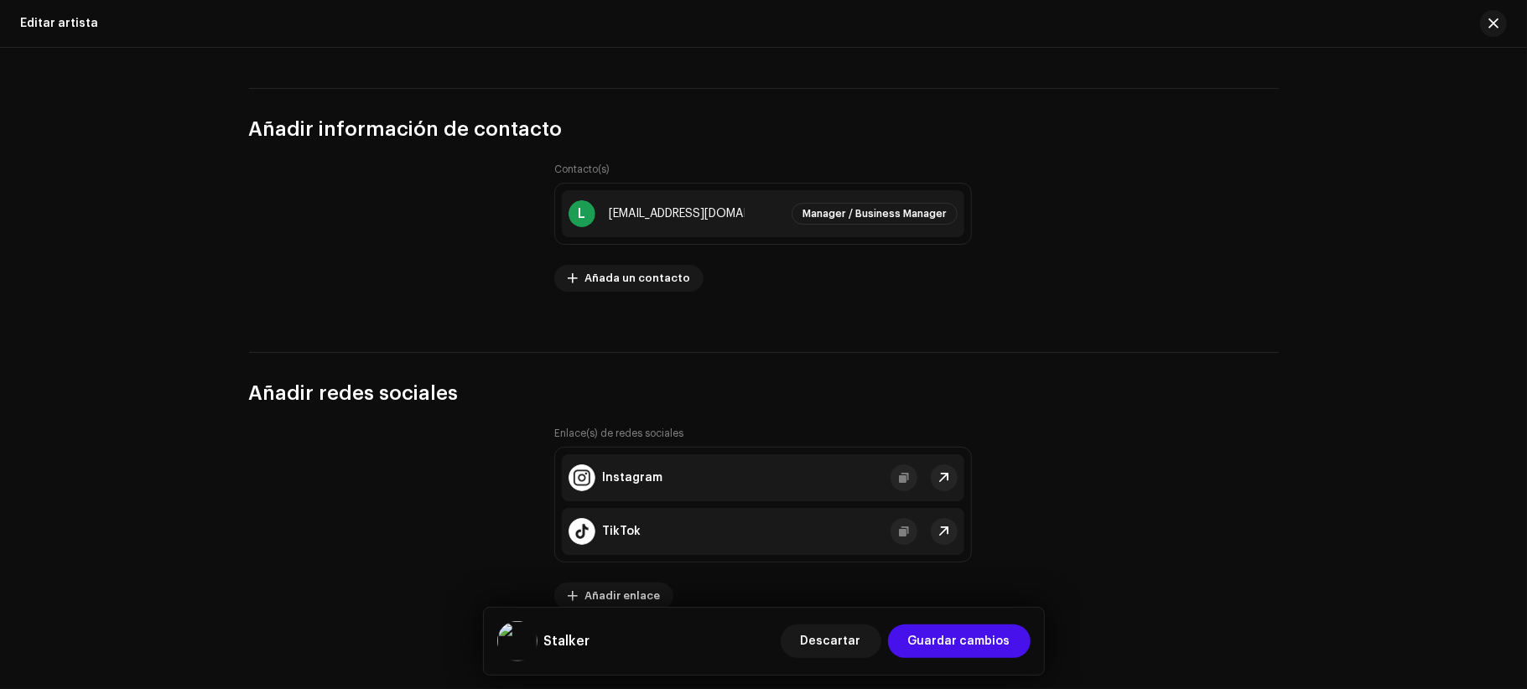
scroll to position [2224, 0]
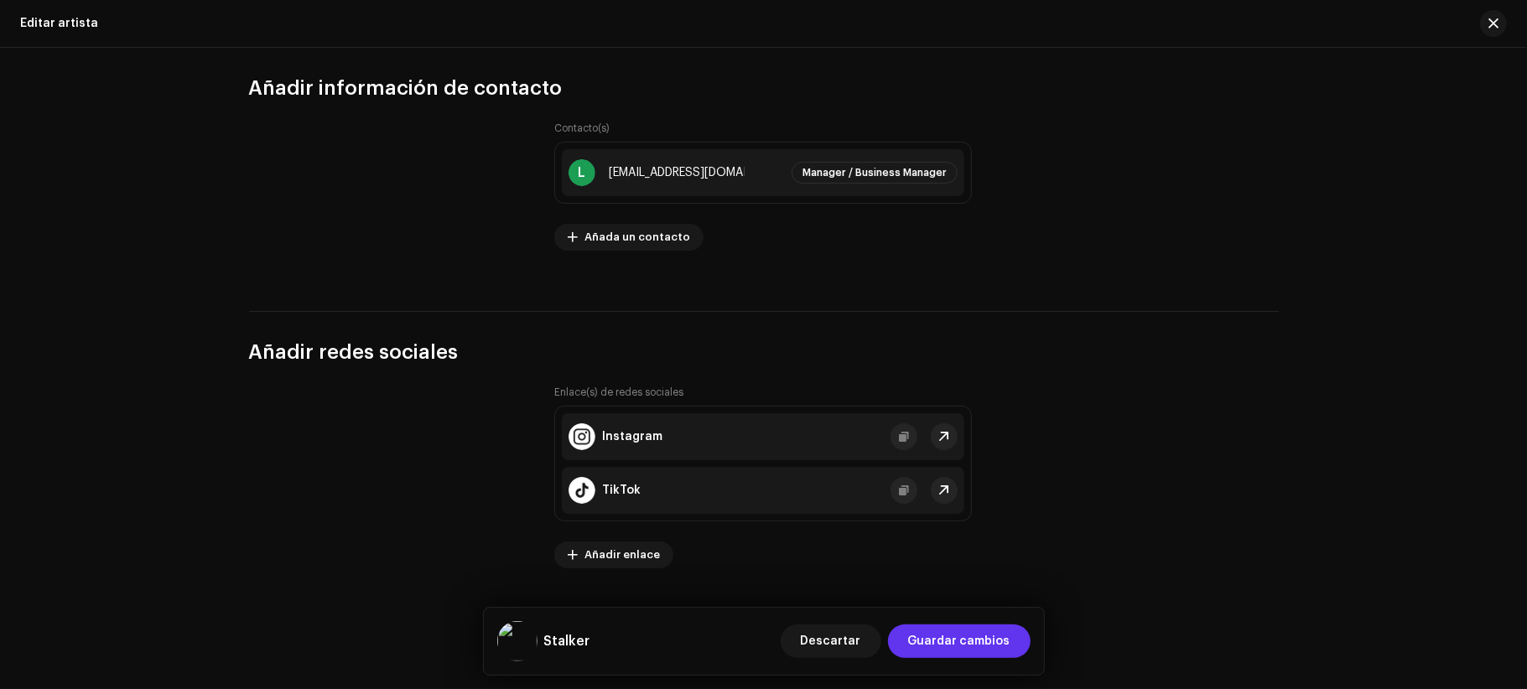
click at [969, 638] on span "Guardar cambios" at bounding box center [959, 642] width 102 height 34
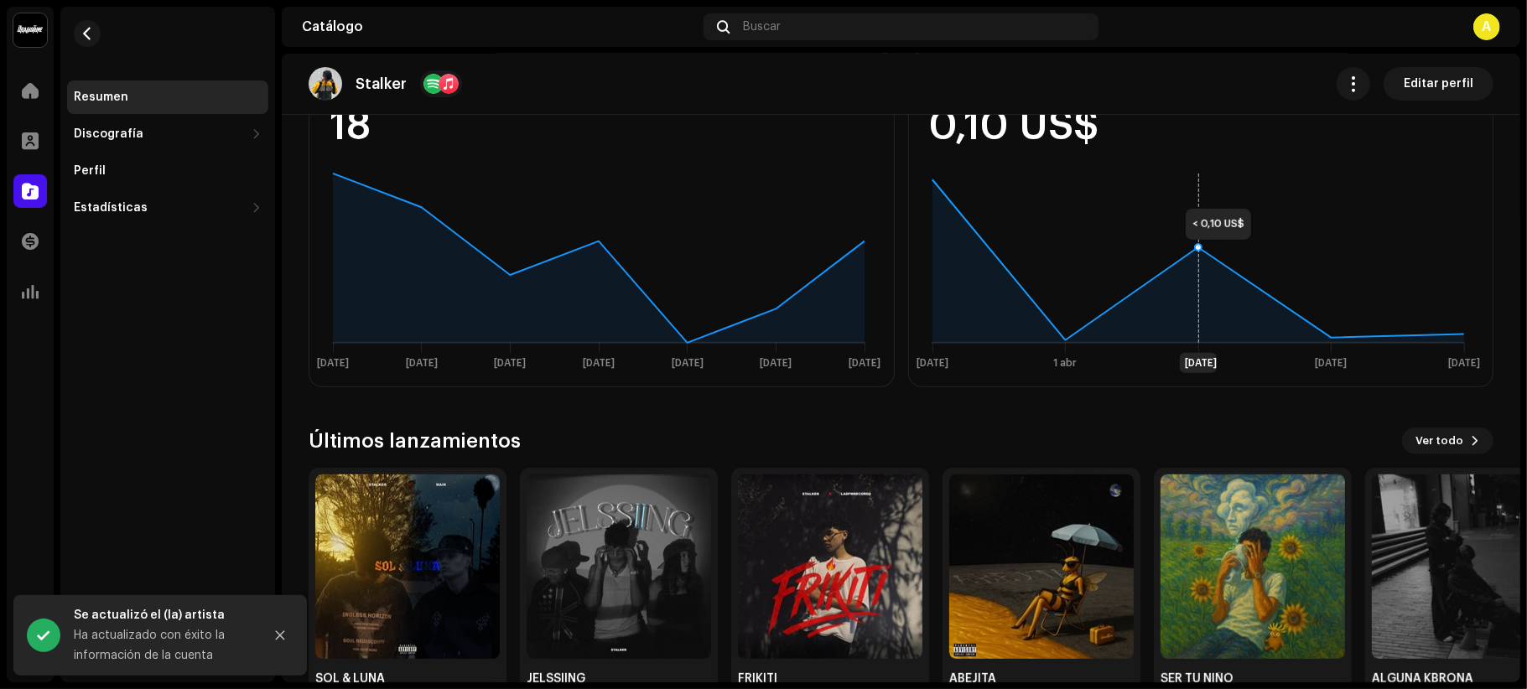
scroll to position [533, 0]
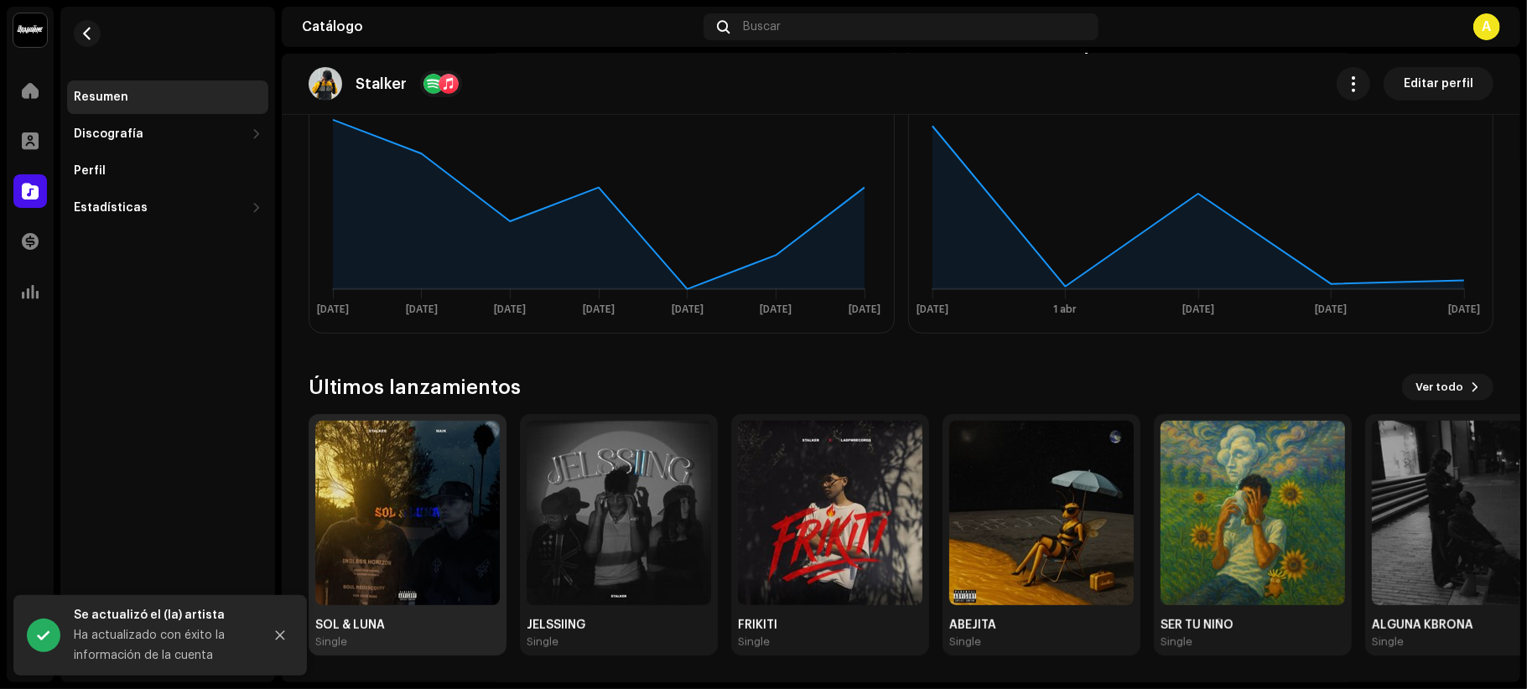
click at [459, 558] on img at bounding box center [407, 513] width 184 height 184
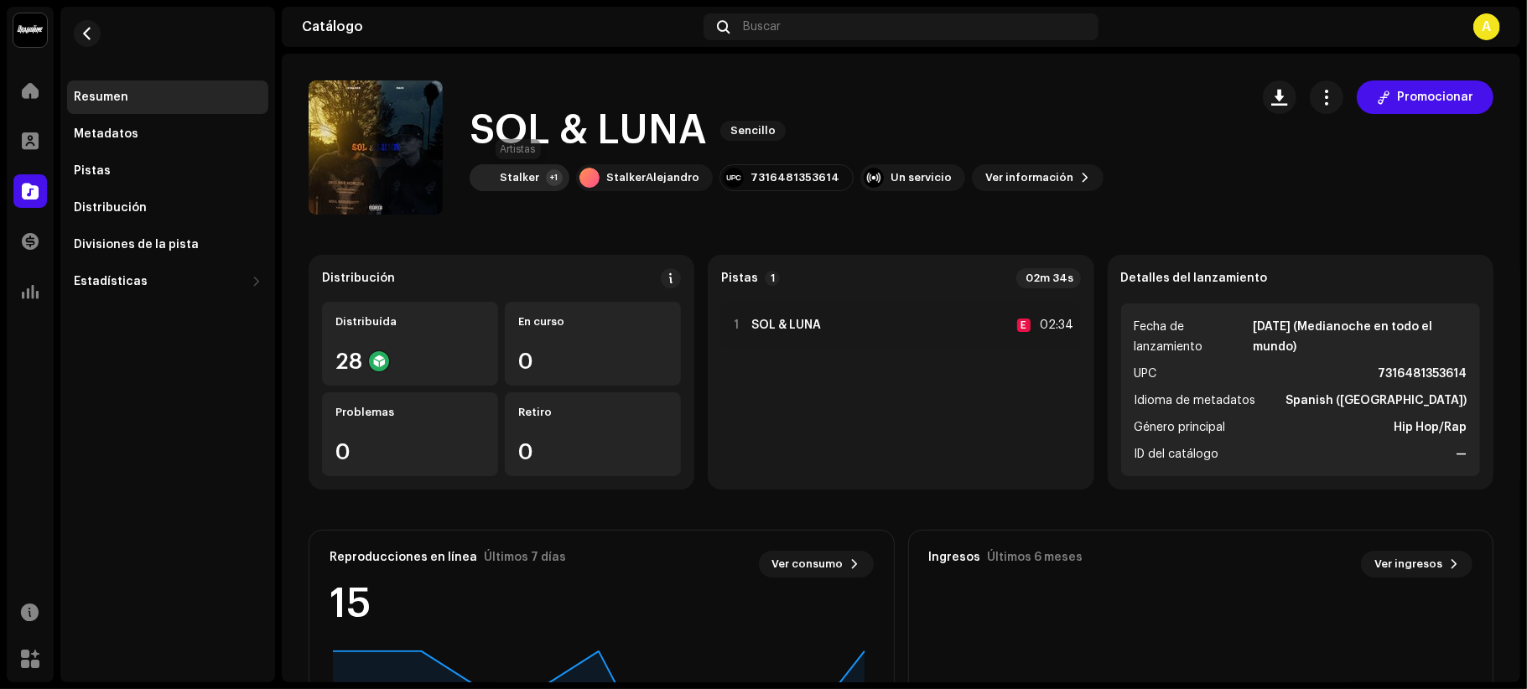
click at [521, 174] on div "Stalker" at bounding box center [519, 177] width 39 height 13
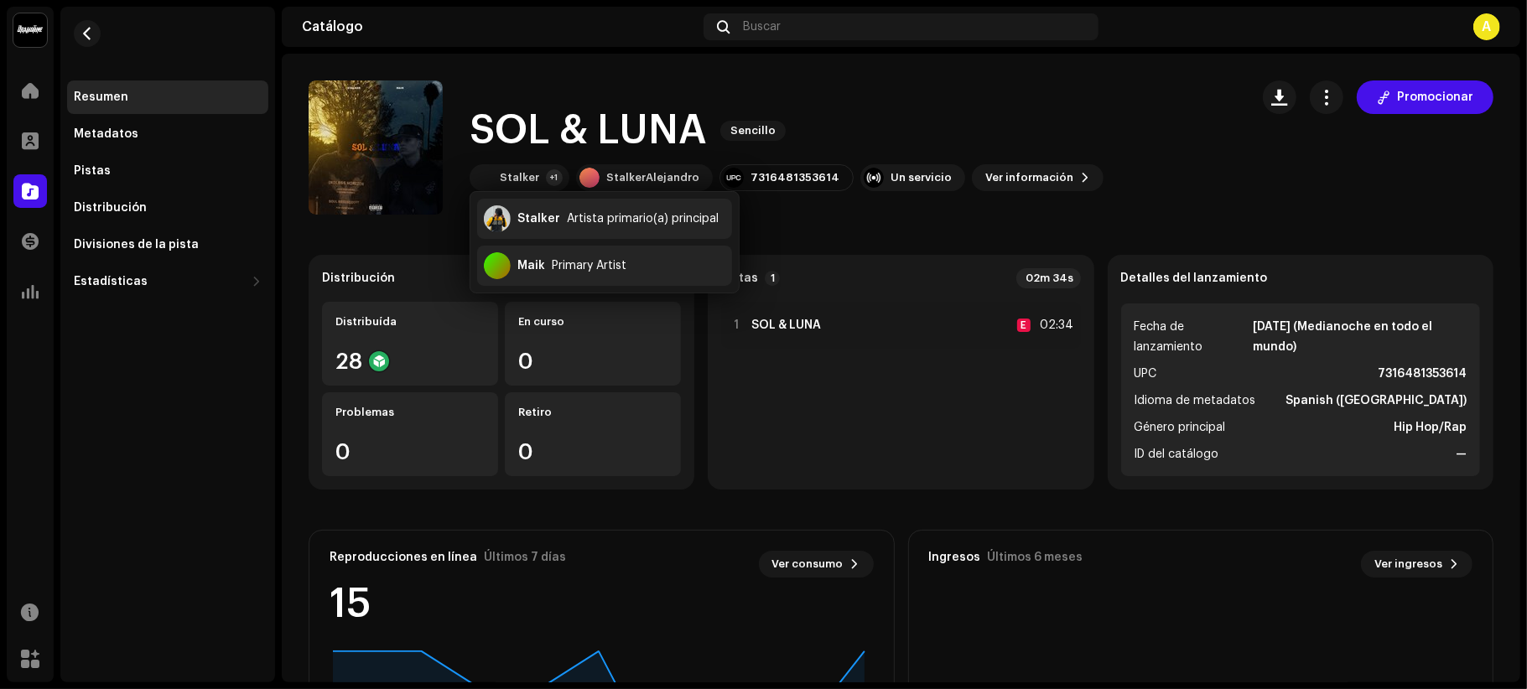
click at [880, 218] on catalog-releases-details-overview "SOL & LUNA Sencillo Promocionar SOL & LUNA Sencillo Stalker +1 StalkerAlejandro…" at bounding box center [901, 473] width 1238 height 838
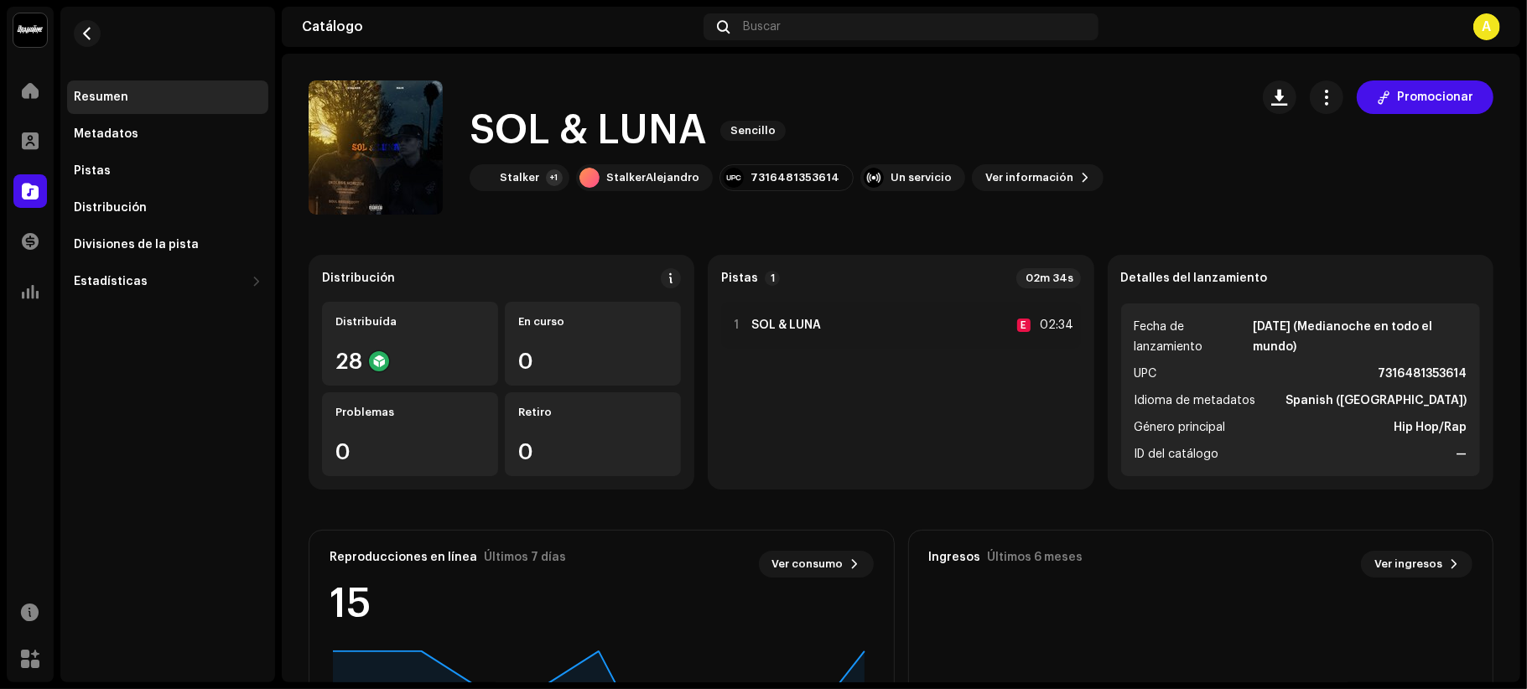
click at [195, 106] on div "Resumen" at bounding box center [167, 97] width 201 height 34
click at [193, 165] on div "Pistas" at bounding box center [168, 170] width 188 height 13
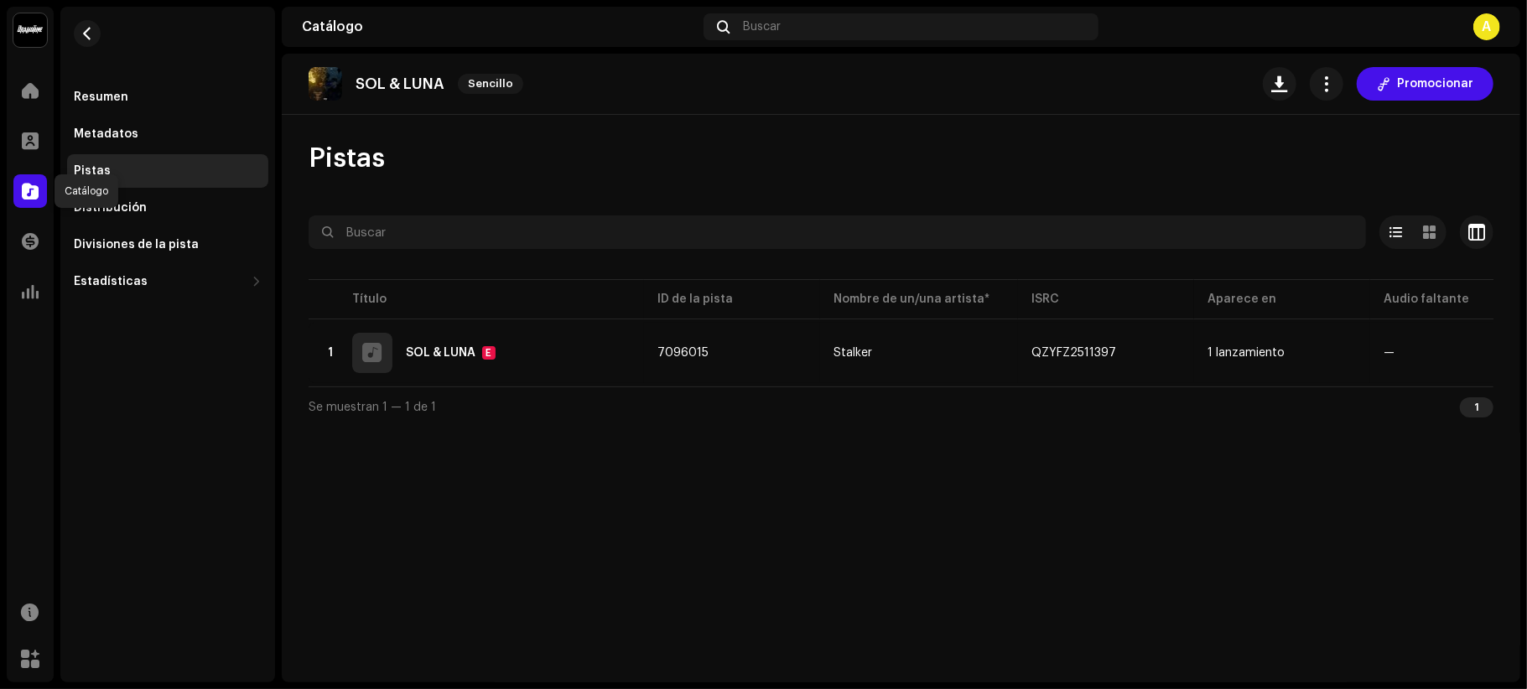
click at [29, 193] on span at bounding box center [30, 190] width 17 height 13
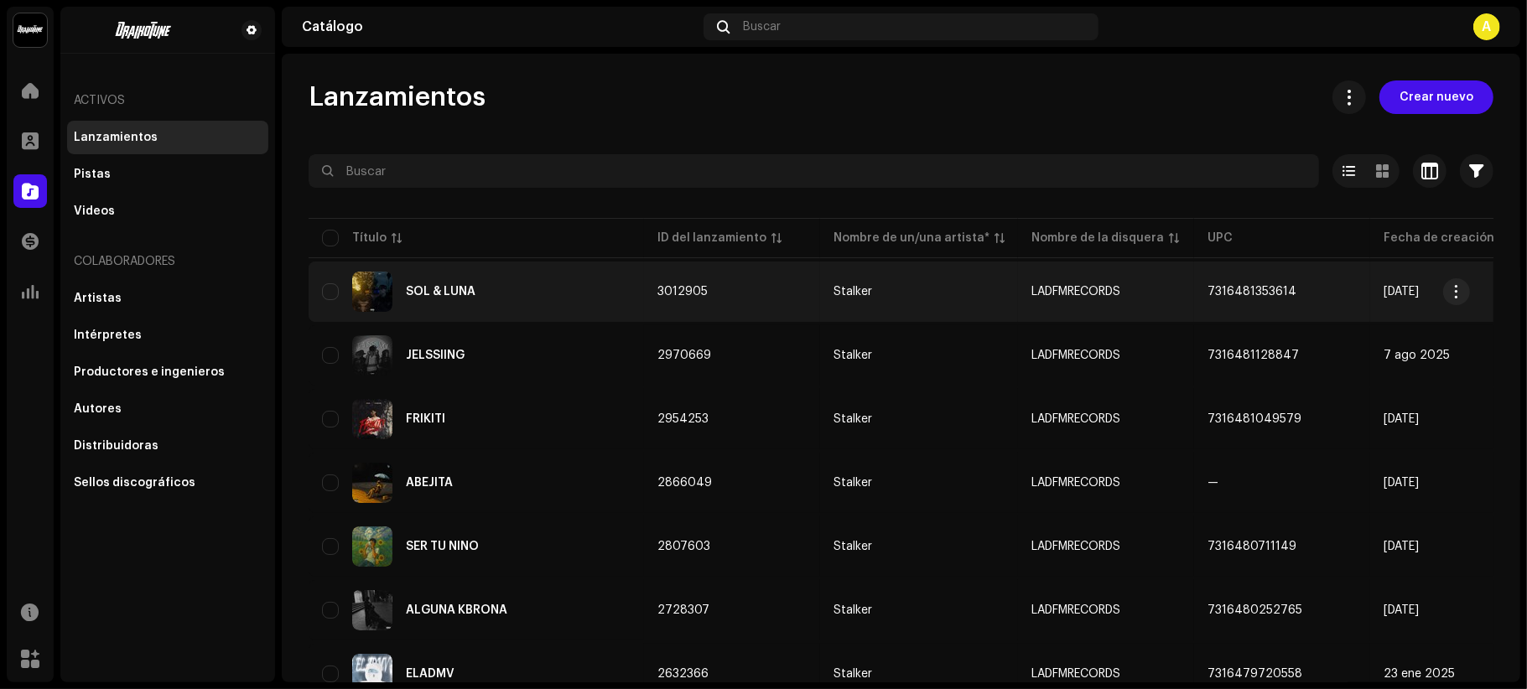
drag, startPoint x: 1204, startPoint y: 287, endPoint x: 1310, endPoint y: 302, distance: 106.7
click at [1310, 302] on td "7316481353614" at bounding box center [1282, 292] width 176 height 60
drag, startPoint x: 1303, startPoint y: 287, endPoint x: 1198, endPoint y: 293, distance: 105.0
click at [1198, 293] on td "7316481353614" at bounding box center [1282, 292] width 176 height 60
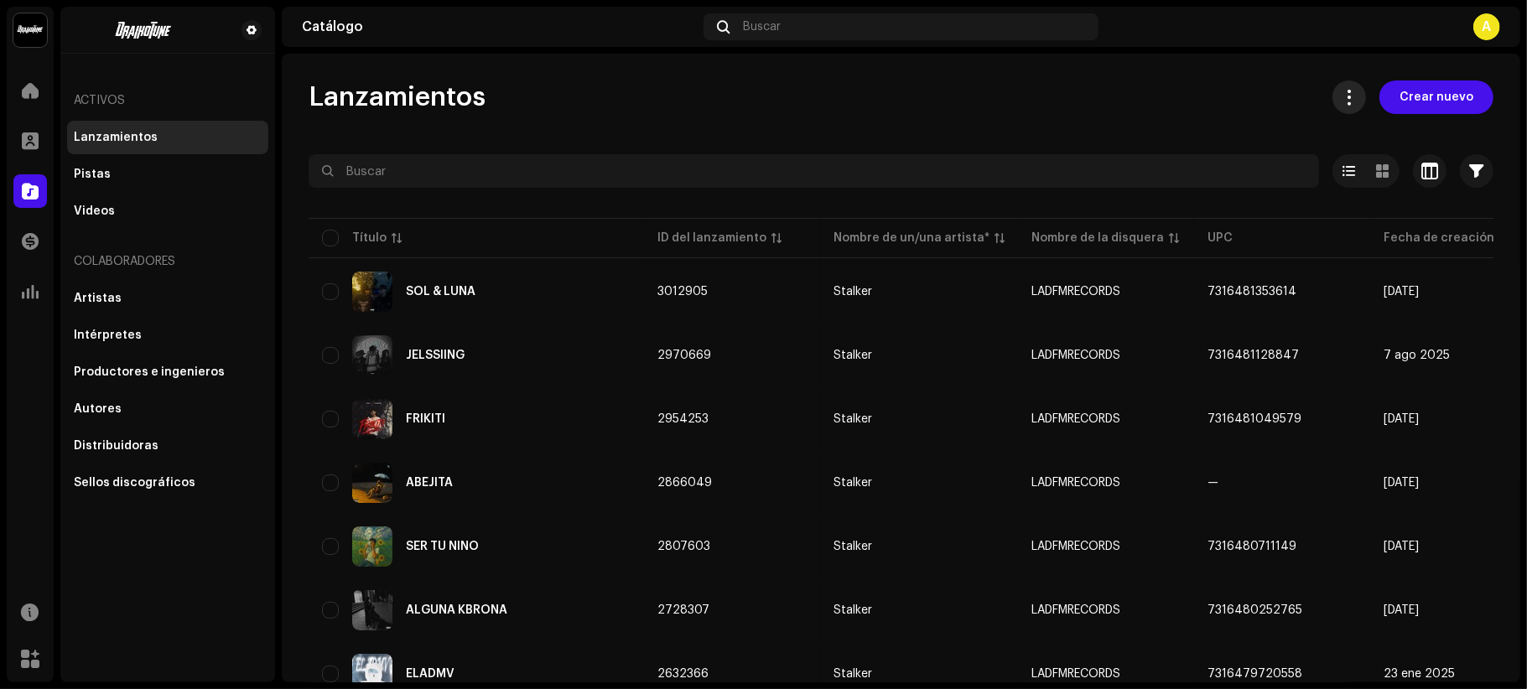
click at [1346, 92] on span at bounding box center [1350, 97] width 16 height 13
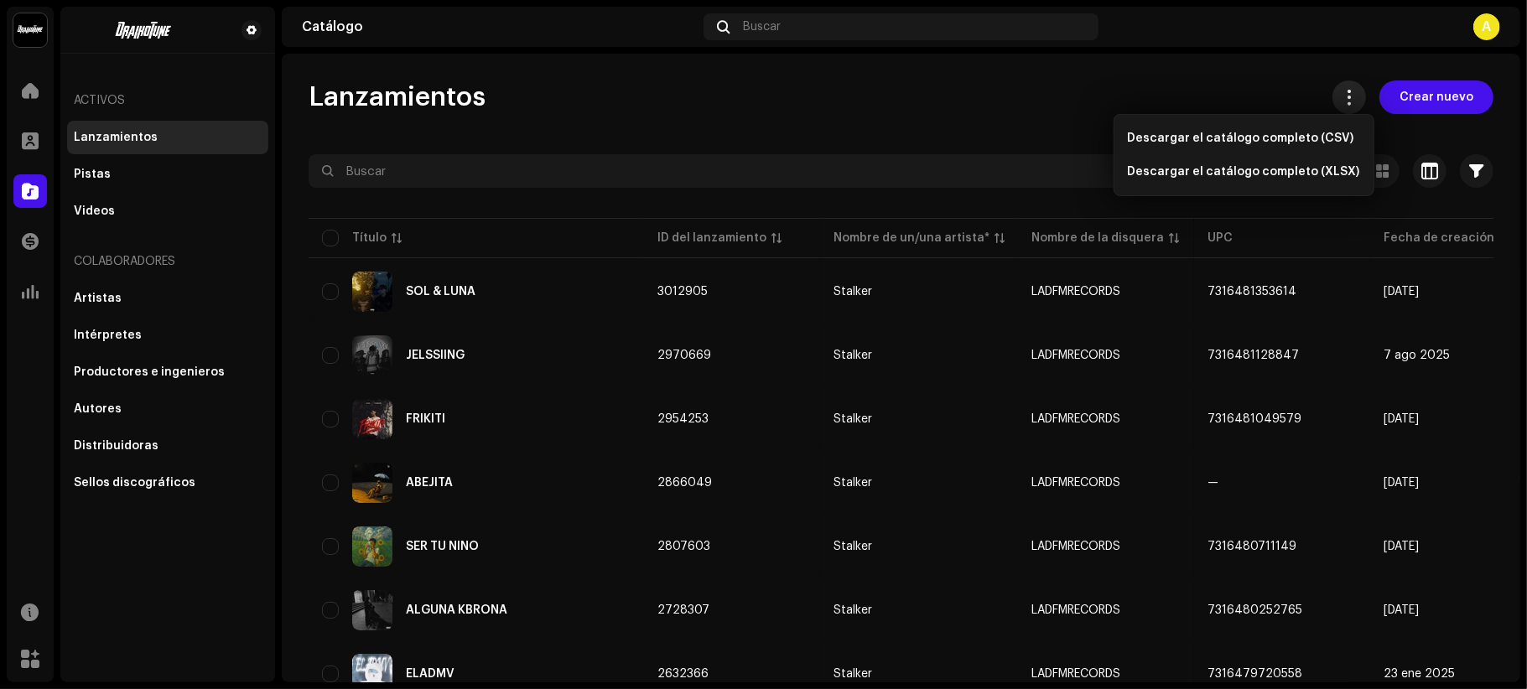
click at [1345, 92] on span at bounding box center [1350, 97] width 16 height 13
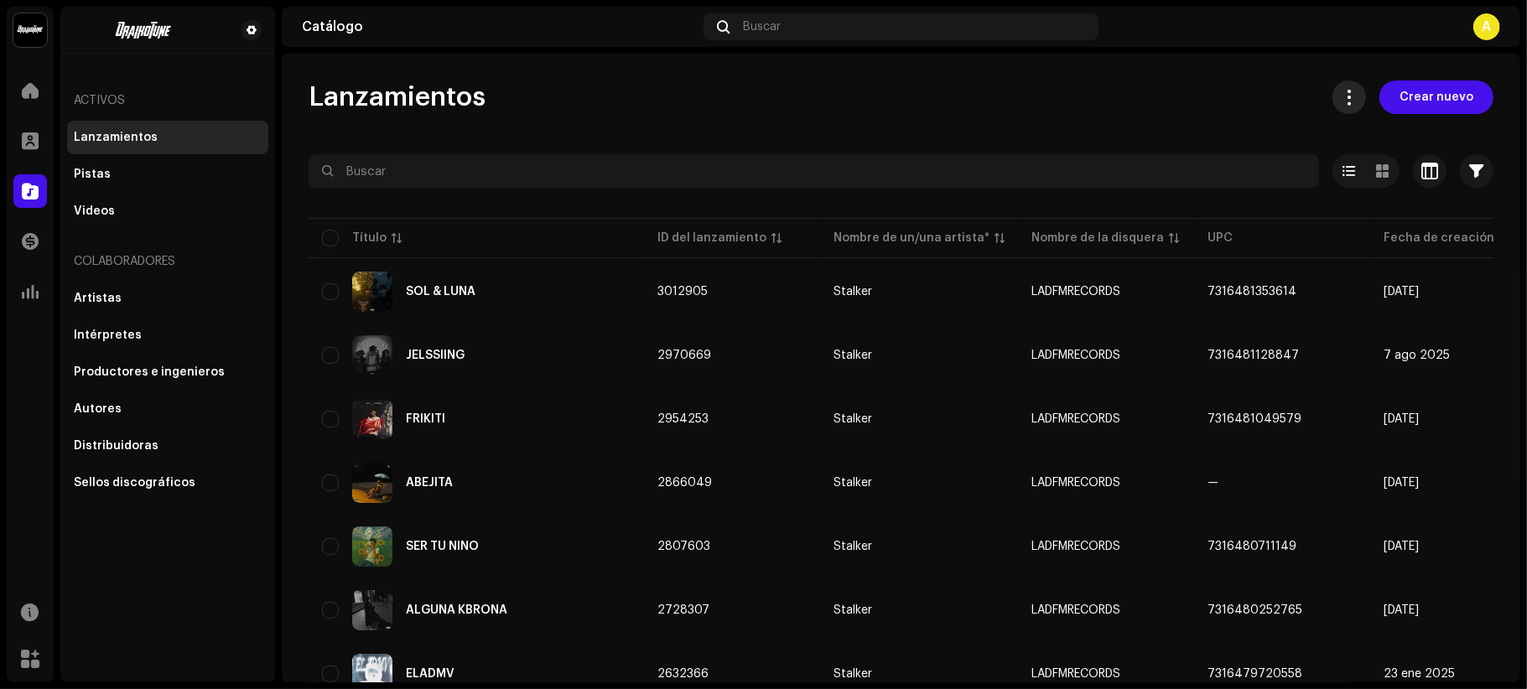
click at [1343, 101] on span at bounding box center [1350, 97] width 16 height 13
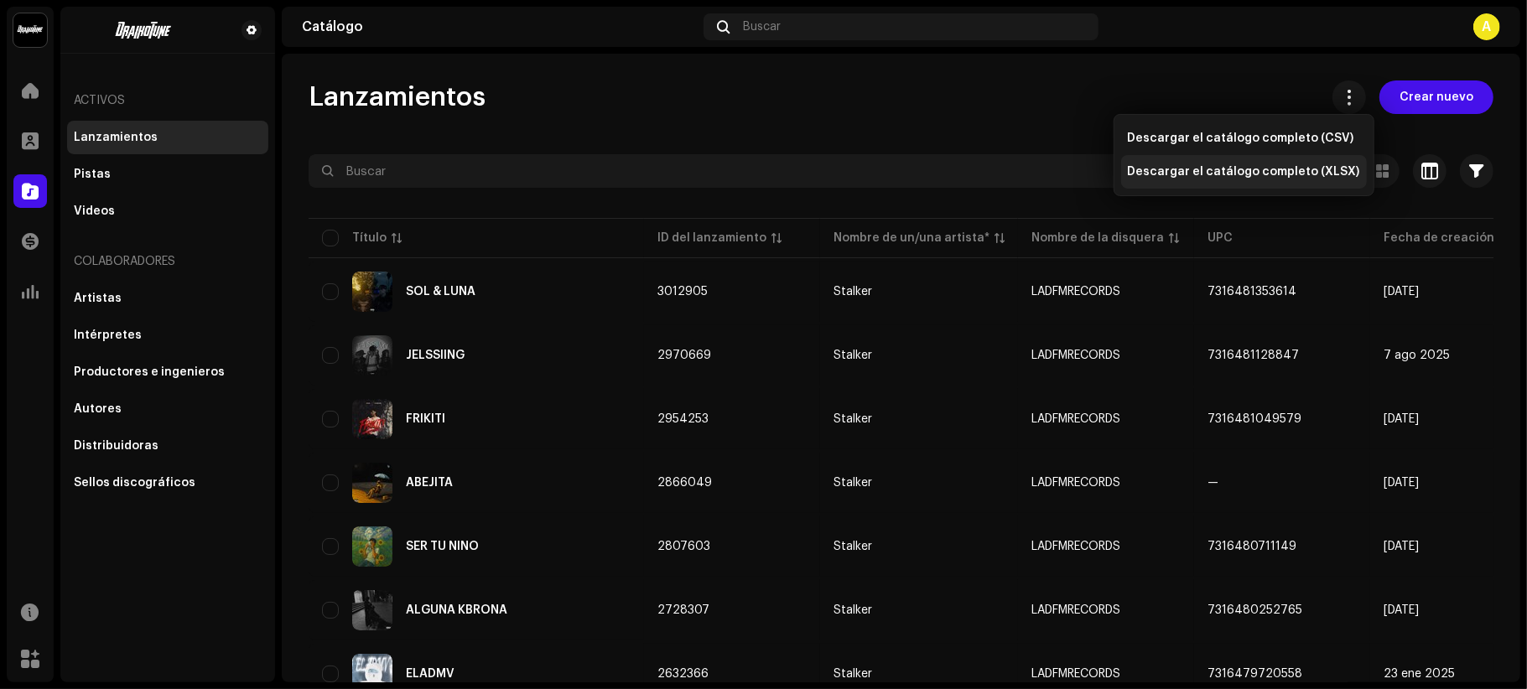
click at [1298, 166] on span "Descargar el catálogo completo (XLSX)" at bounding box center [1244, 171] width 232 height 13
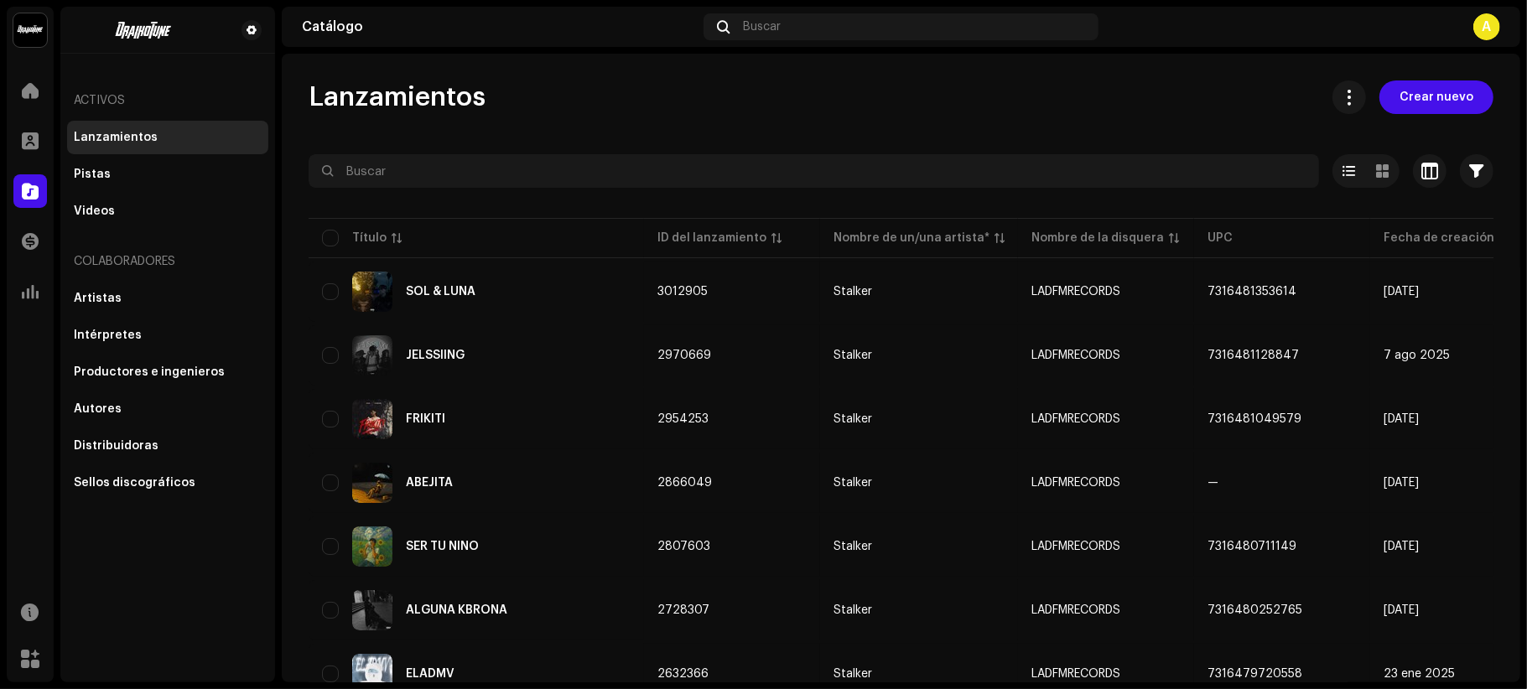
click at [1319, 98] on re-m-release-batch-export at bounding box center [1342, 97] width 47 height 34
click at [1328, 99] on re-m-release-batch-export at bounding box center [1342, 97] width 47 height 34
click at [1333, 99] on button at bounding box center [1349, 97] width 34 height 34
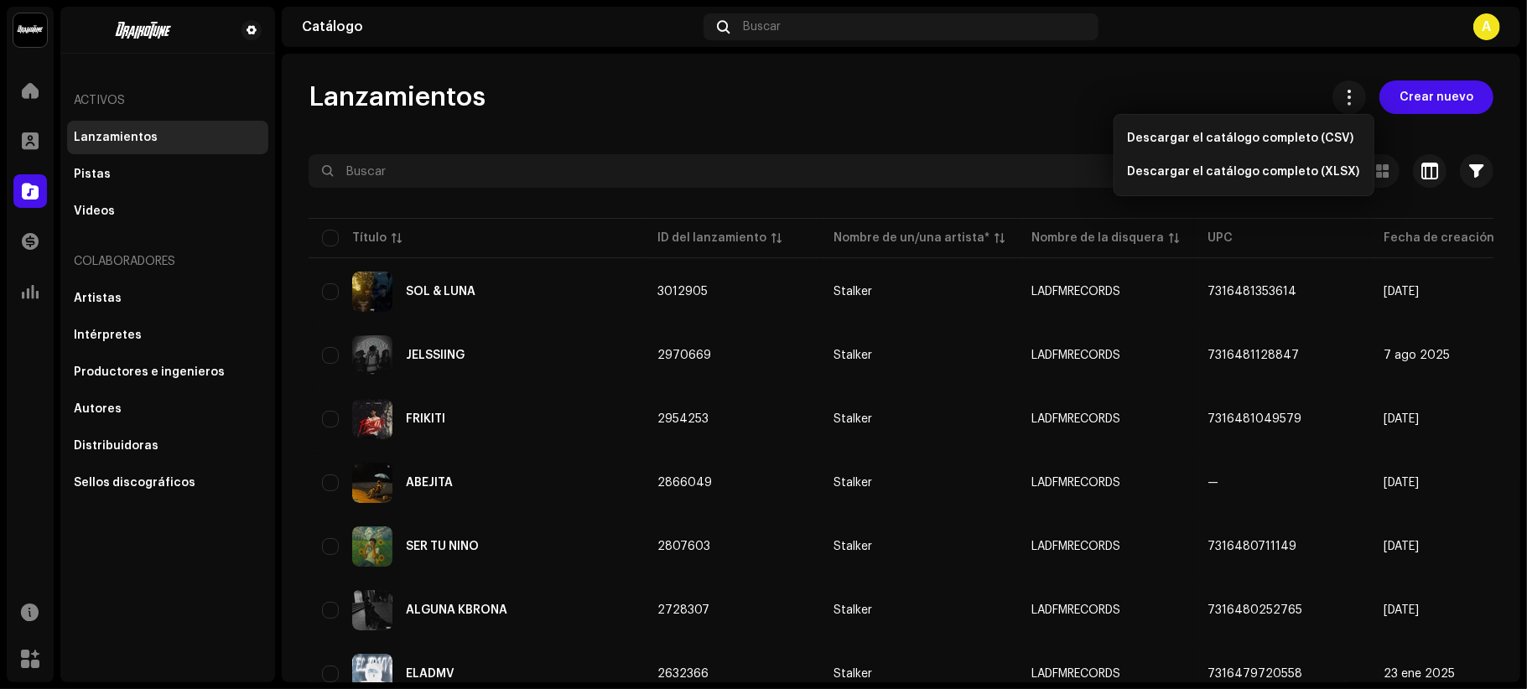
click at [1249, 70] on div "Lanzamientos Crear nuevo Seleccionado 0 Opciones Filtros Estado de distribución…" at bounding box center [901, 368] width 1238 height 629
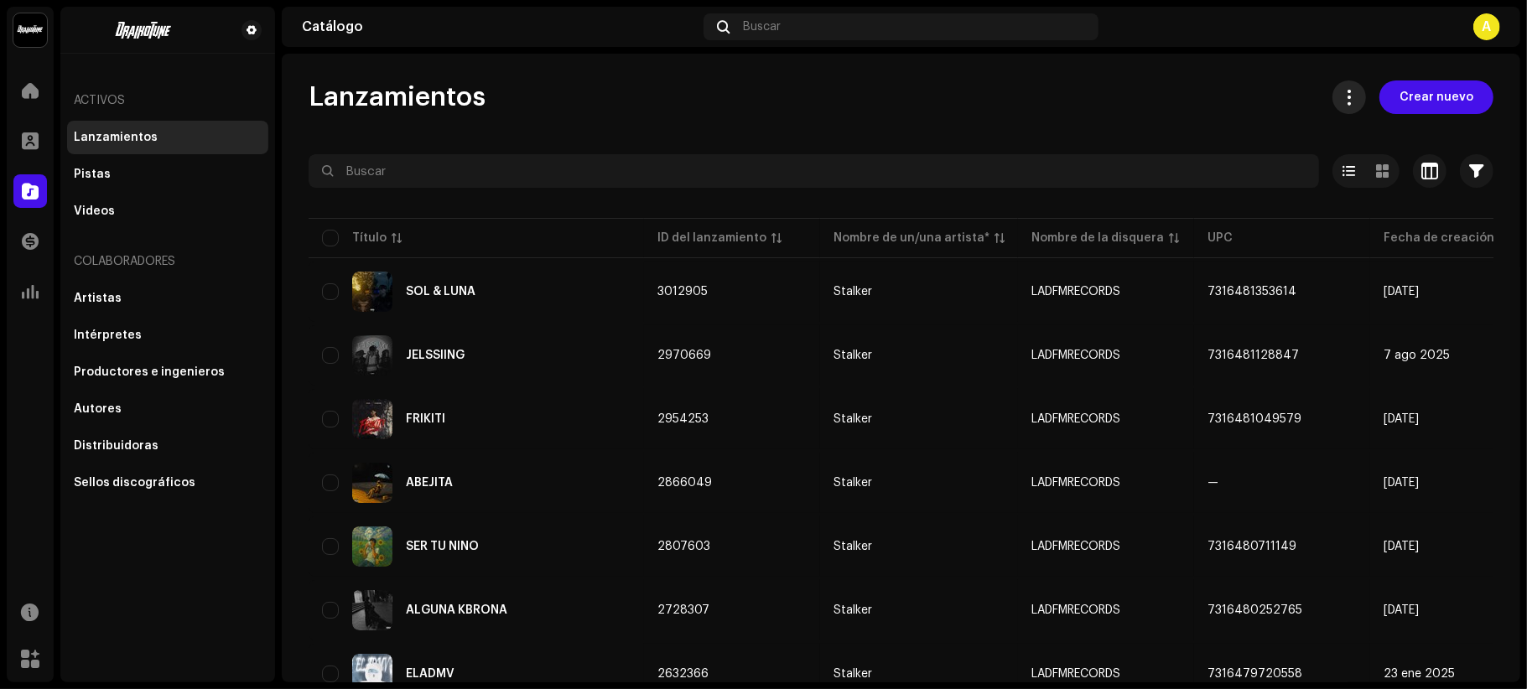
click at [1332, 91] on button at bounding box center [1349, 97] width 34 height 34
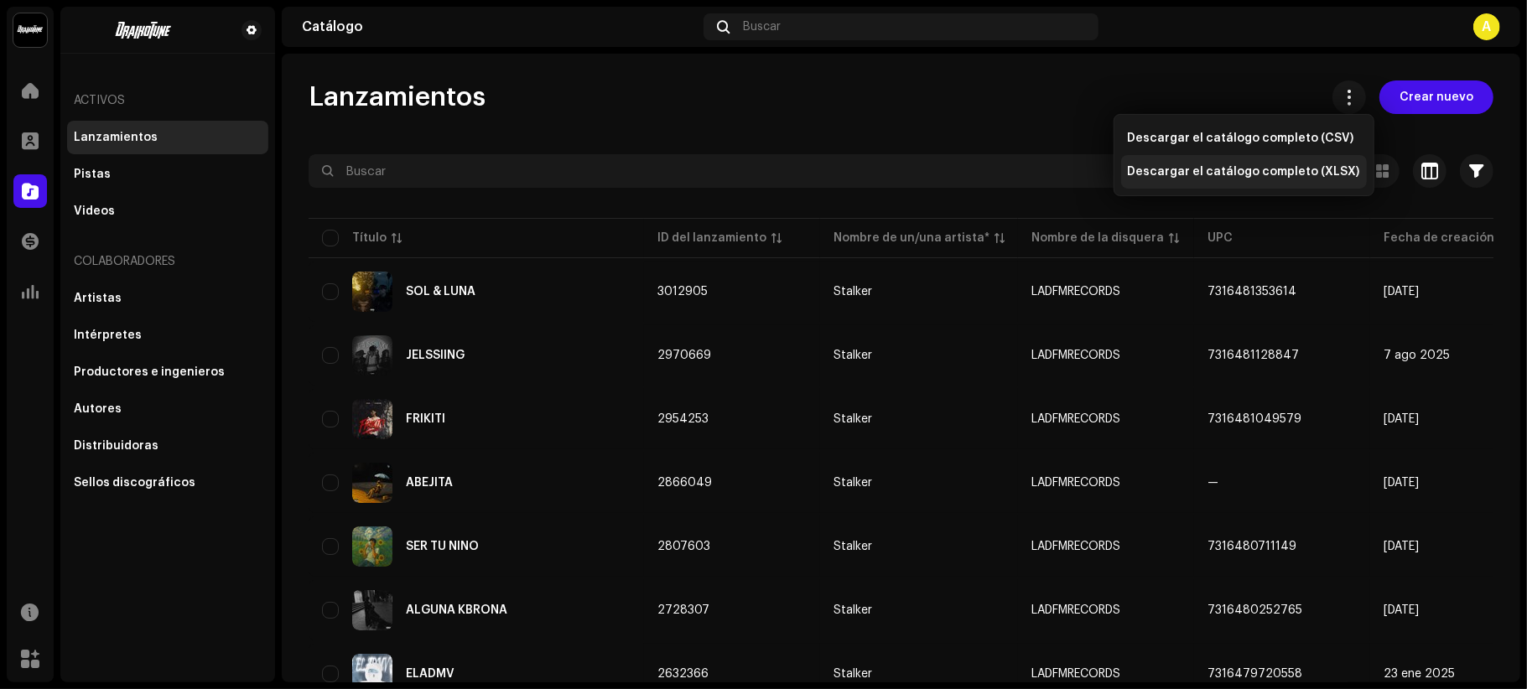
click at [1192, 162] on div "Descargar el catálogo completo (XLSX)" at bounding box center [1244, 172] width 246 height 34
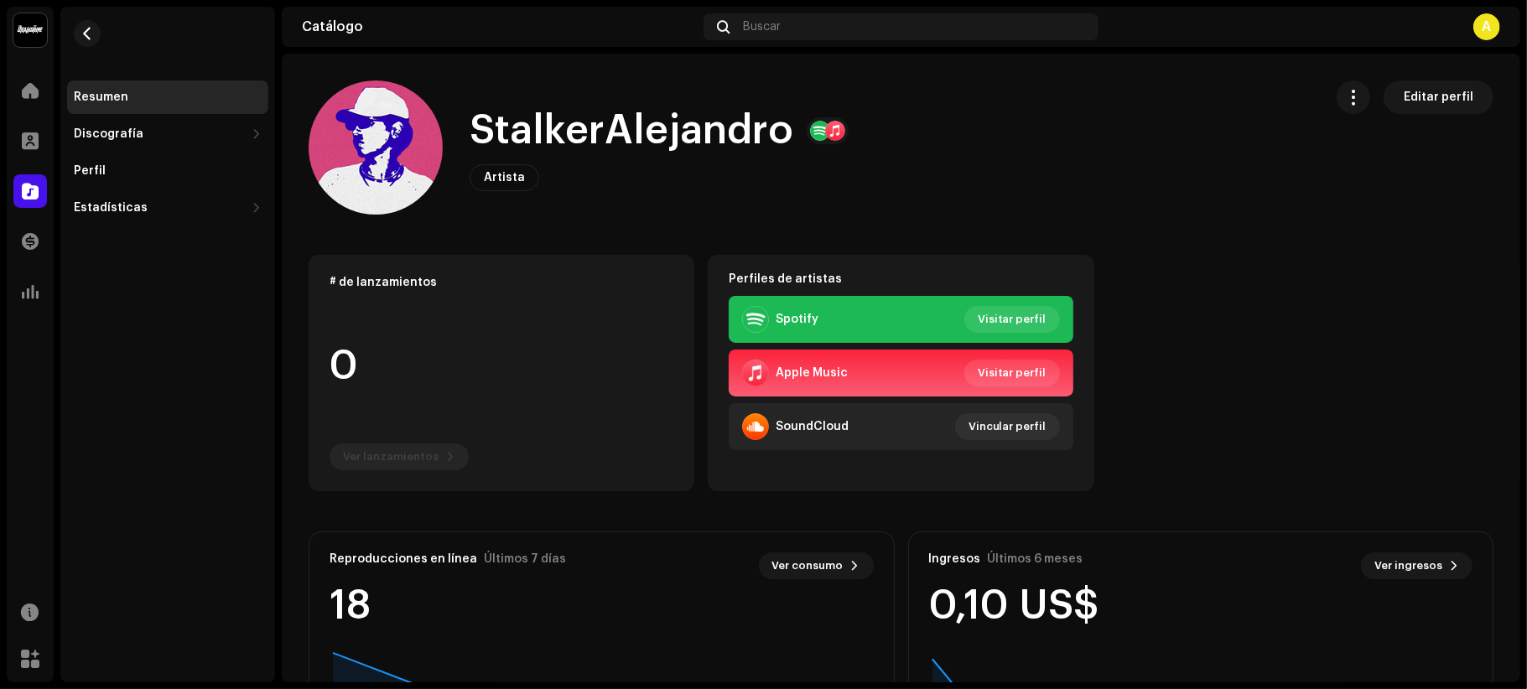
click at [201, 96] on div "Resumen" at bounding box center [168, 97] width 188 height 13
click at [211, 128] on div "Discografía" at bounding box center [159, 133] width 171 height 13
click at [148, 163] on div "Lanzamientos" at bounding box center [167, 171] width 201 height 34
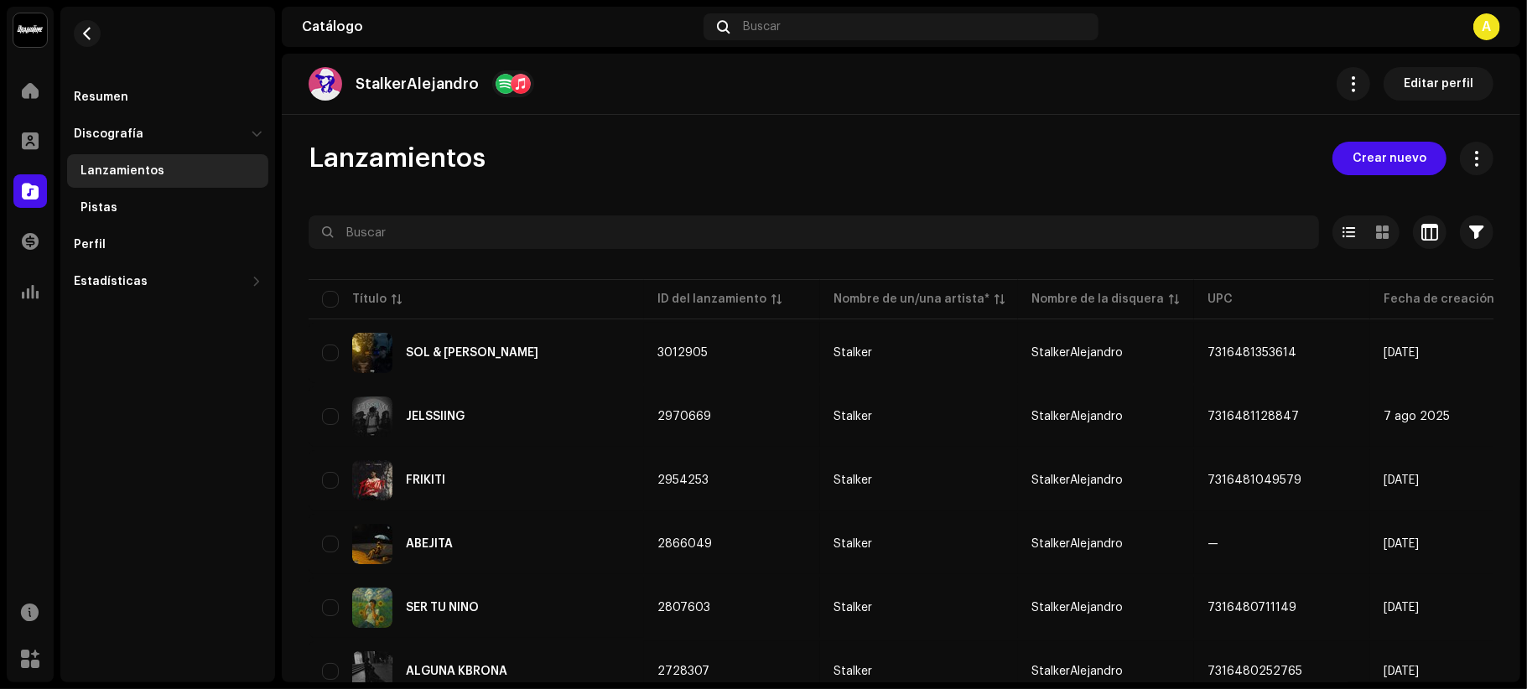
click at [330, 85] on img at bounding box center [326, 84] width 34 height 34
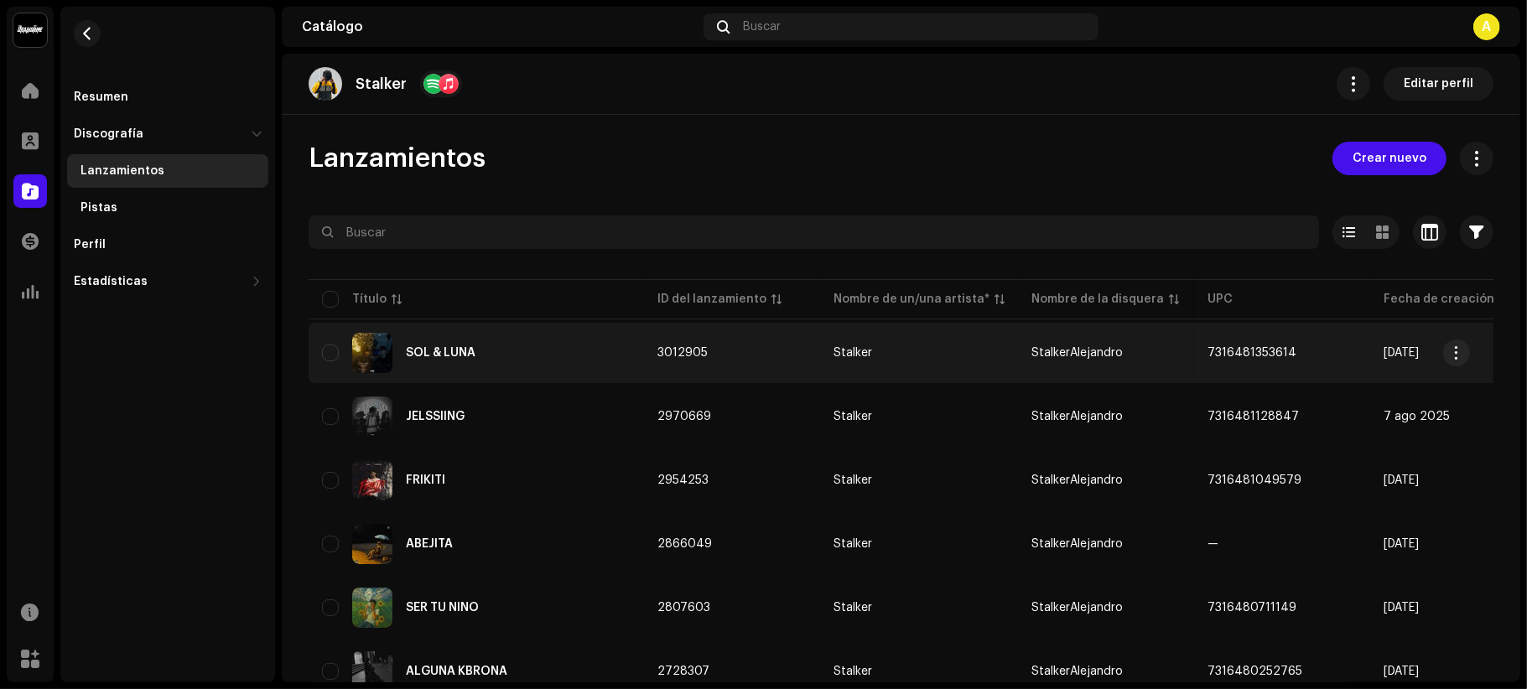
click at [1108, 359] on span "StalkerAlejandro" at bounding box center [1076, 353] width 91 height 12
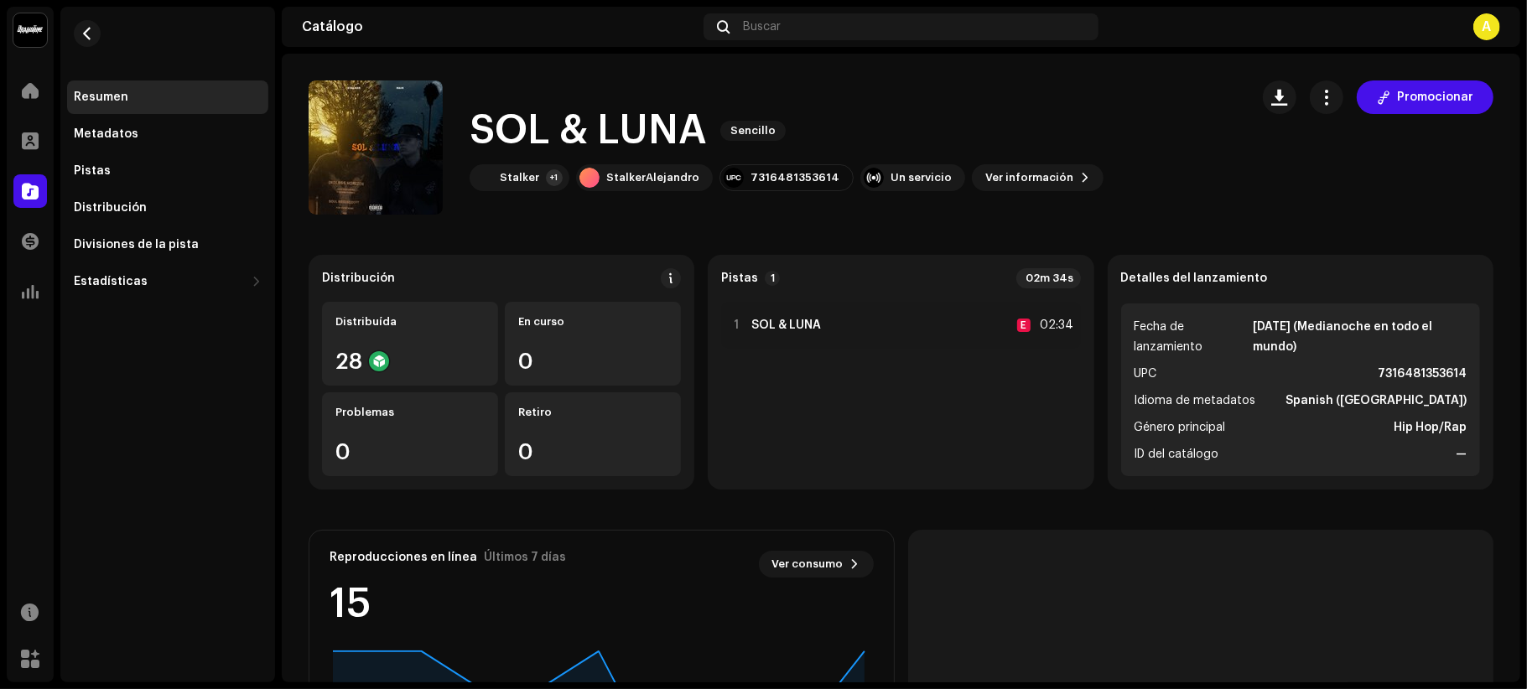
click at [1483, 25] on div "A" at bounding box center [1486, 26] width 27 height 27
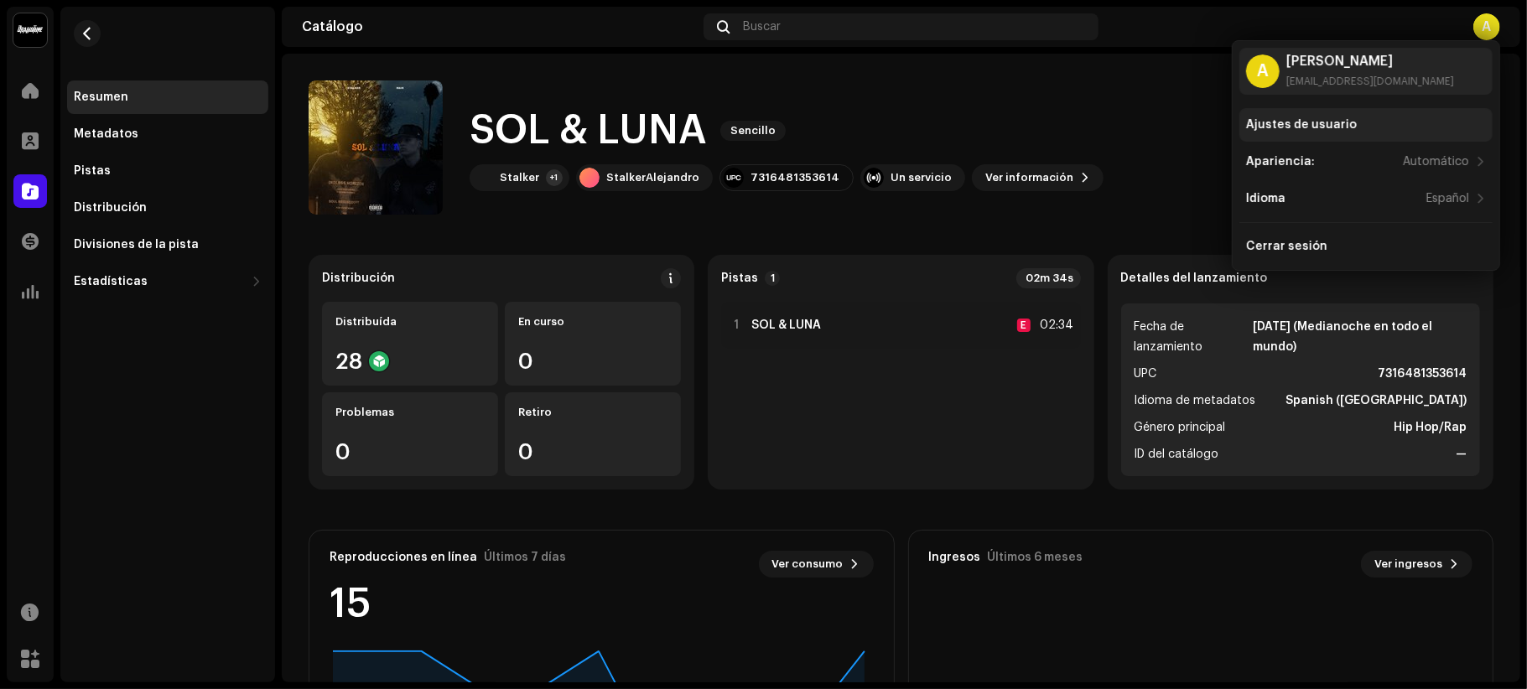
click at [1316, 124] on div "Ajustes de usuario" at bounding box center [1301, 124] width 111 height 13
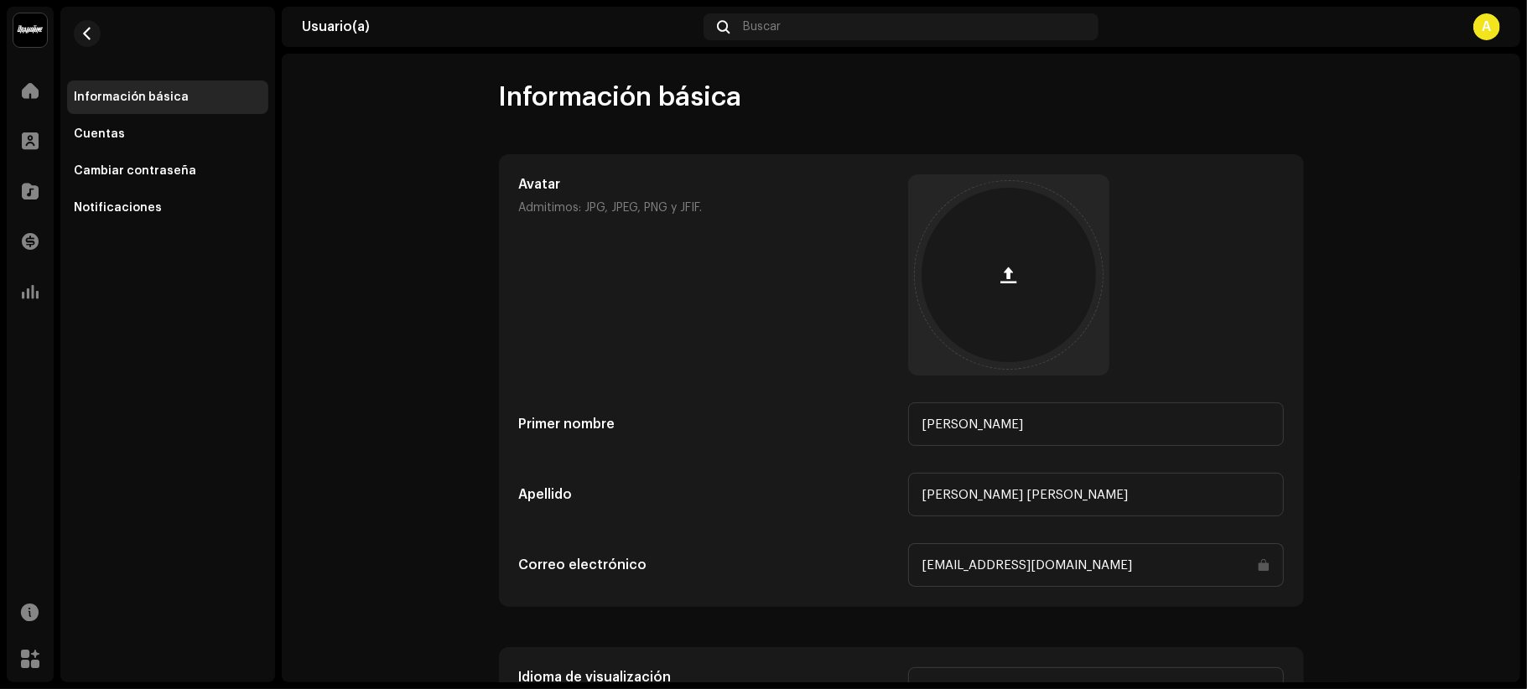
click at [80, 55] on re-m-nav-back at bounding box center [87, 44] width 40 height 74
click at [80, 49] on re-m-nav-back at bounding box center [87, 44] width 40 height 74
click at [87, 37] on span "button" at bounding box center [87, 33] width 13 height 13
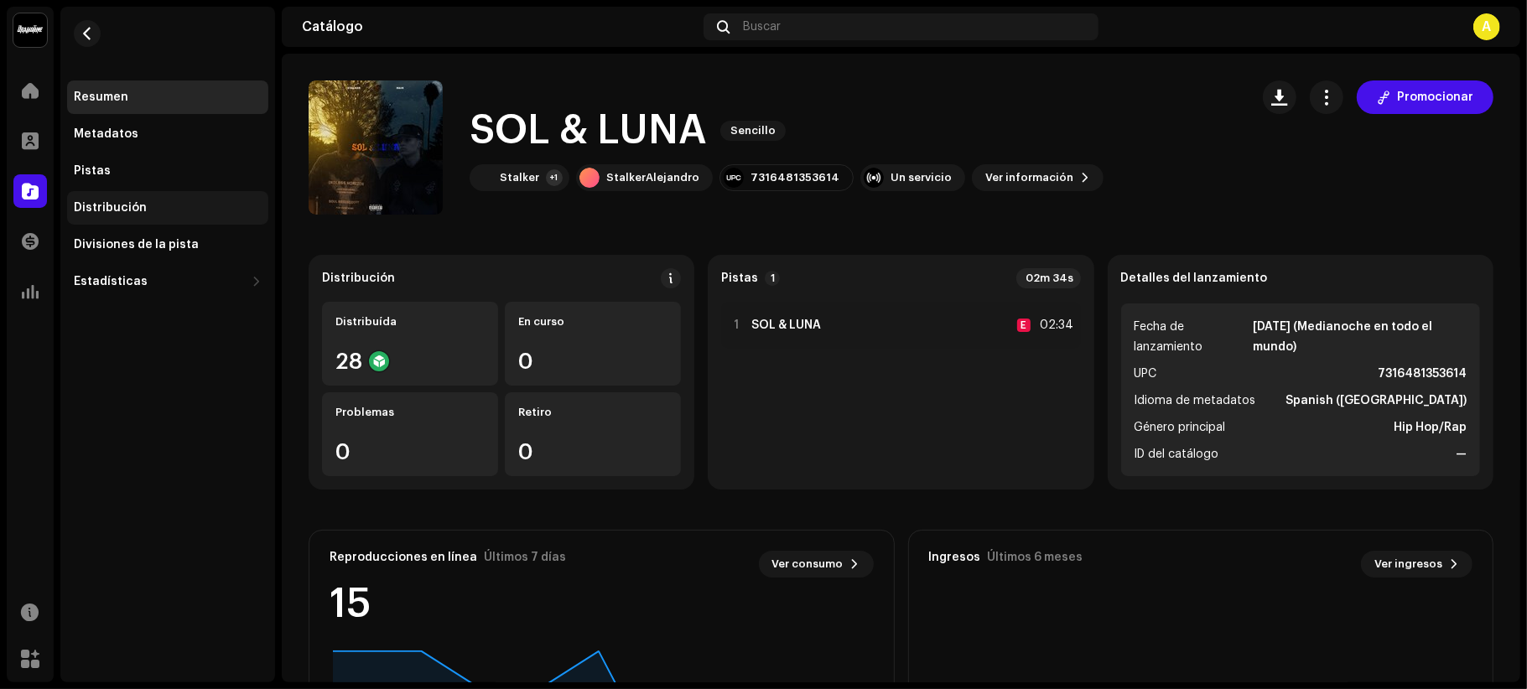
click at [141, 200] on div "Distribución" at bounding box center [167, 208] width 201 height 34
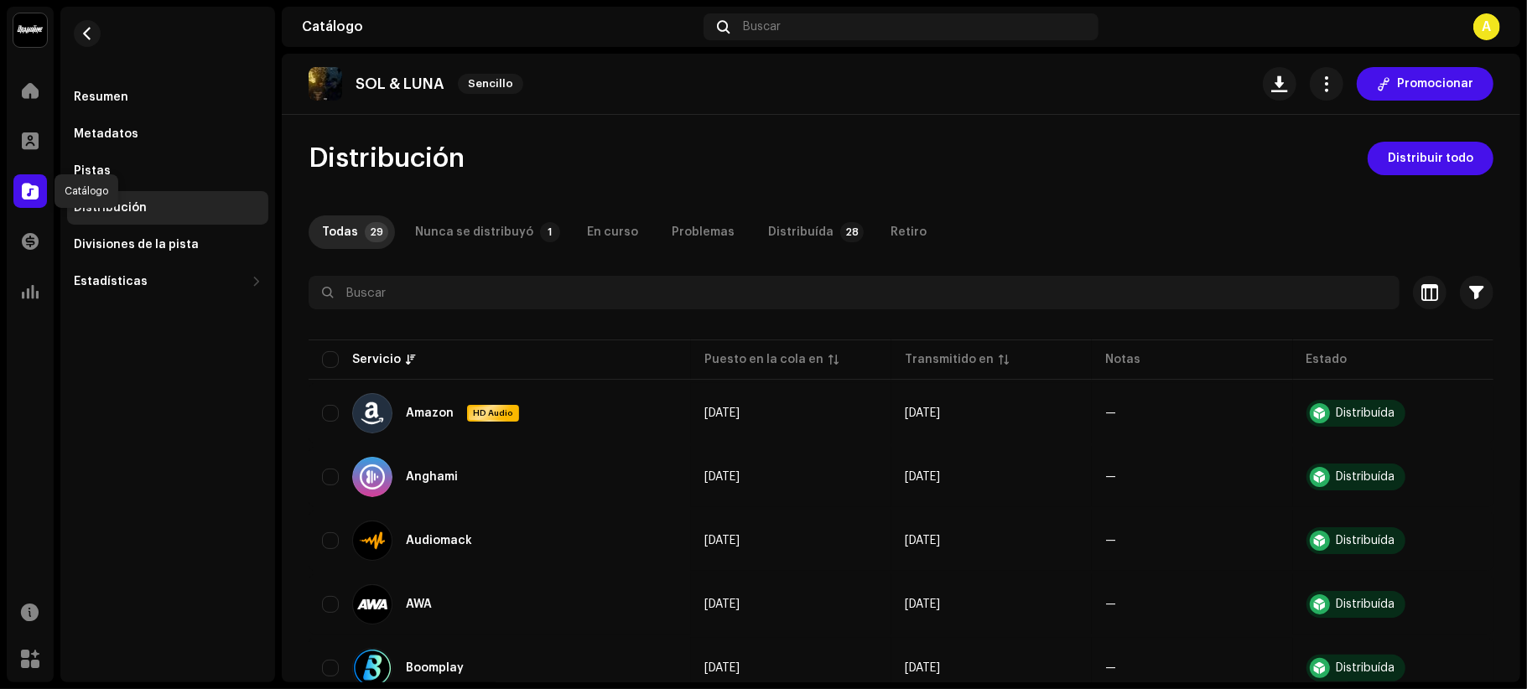
click at [28, 184] on span at bounding box center [30, 190] width 17 height 13
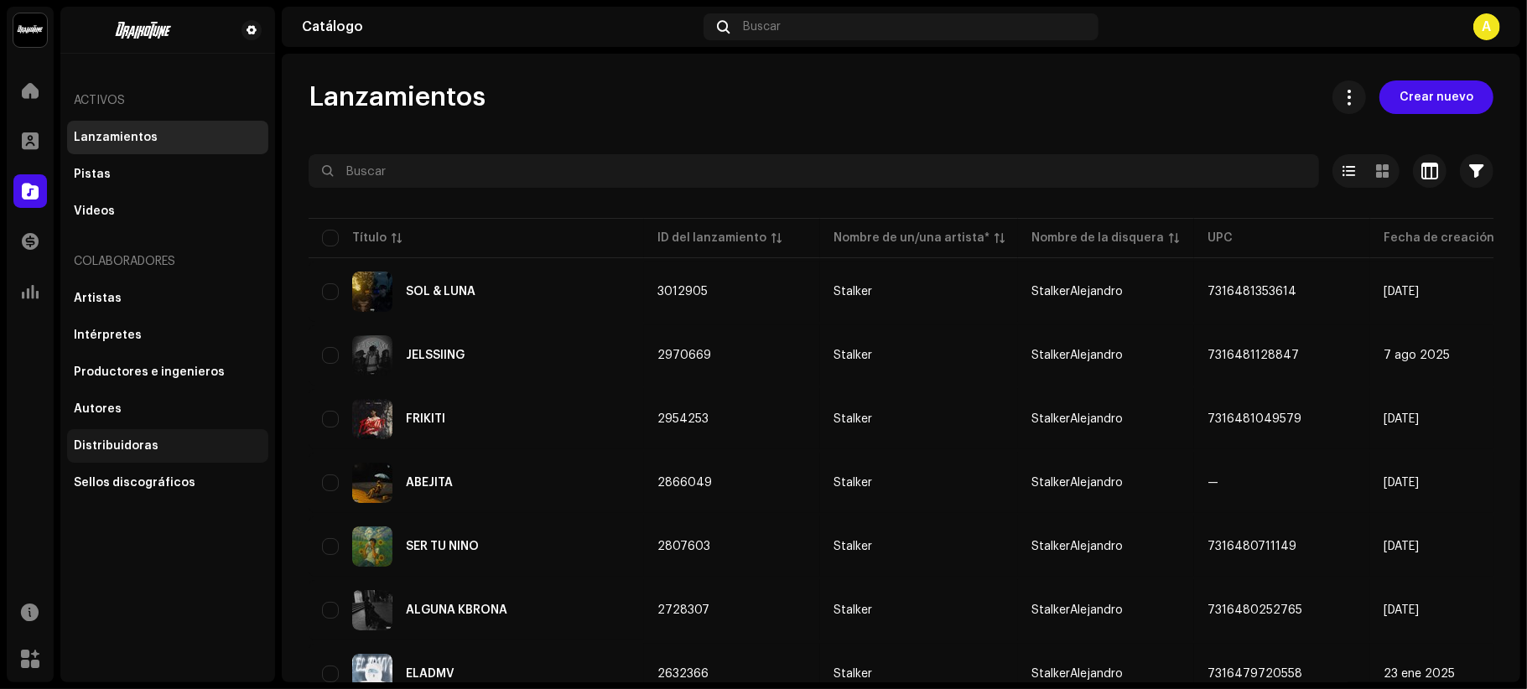
click at [158, 437] on div "Distribuidoras" at bounding box center [167, 446] width 201 height 34
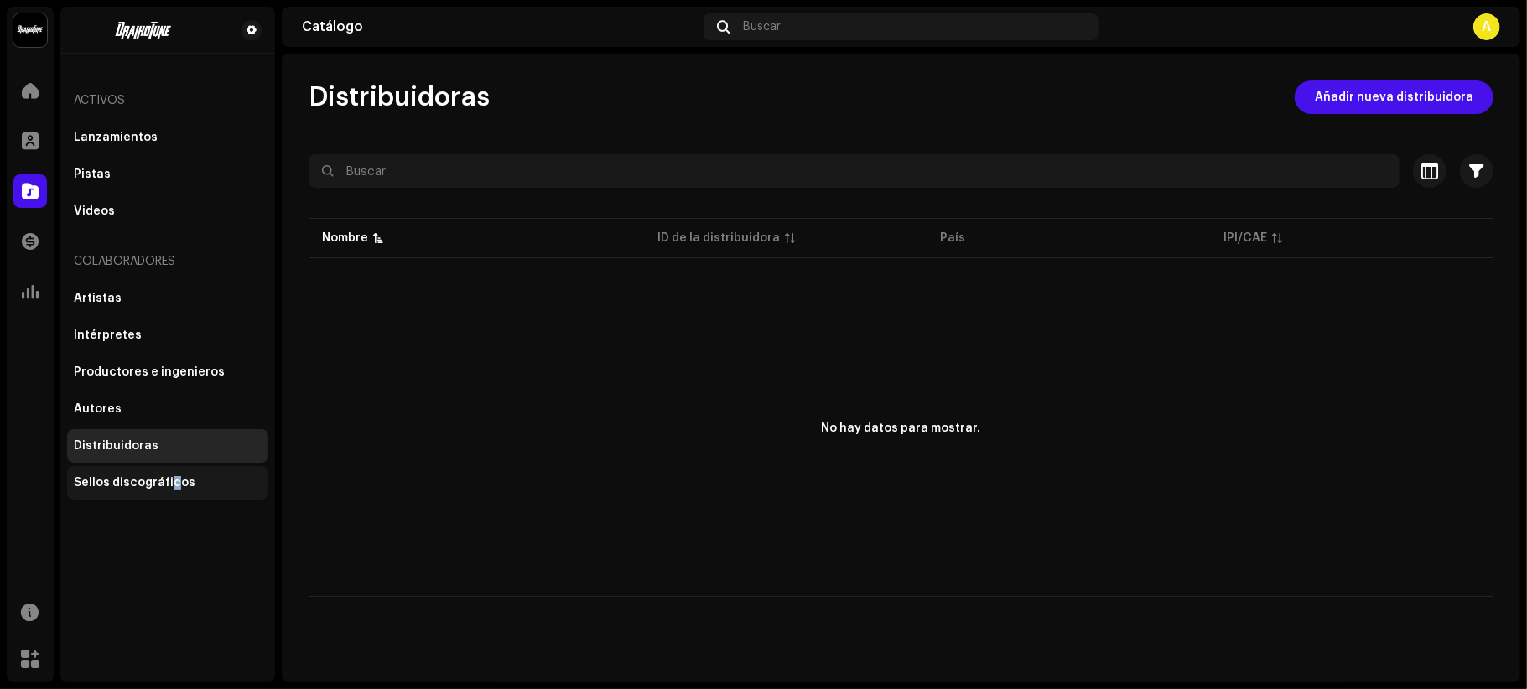
click at [169, 480] on div "Sellos discográficos" at bounding box center [135, 482] width 122 height 13
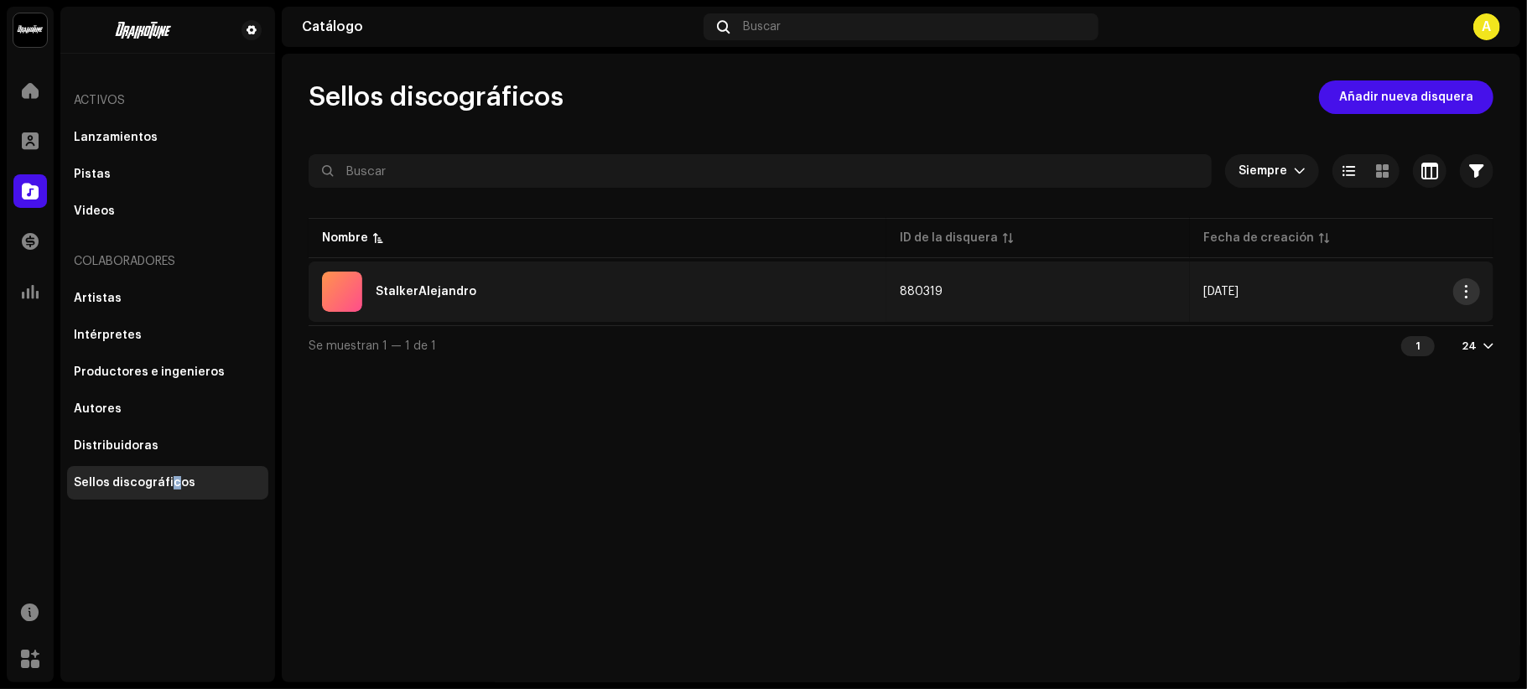
click at [1466, 293] on span "button" at bounding box center [1467, 291] width 13 height 13
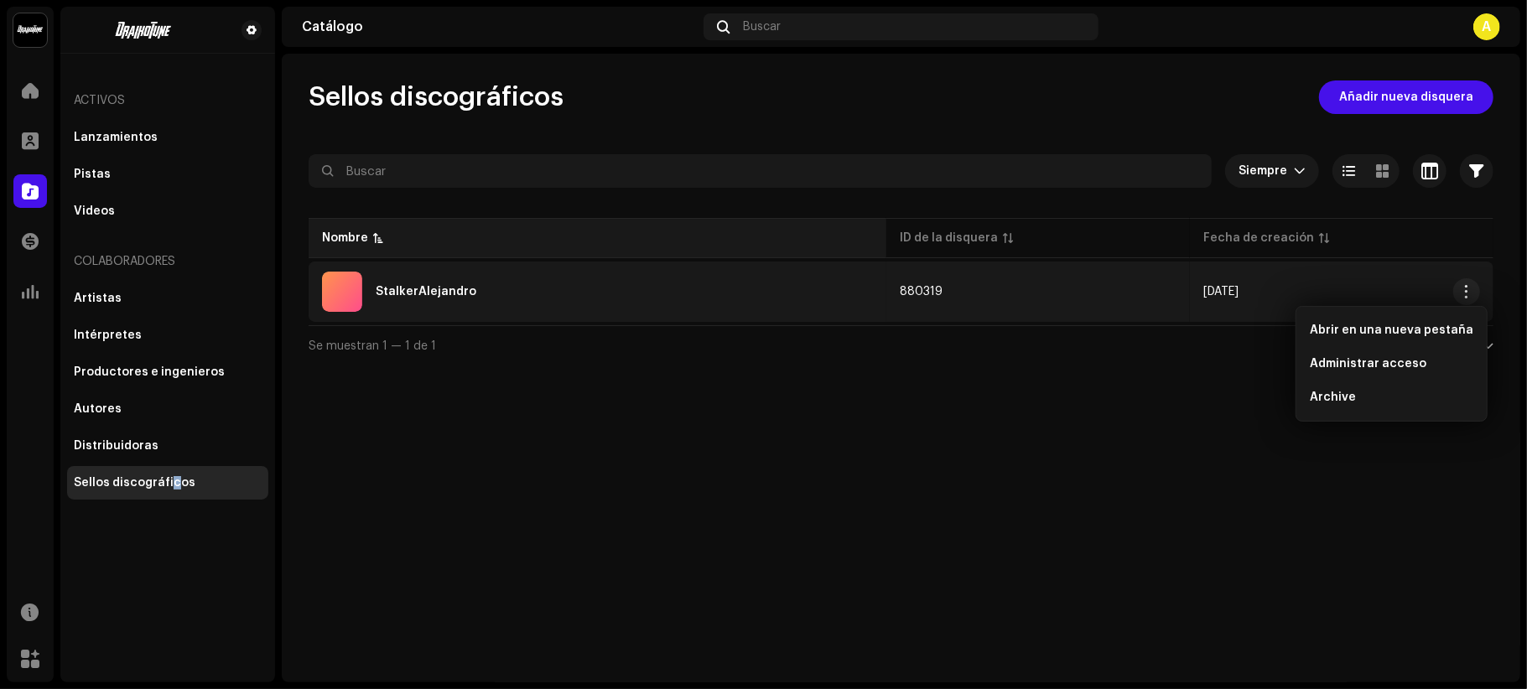
click at [860, 252] on th "Nombre" at bounding box center [598, 238] width 578 height 40
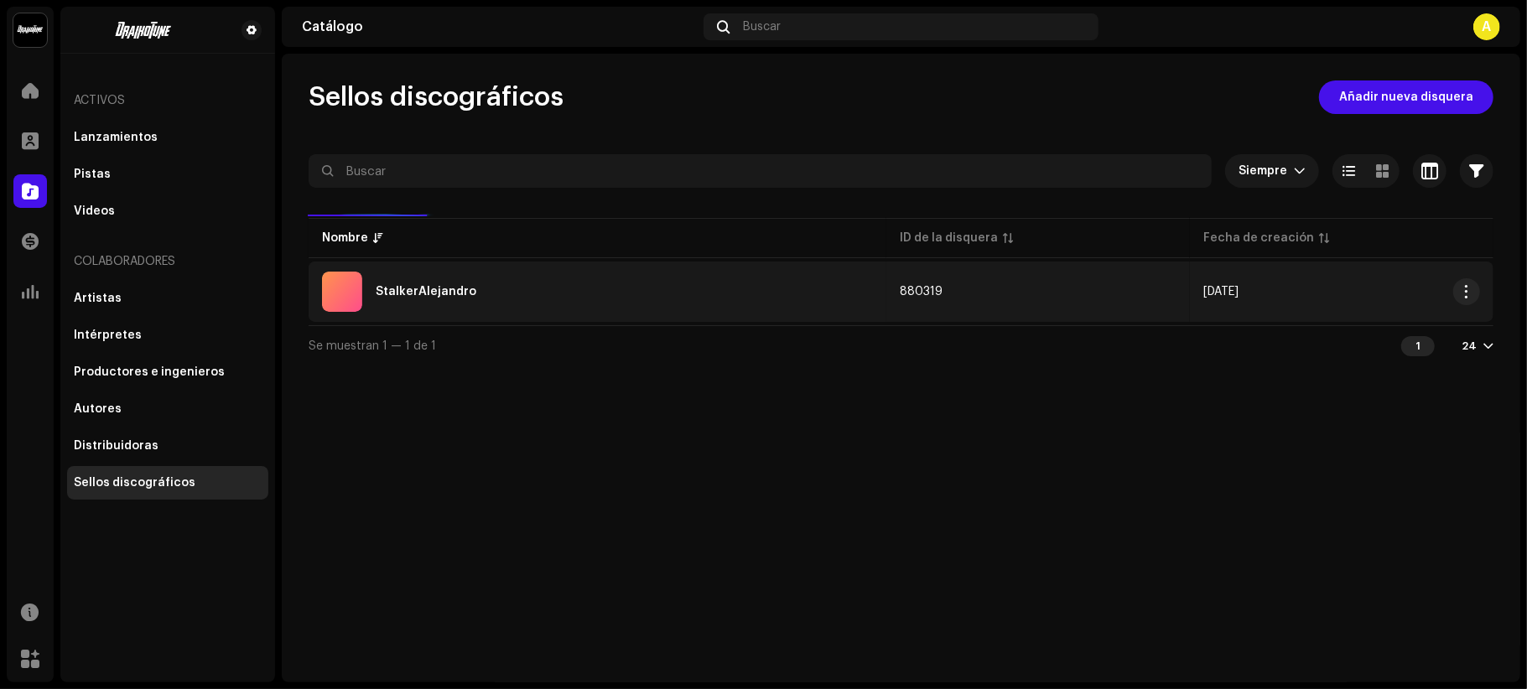
click at [792, 283] on div "StalkerAlejandro" at bounding box center [597, 292] width 551 height 40
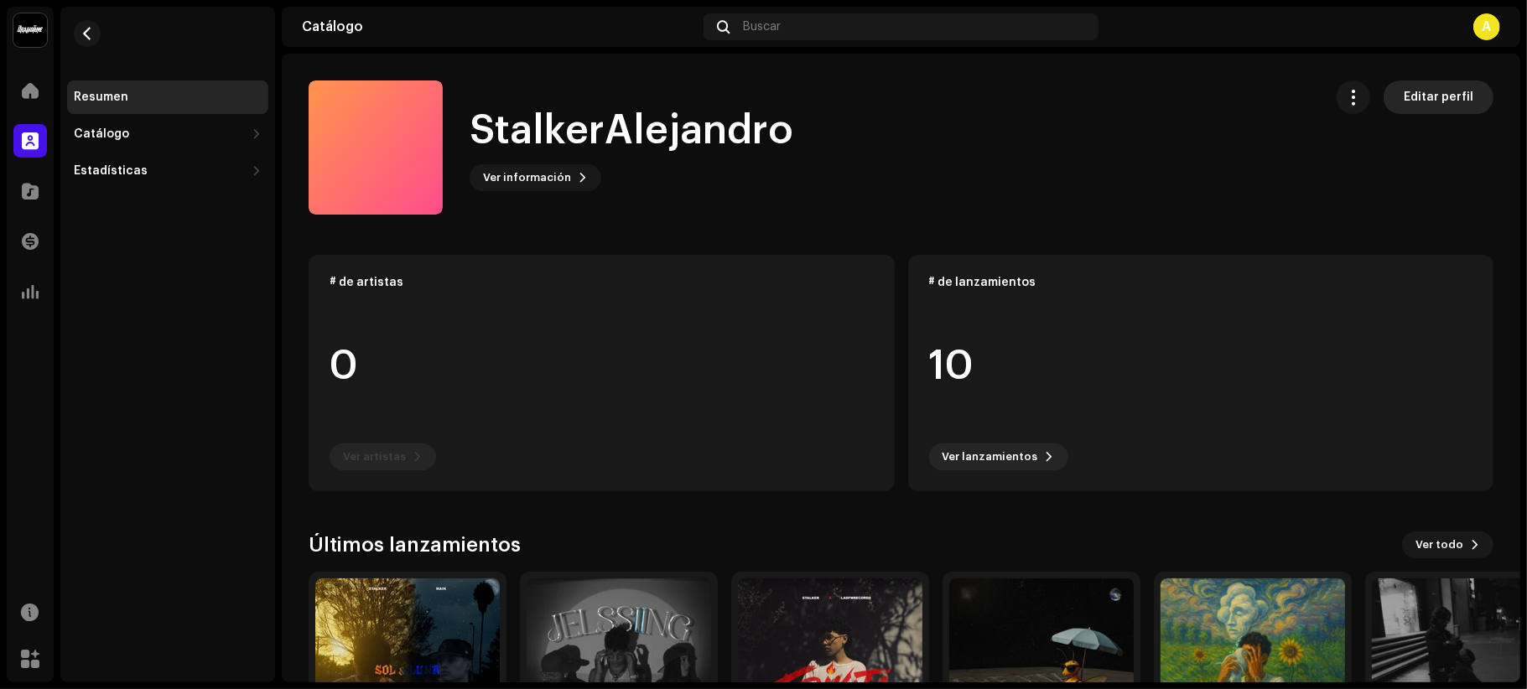
click at [1446, 91] on span "Editar perfil" at bounding box center [1439, 97] width 70 height 34
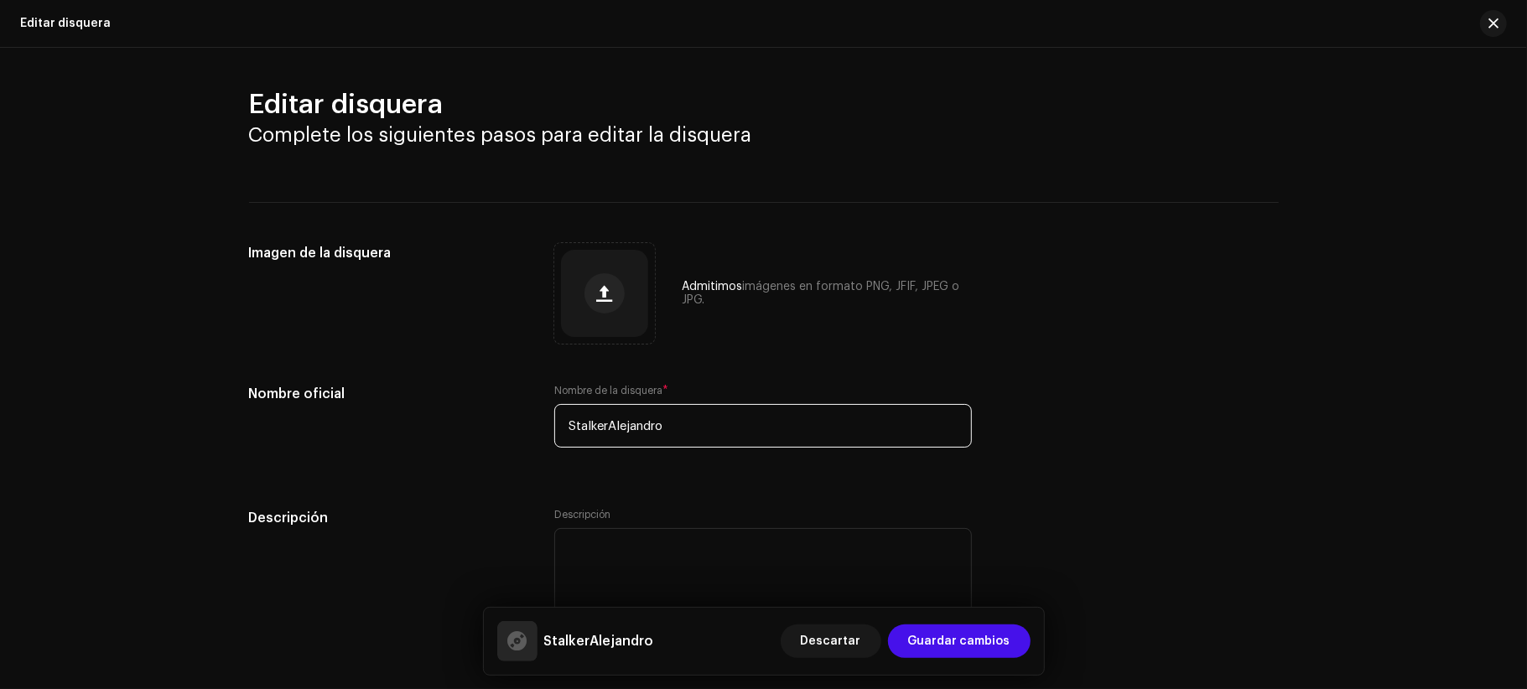
drag, startPoint x: 722, startPoint y: 433, endPoint x: 396, endPoint y: 417, distance: 326.6
click at [396, 417] on div "Nombre oficial Nombre de la disquera * StalkerAlejandro" at bounding box center [764, 426] width 1030 height 84
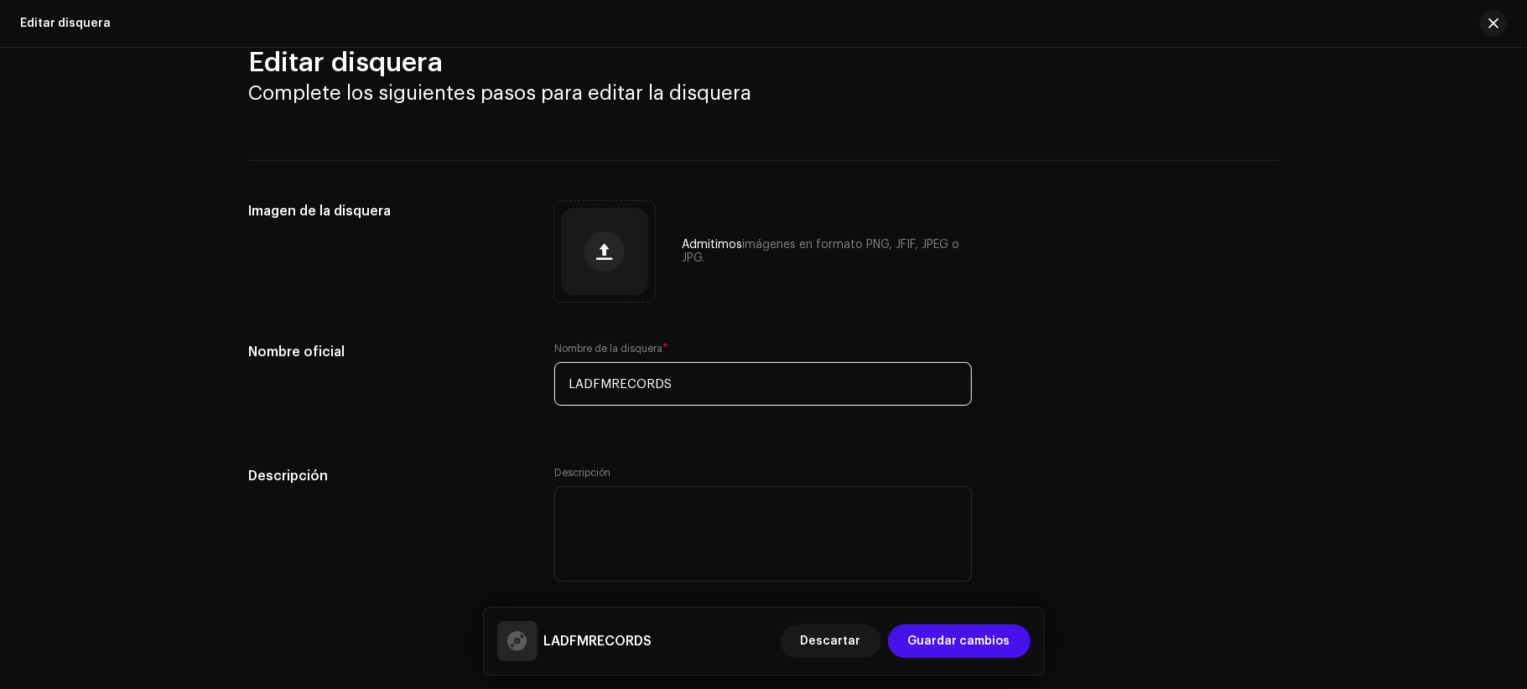
scroll to position [60, 0]
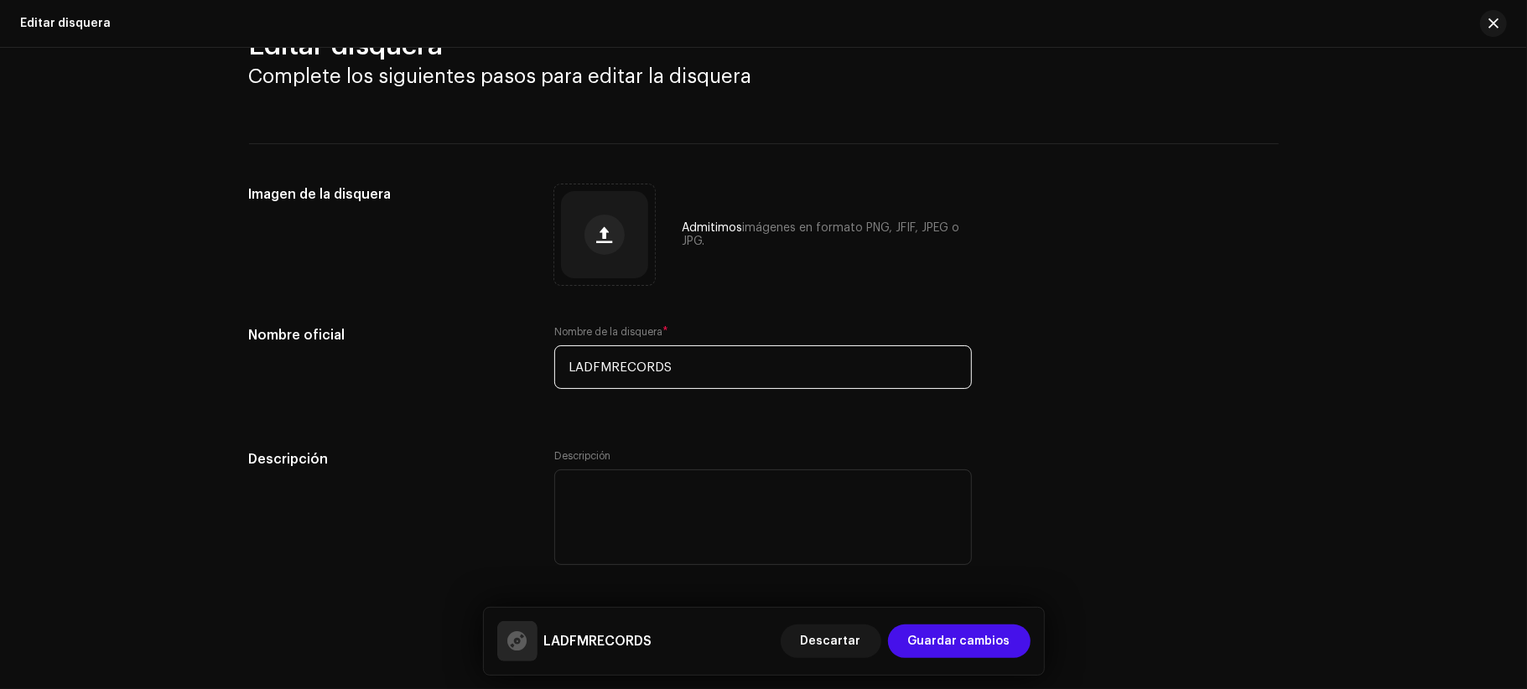
type input "LADFMRECORDS"
click at [981, 621] on div "LADFMRECORDS Descartar Guardar cambios" at bounding box center [764, 641] width 560 height 67
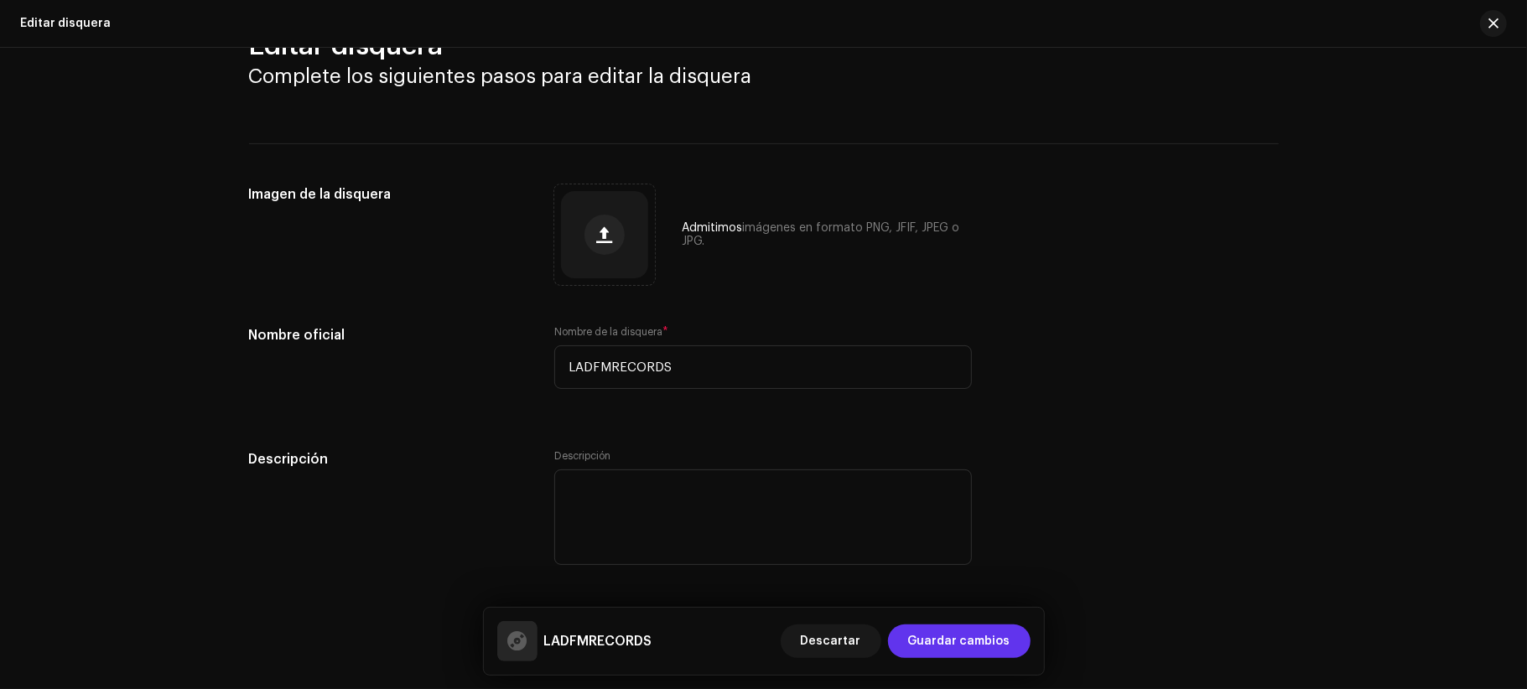
click at [991, 636] on span "Guardar cambios" at bounding box center [959, 642] width 102 height 34
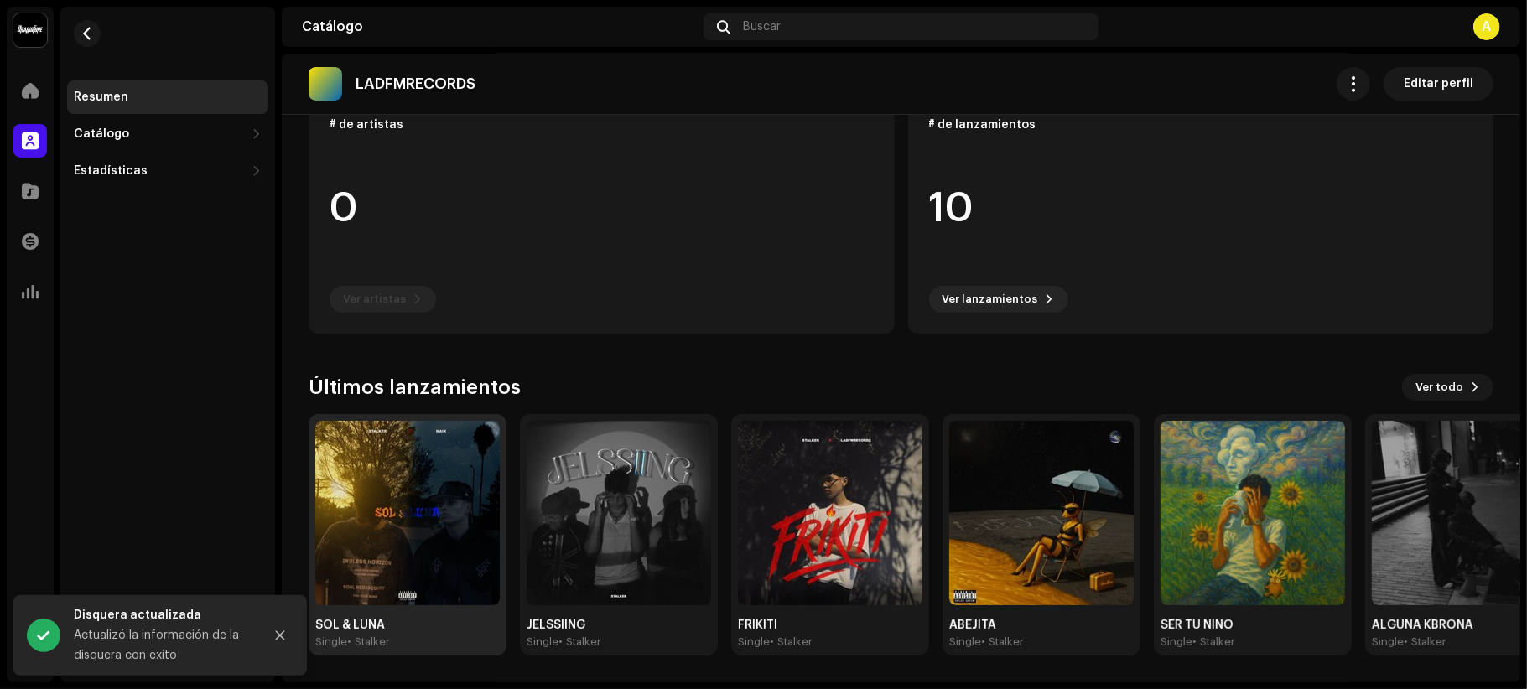
click at [426, 542] on img at bounding box center [407, 513] width 184 height 184
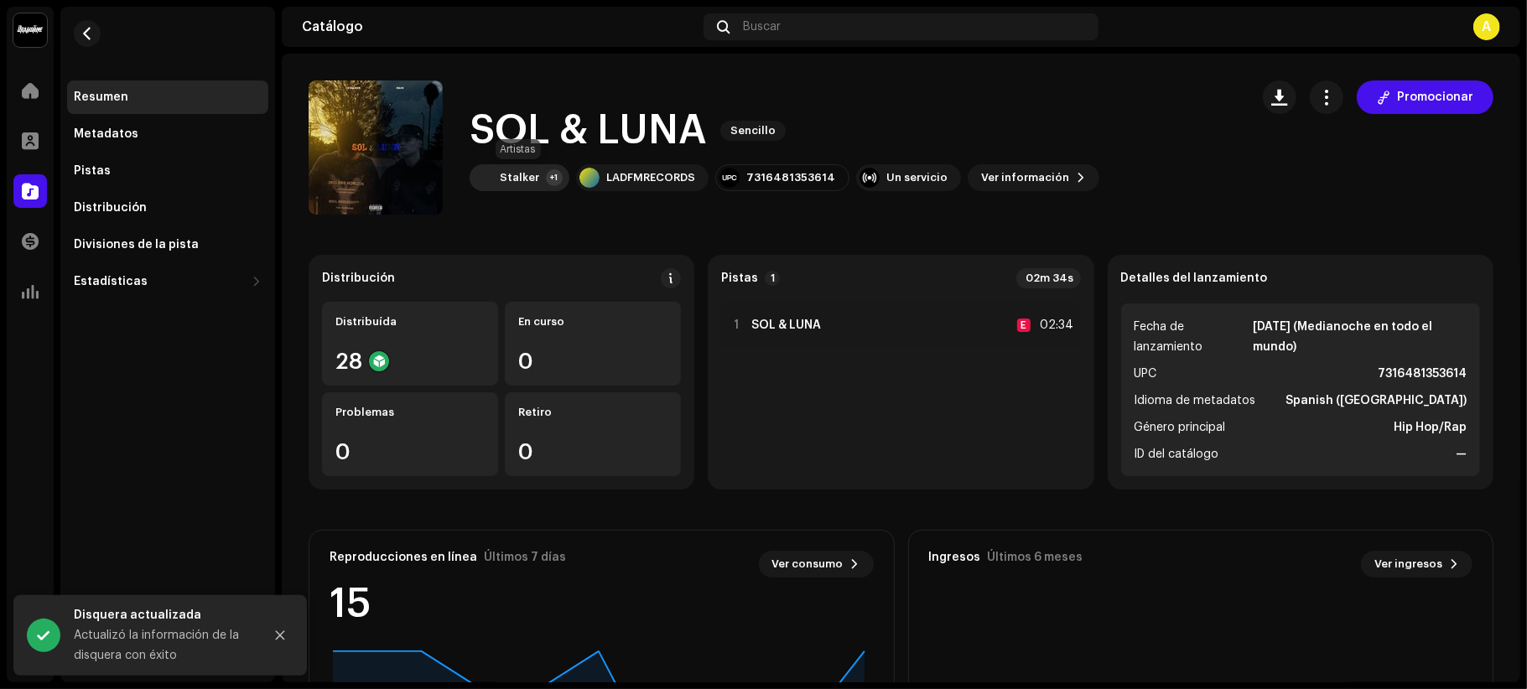
click at [521, 169] on div "Stalker +1" at bounding box center [520, 177] width 100 height 27
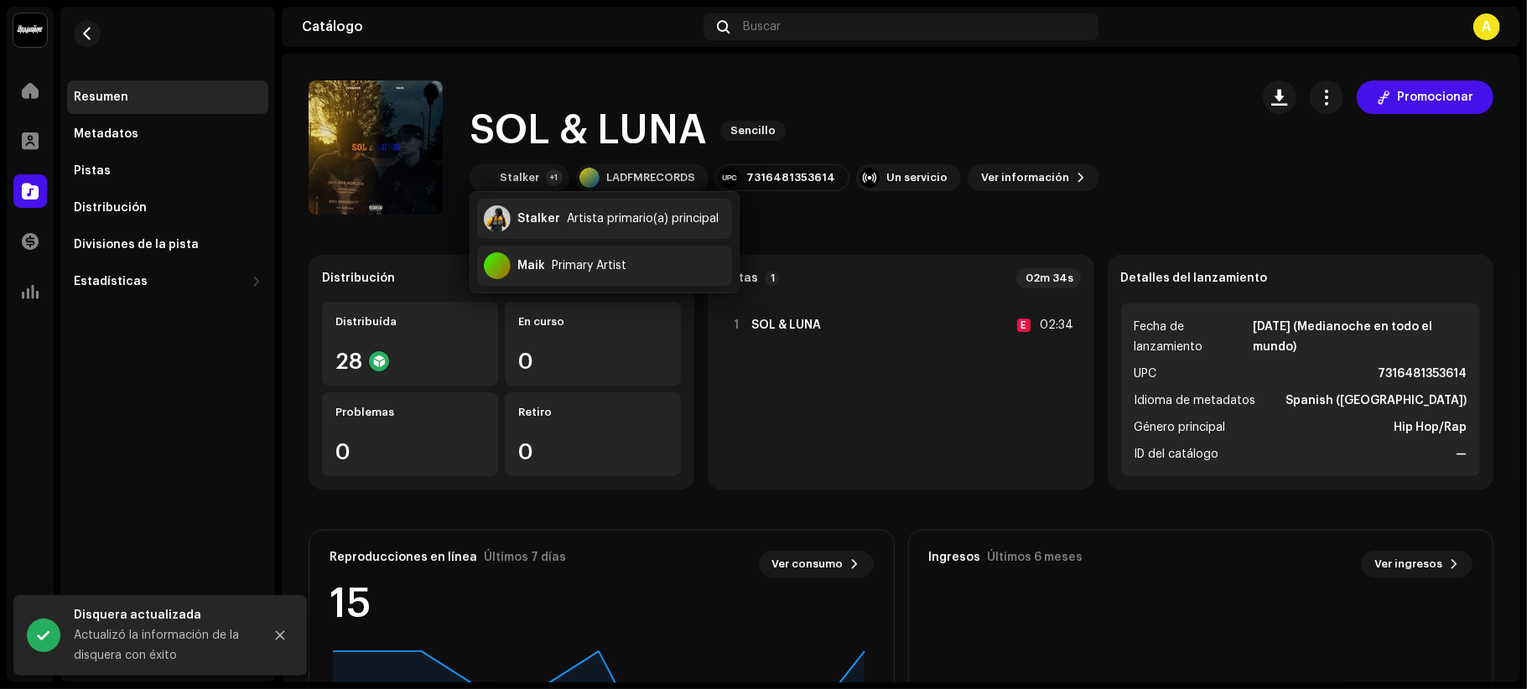
drag, startPoint x: 933, startPoint y: 239, endPoint x: 981, endPoint y: 235, distance: 48.0
click at [934, 239] on catalog-releases-details-overview "SOL & LUNA Sencillo Promocionar SOL & LUNA Sencillo Stalker +1 LADFMRECORDS 731…" at bounding box center [901, 473] width 1238 height 838
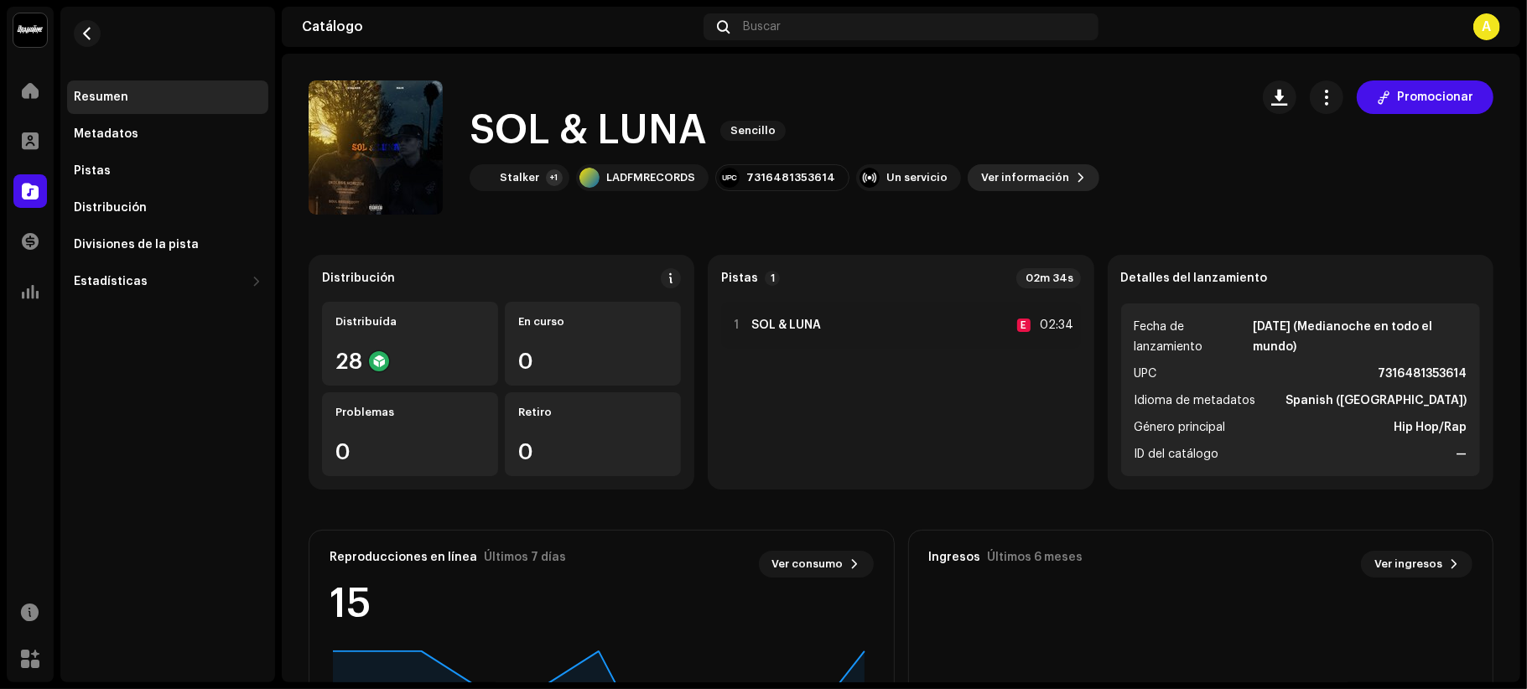
click at [1076, 173] on span at bounding box center [1081, 177] width 10 height 13
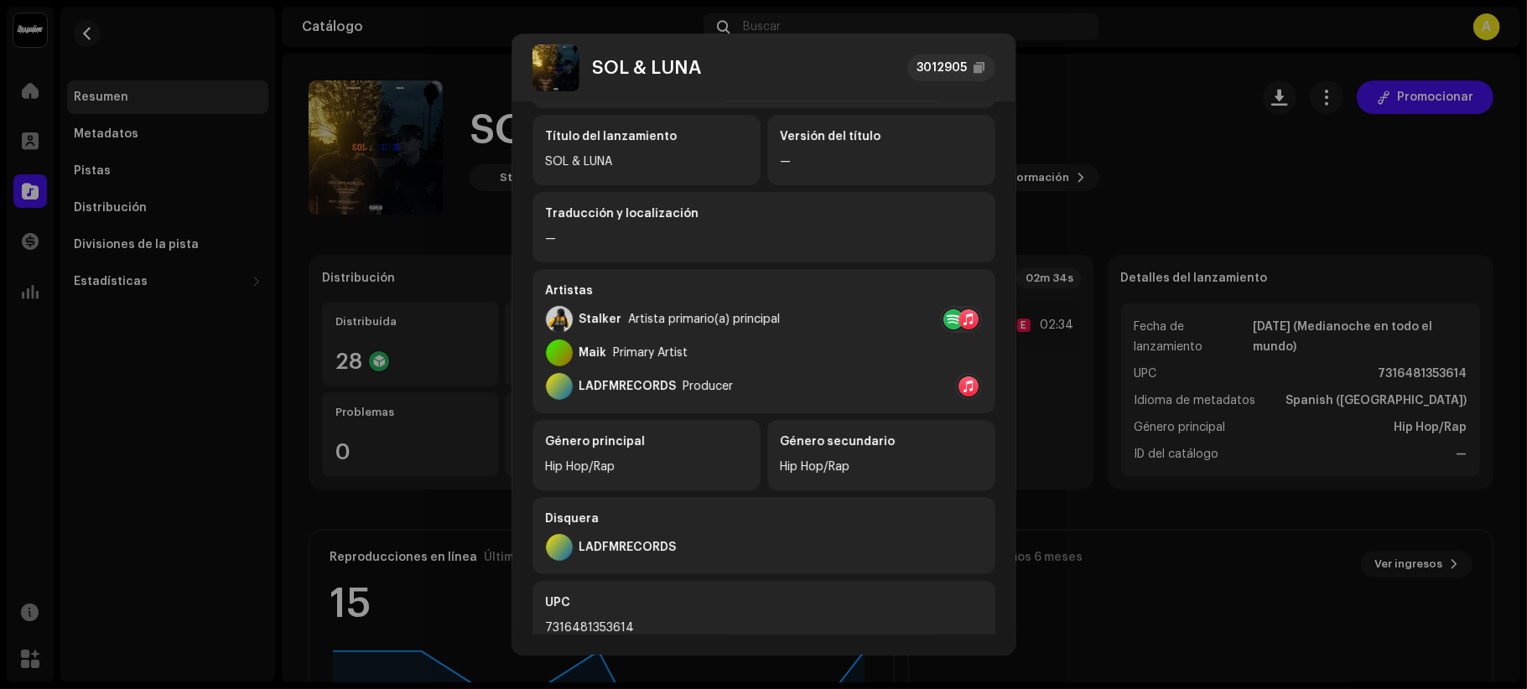
scroll to position [315, 0]
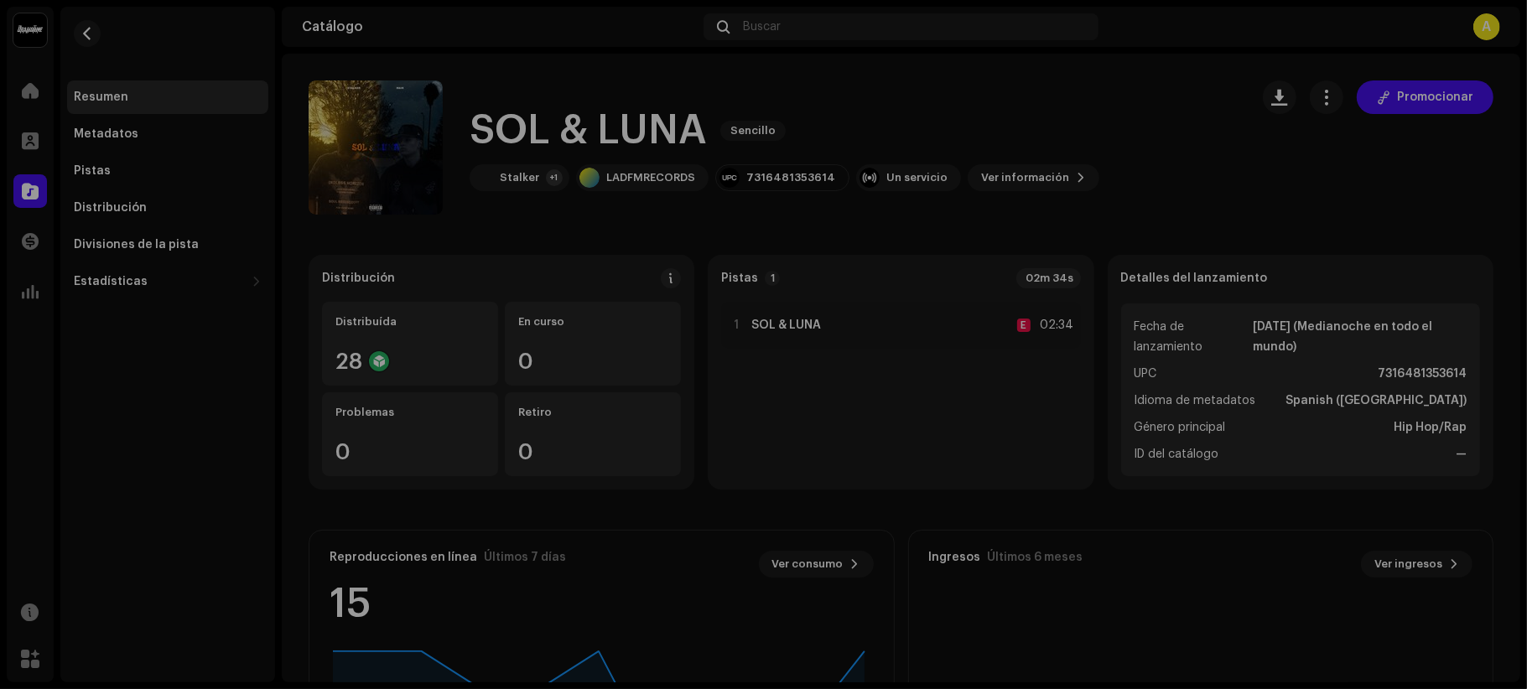
click at [1266, 196] on div "SOL & LUNA 3012905 Metadatos Distribución Idioma de metadatos Spanish (Latin Am…" at bounding box center [763, 344] width 1527 height 689
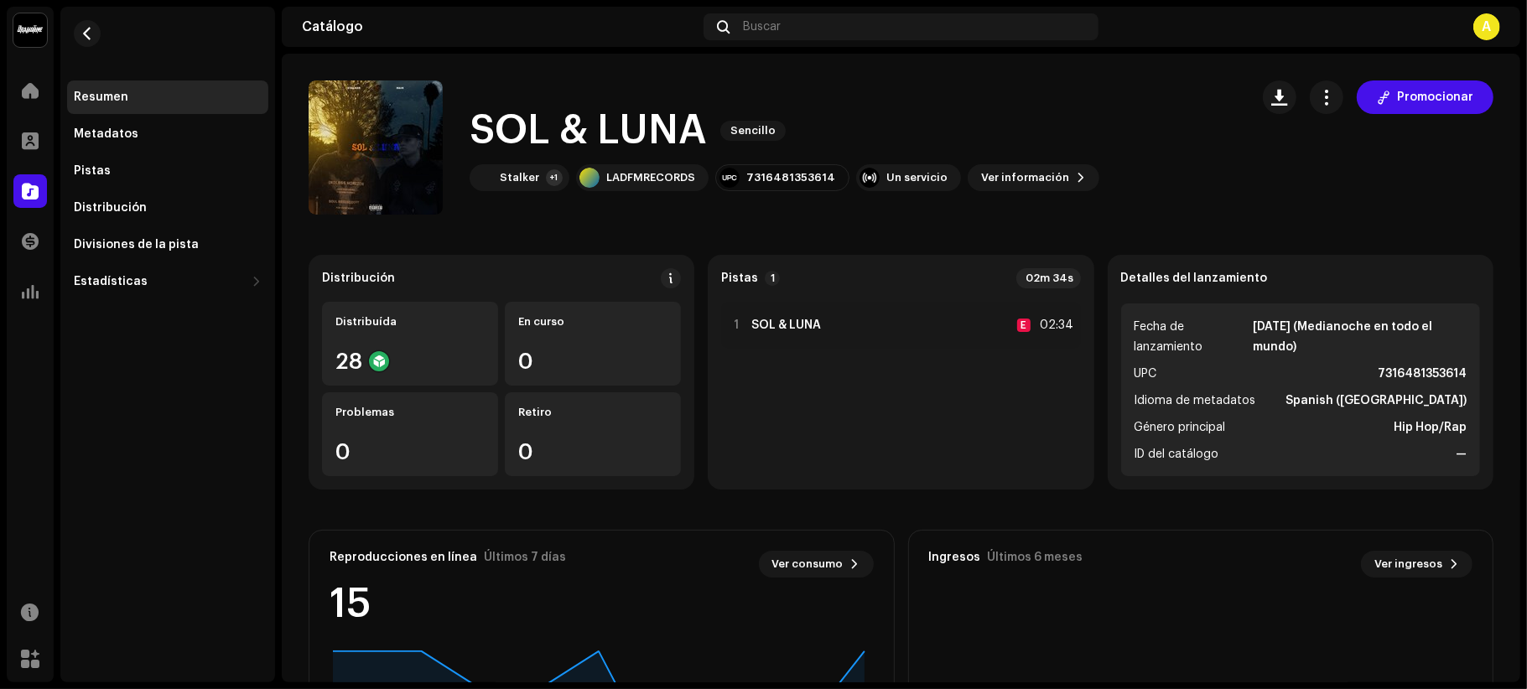
click at [141, 104] on div "Resumen" at bounding box center [167, 97] width 201 height 34
click at [42, 184] on div at bounding box center [30, 191] width 34 height 34
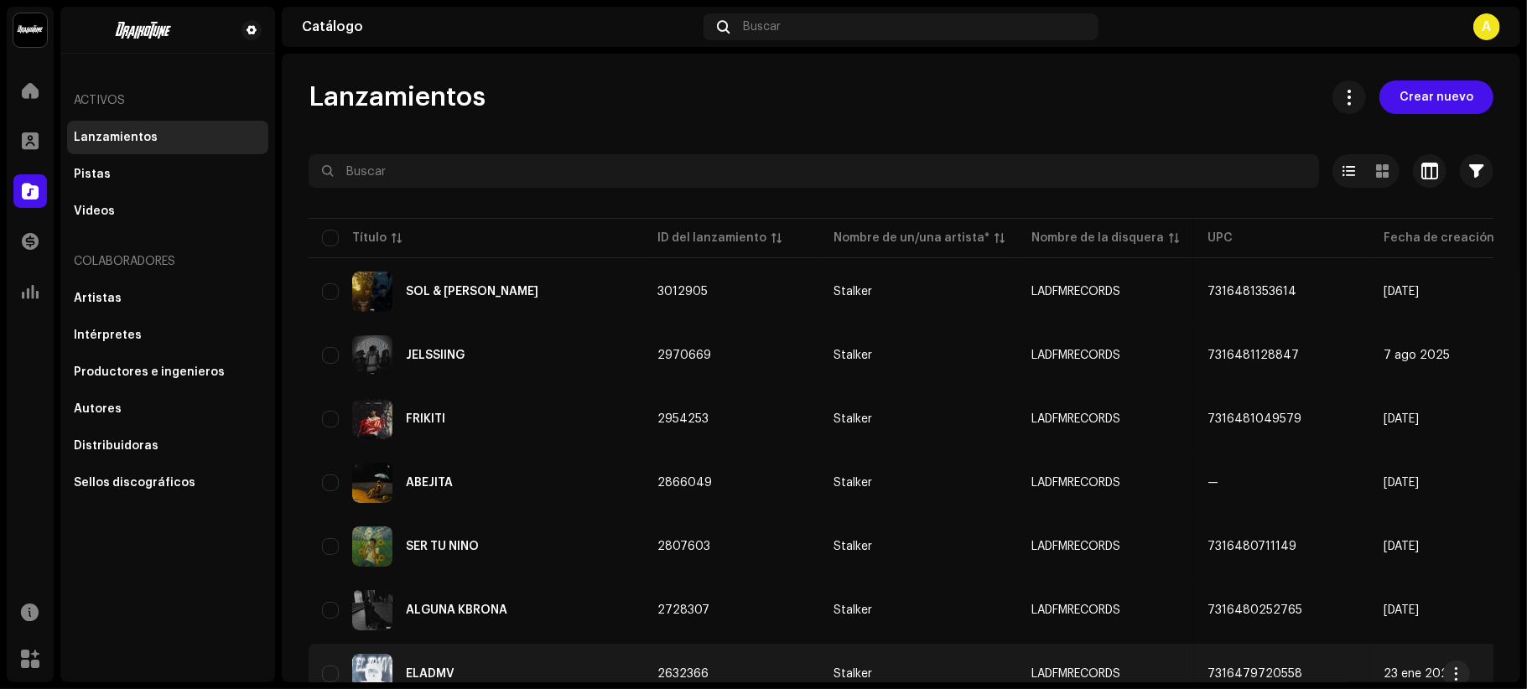
scroll to position [112, 0]
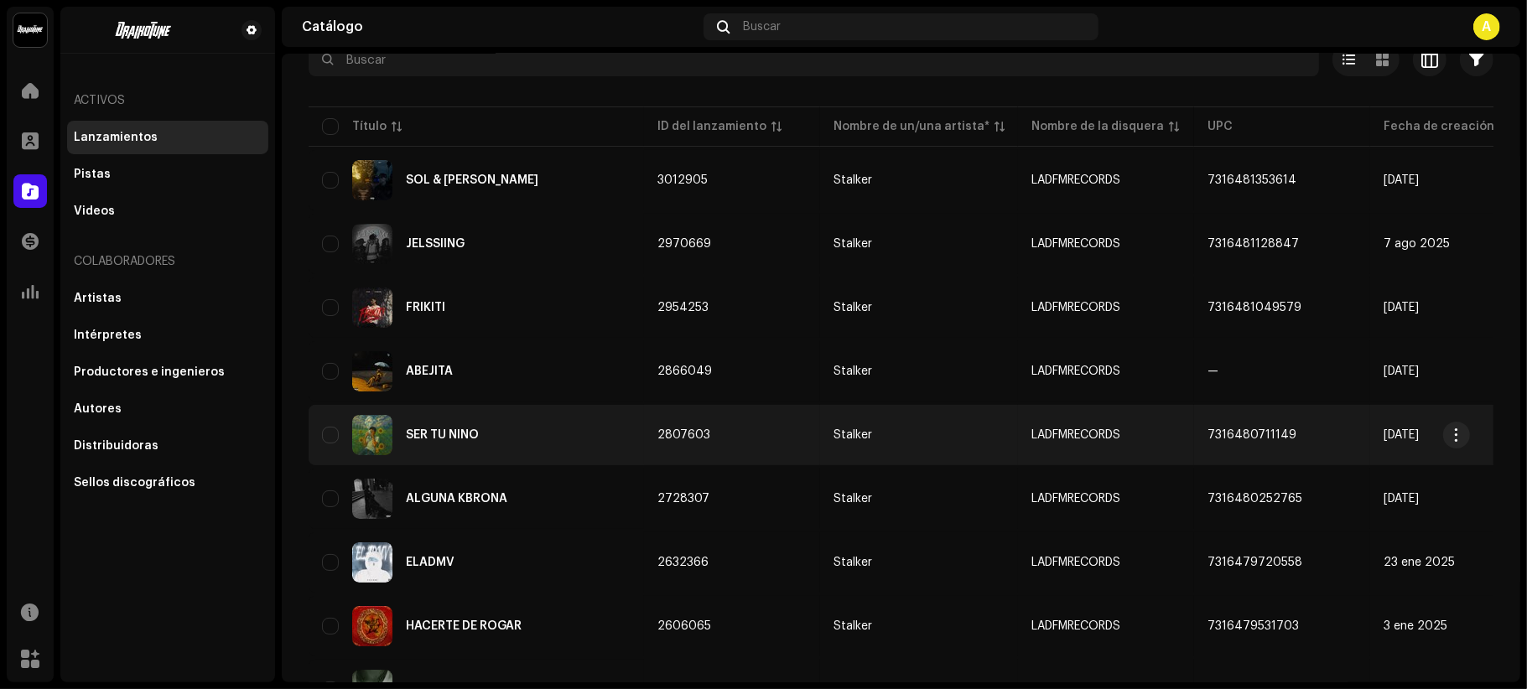
click at [1320, 444] on td "7316480711149" at bounding box center [1282, 435] width 176 height 60
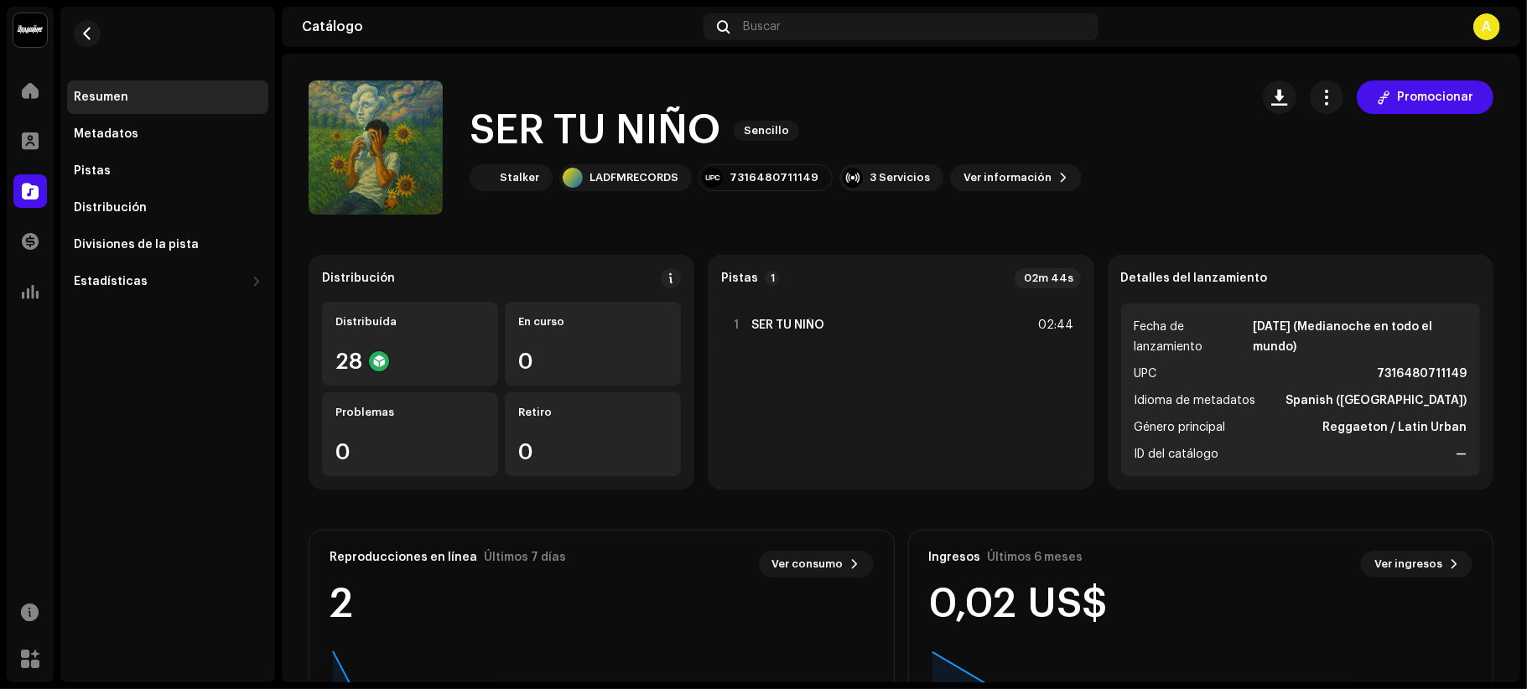
click at [112, 101] on div "Resumen" at bounding box center [101, 97] width 55 height 13
click at [179, 98] on div "Resumen" at bounding box center [168, 97] width 188 height 13
click at [34, 77] on div at bounding box center [30, 91] width 34 height 34
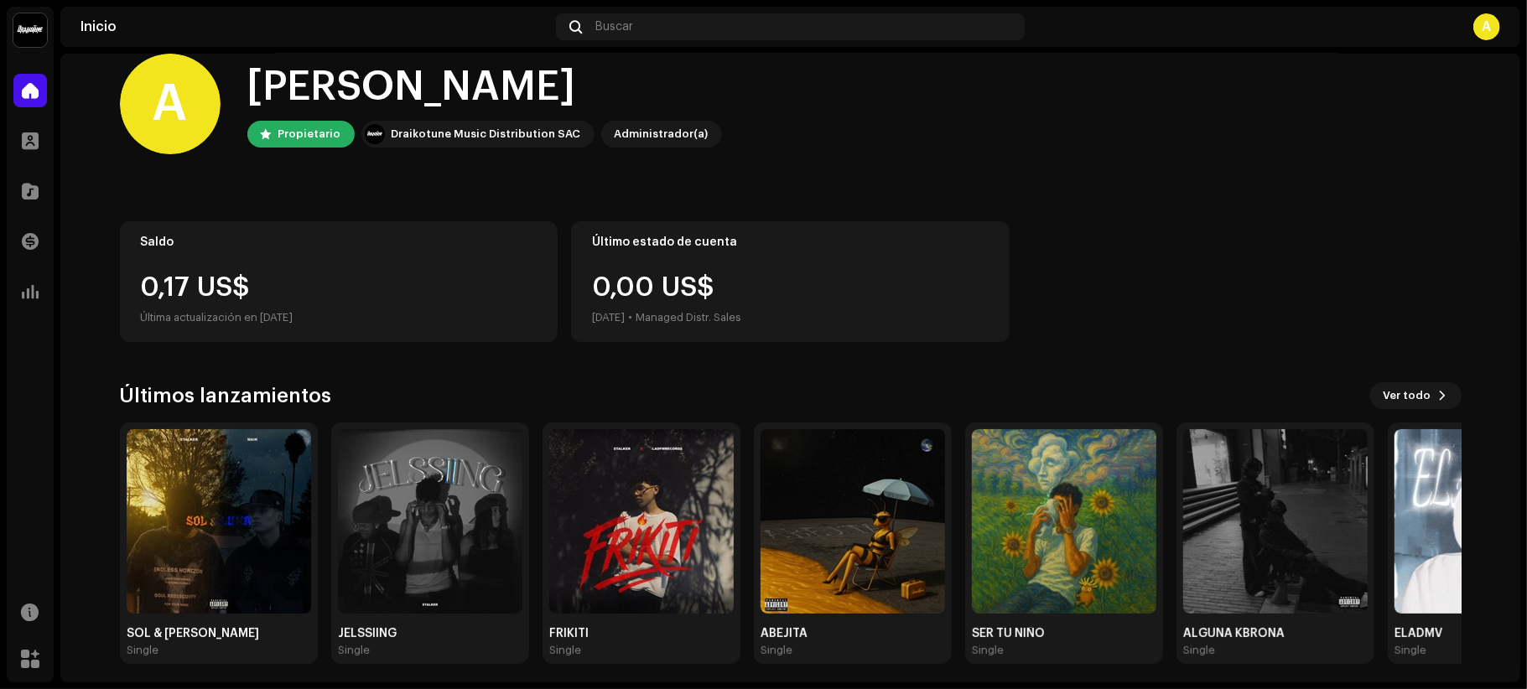
scroll to position [34, 0]
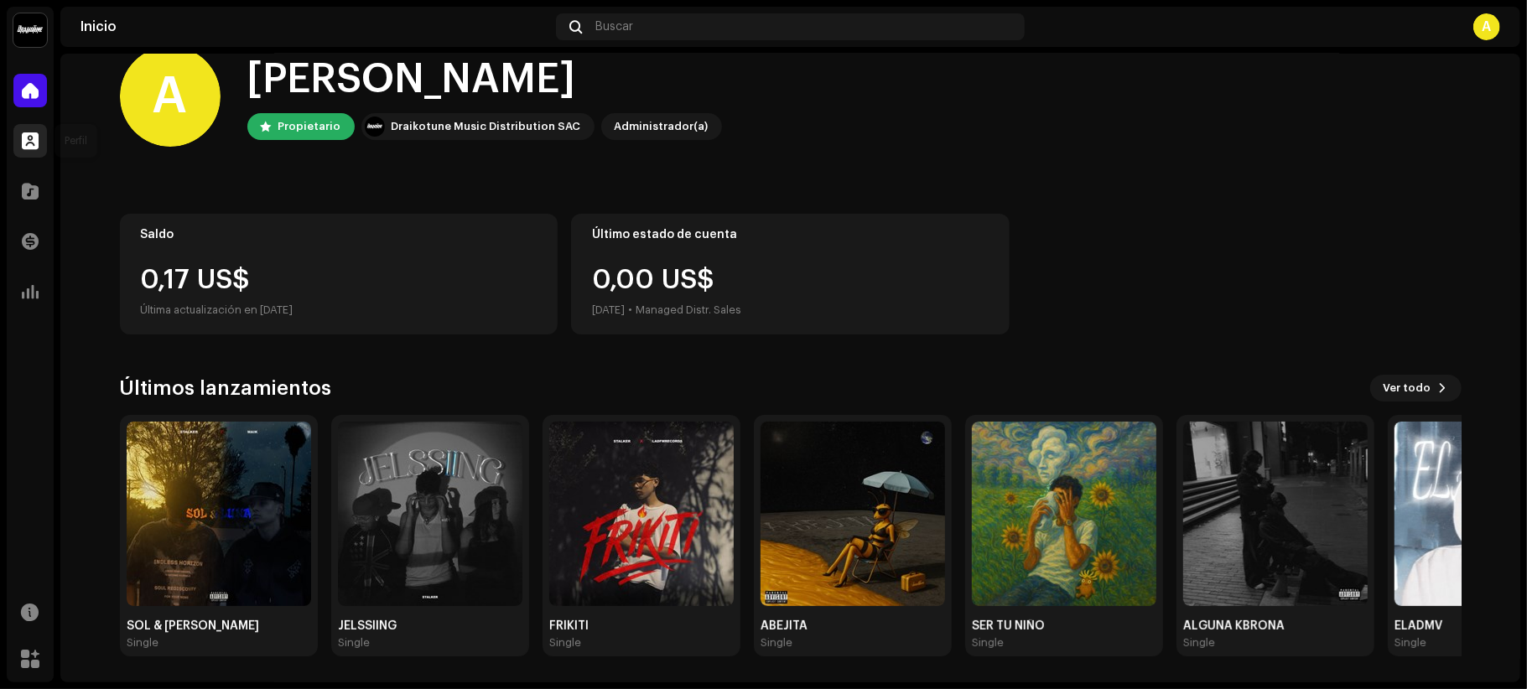
click at [34, 143] on span at bounding box center [30, 140] width 17 height 13
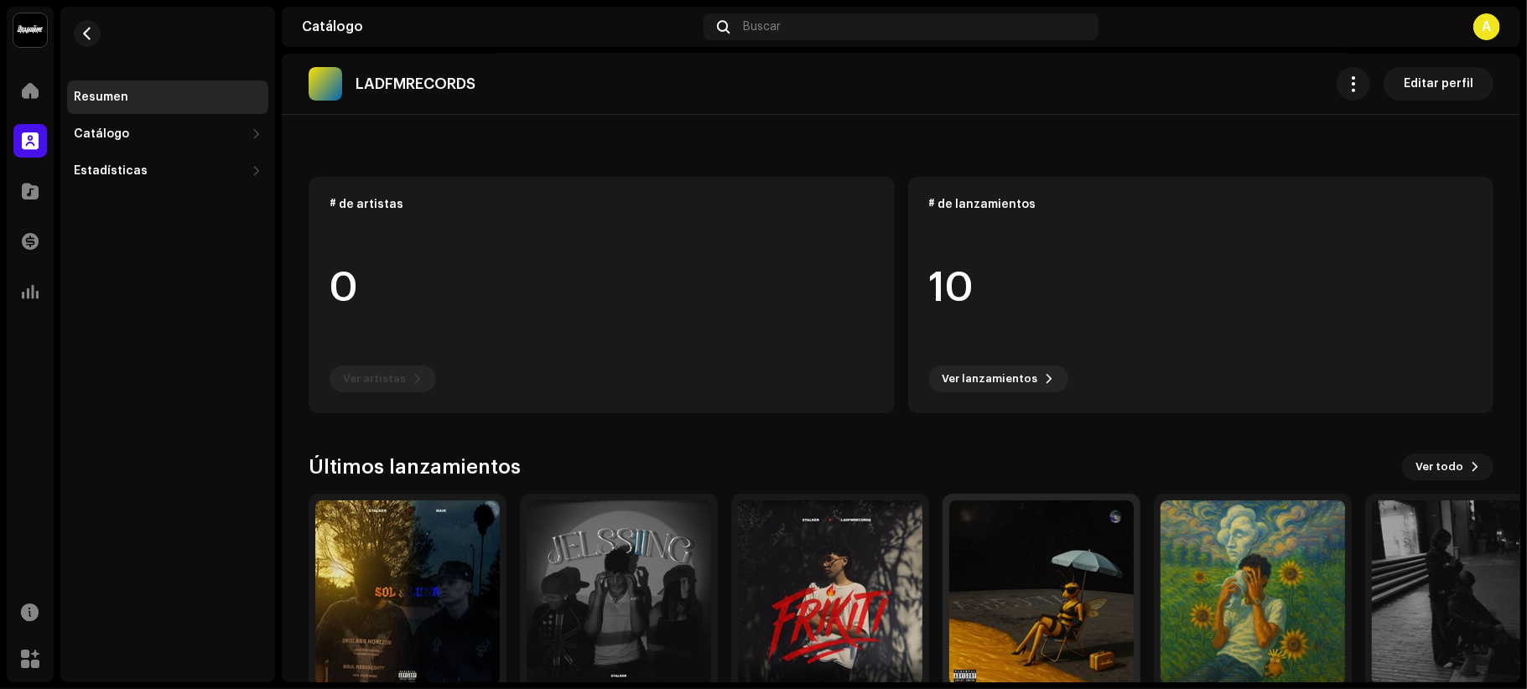
scroll to position [158, 0]
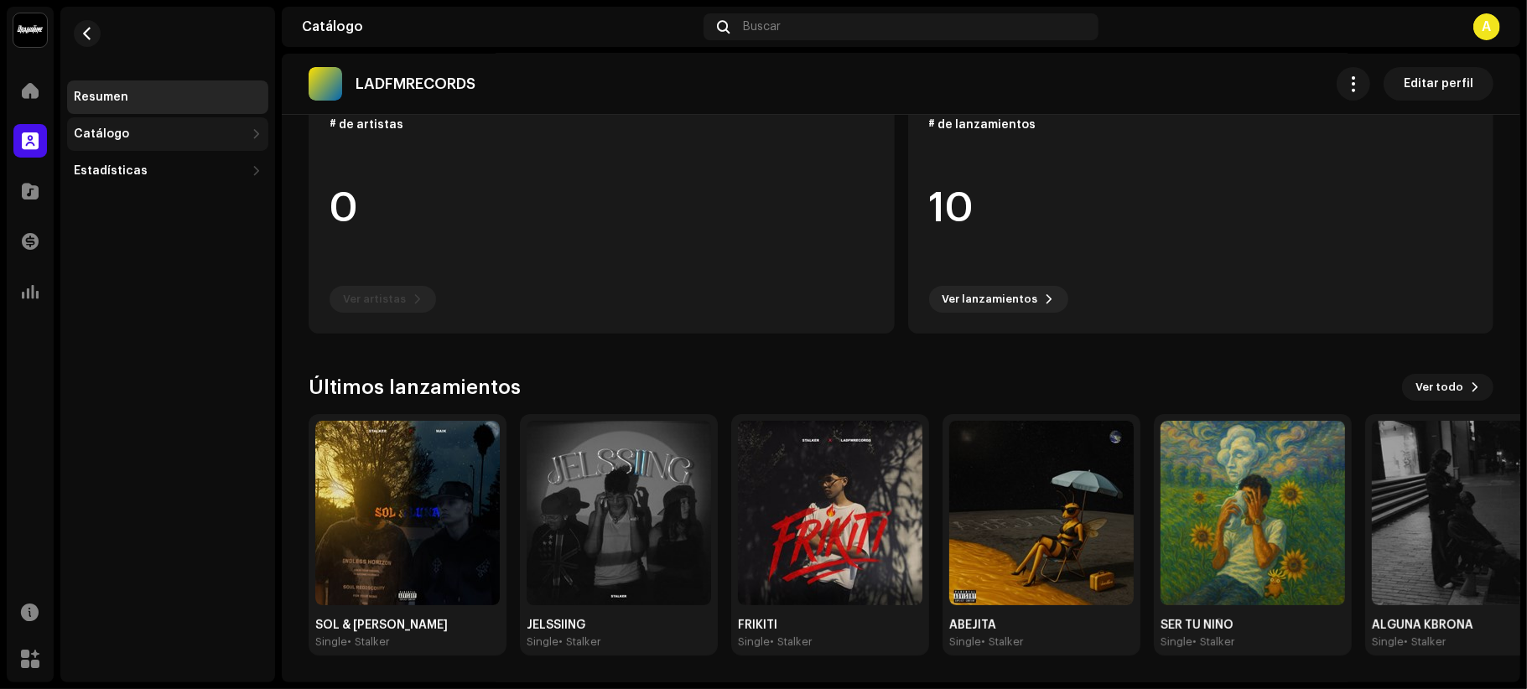
click at [178, 132] on div "Catálogo" at bounding box center [159, 133] width 171 height 13
click at [34, 176] on div at bounding box center [30, 191] width 34 height 34
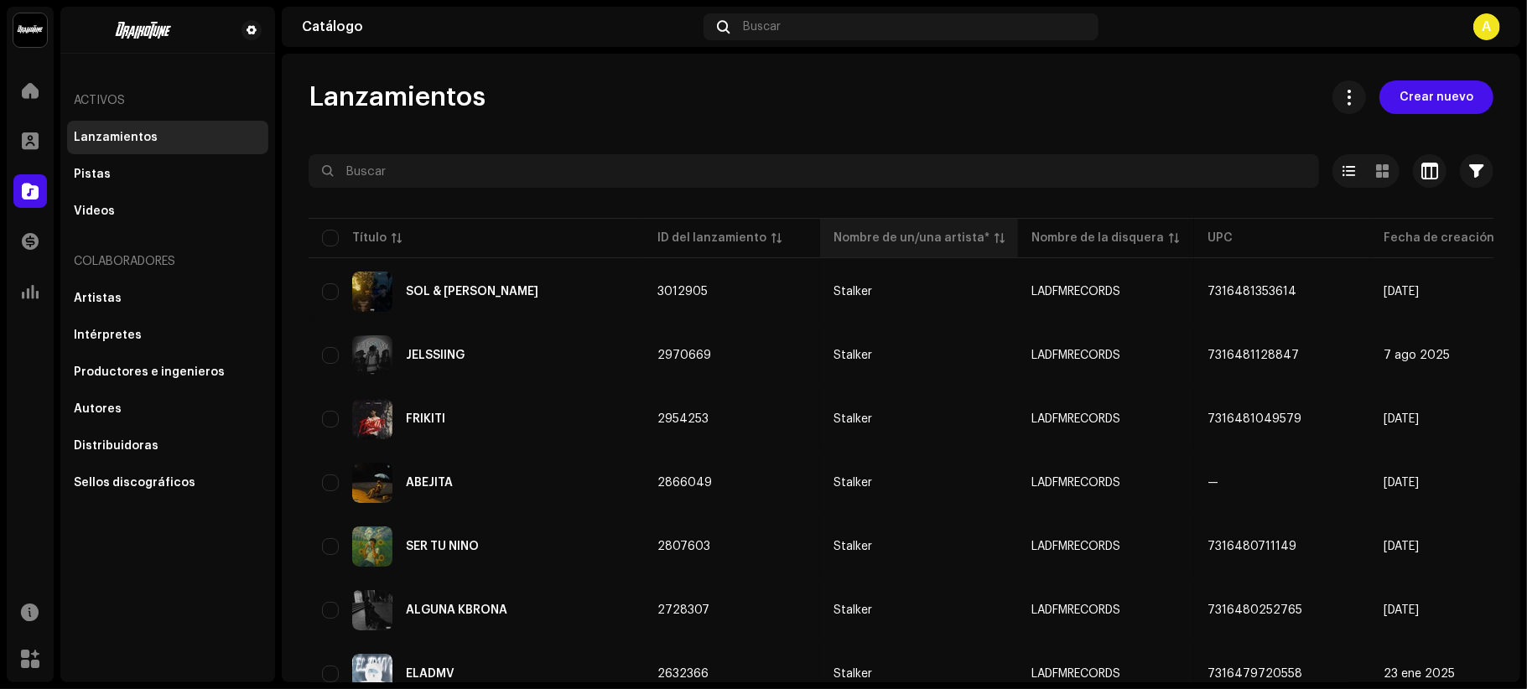
click at [994, 233] on p-sorticon at bounding box center [999, 238] width 10 height 10
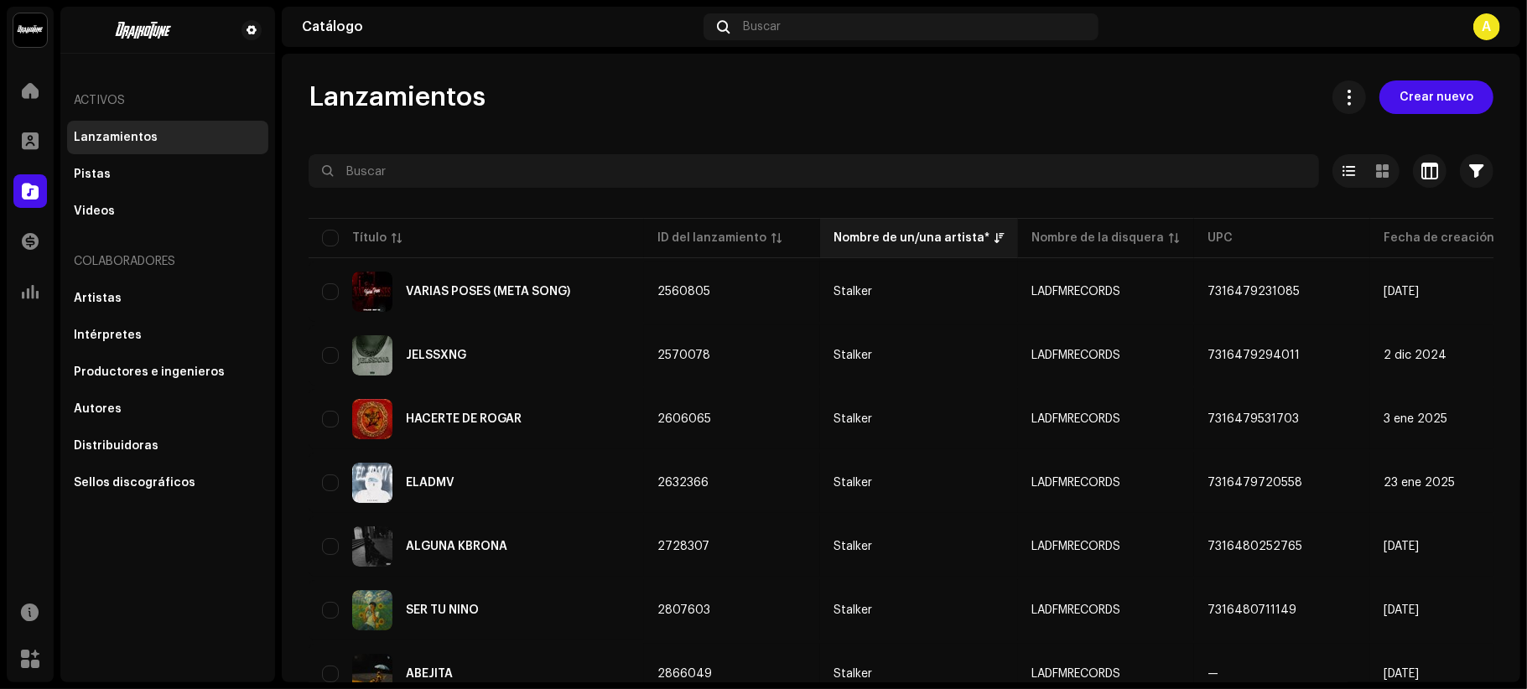
click at [994, 233] on p-sorticon at bounding box center [999, 238] width 10 height 10
click at [912, 238] on div "Nombre de un/una artista*" at bounding box center [911, 238] width 156 height 17
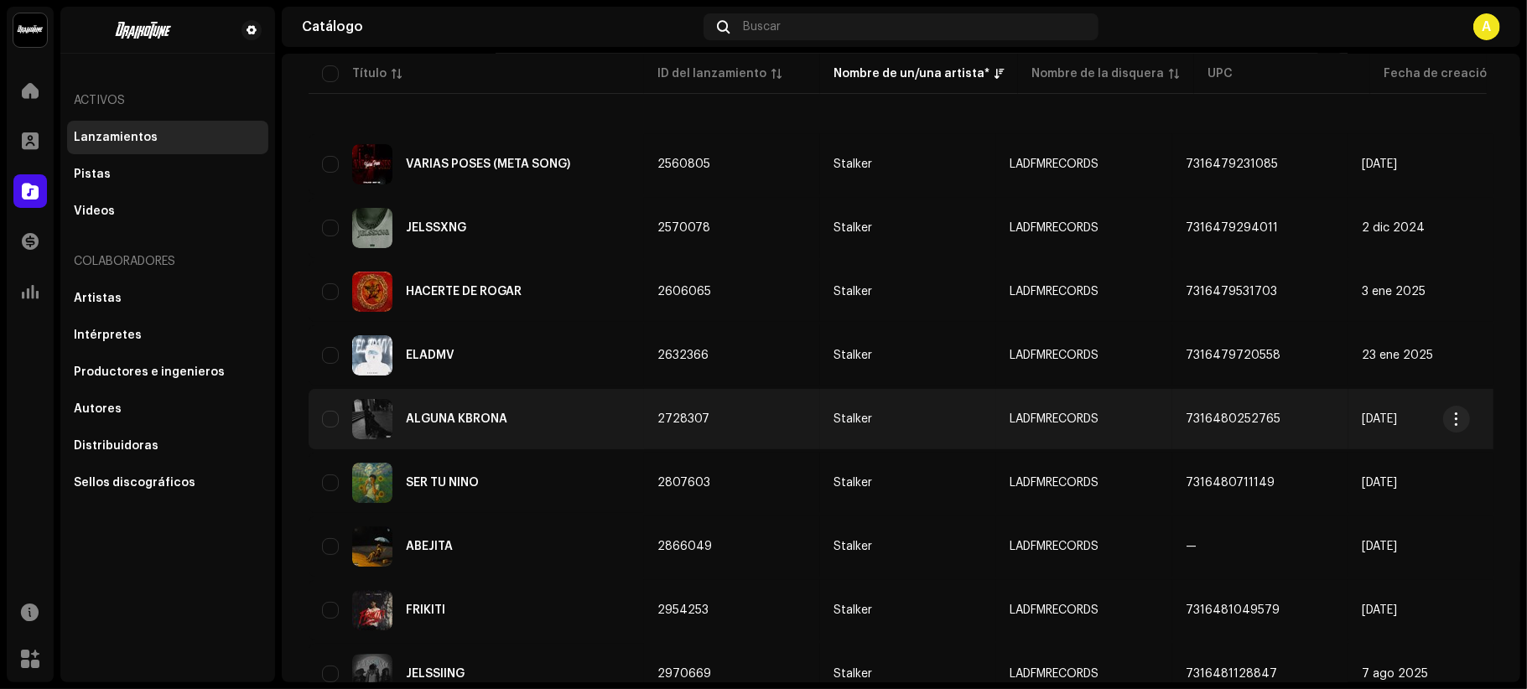
scroll to position [267, 0]
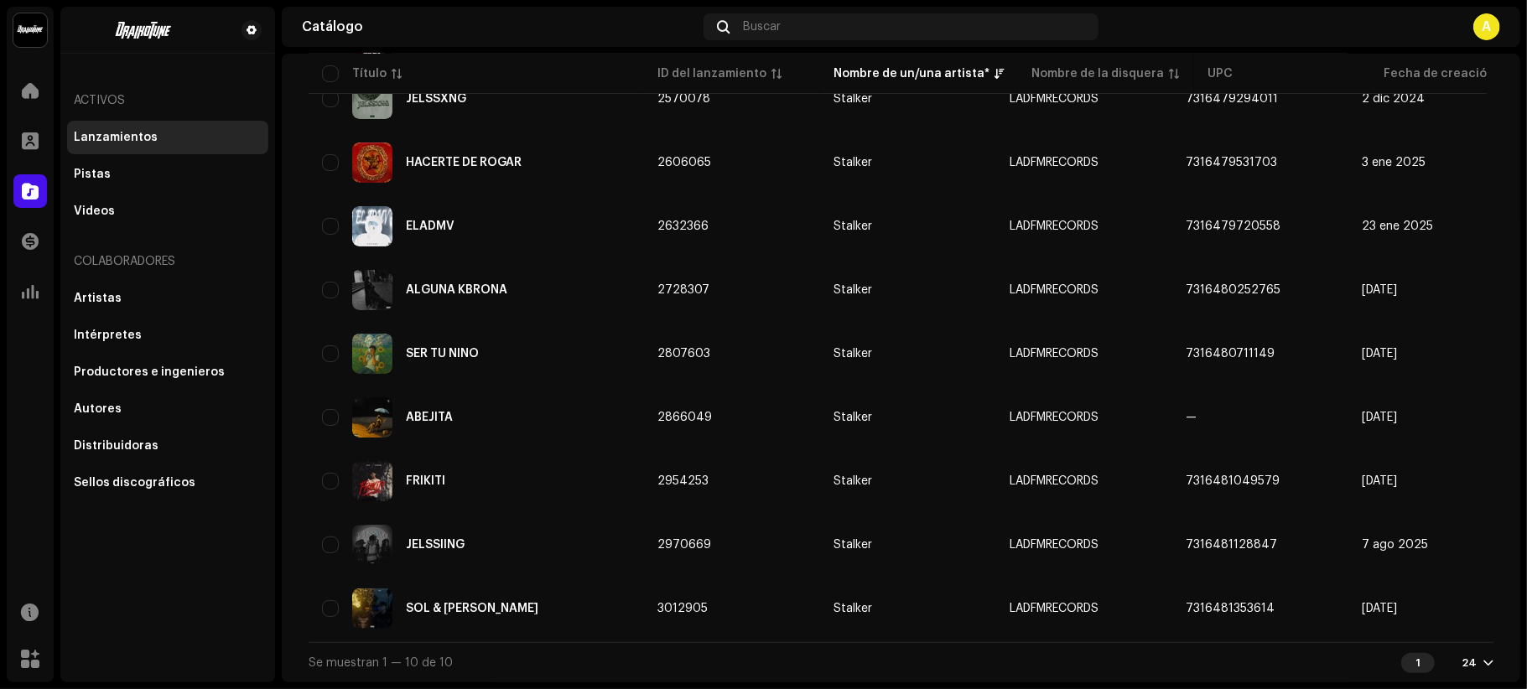
click at [1483, 664] on div at bounding box center [1488, 663] width 10 height 13
click at [810, 642] on div "Se muestran 1 — 10 de 10 1 24" at bounding box center [901, 662] width 1185 height 40
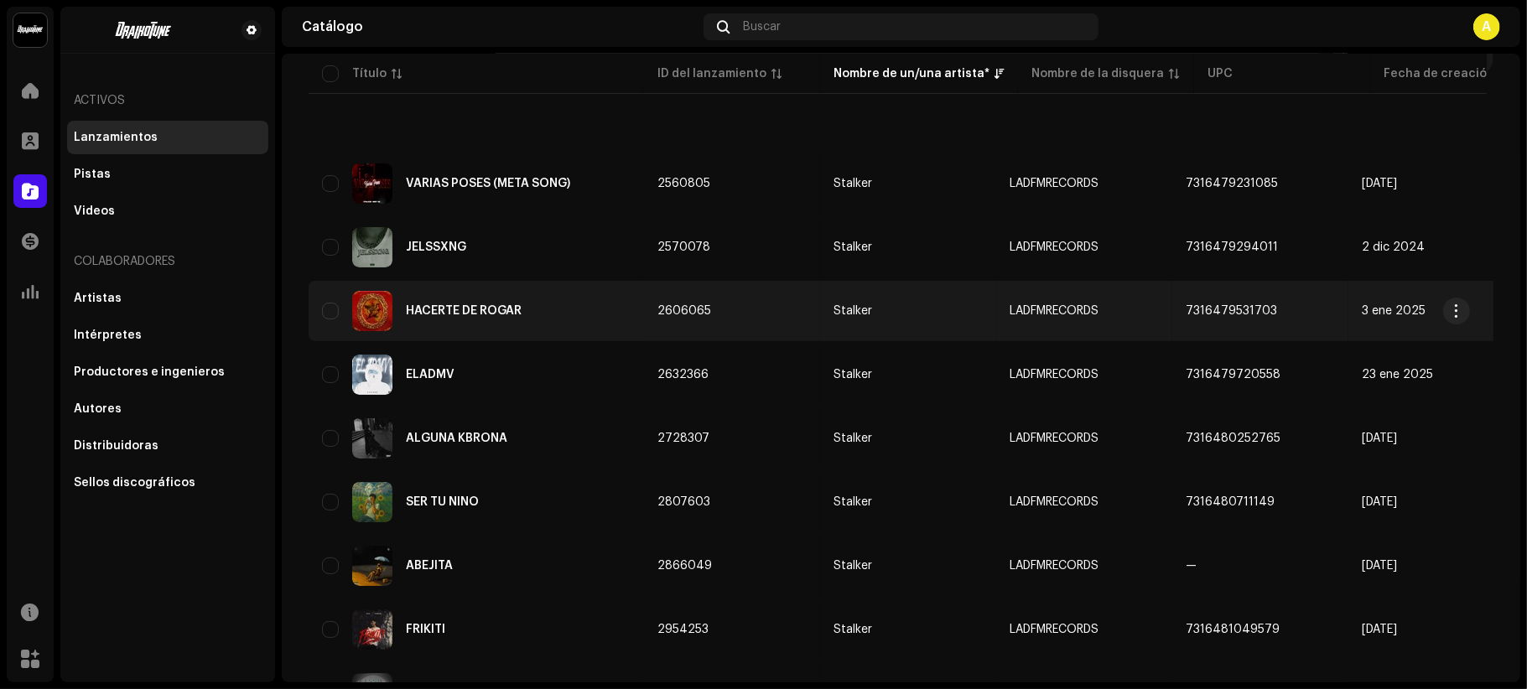
scroll to position [0, 0]
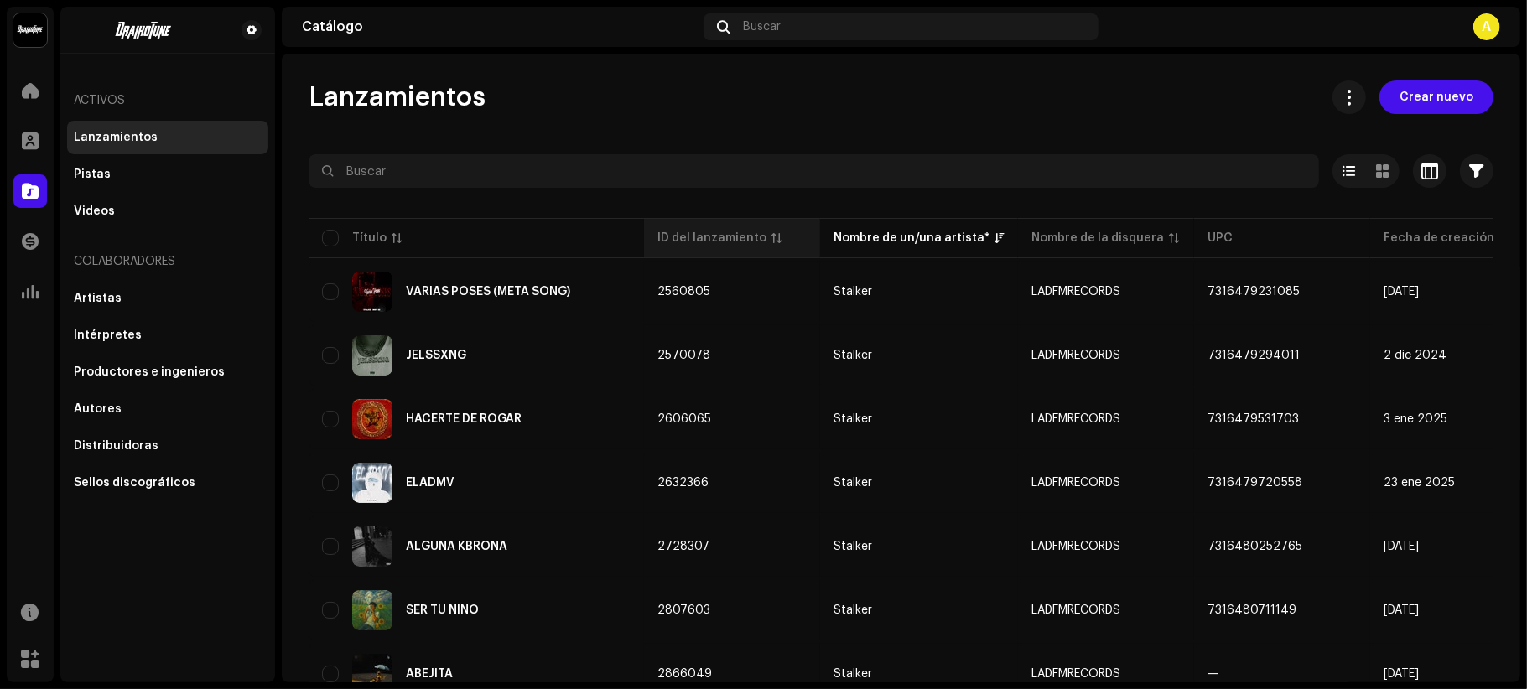
click at [750, 245] on div "ID del lanzamiento" at bounding box center [711, 238] width 109 height 17
